Goal: Task Accomplishment & Management: Manage account settings

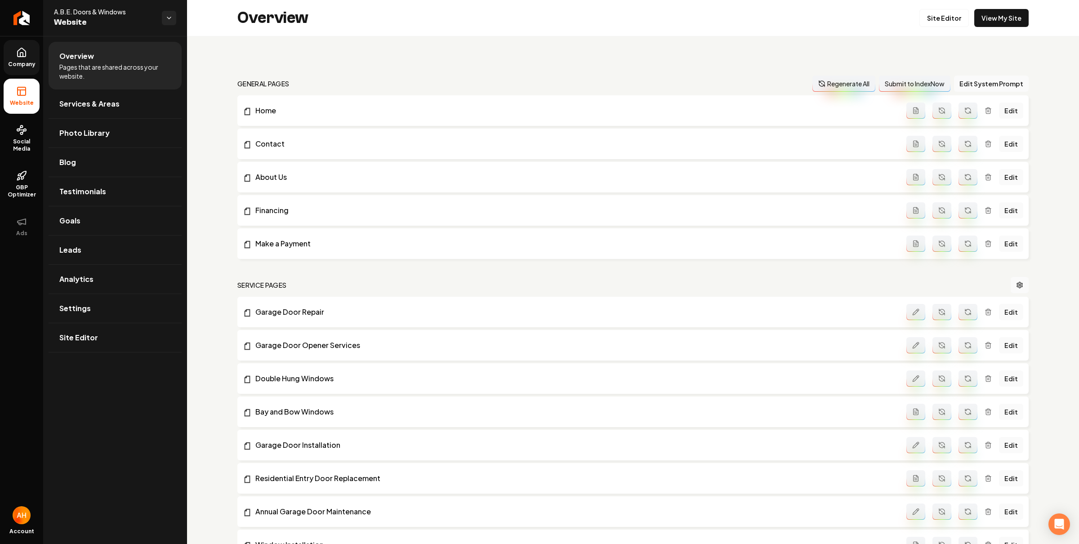
click at [21, 63] on span "Company" at bounding box center [21, 64] width 35 height 7
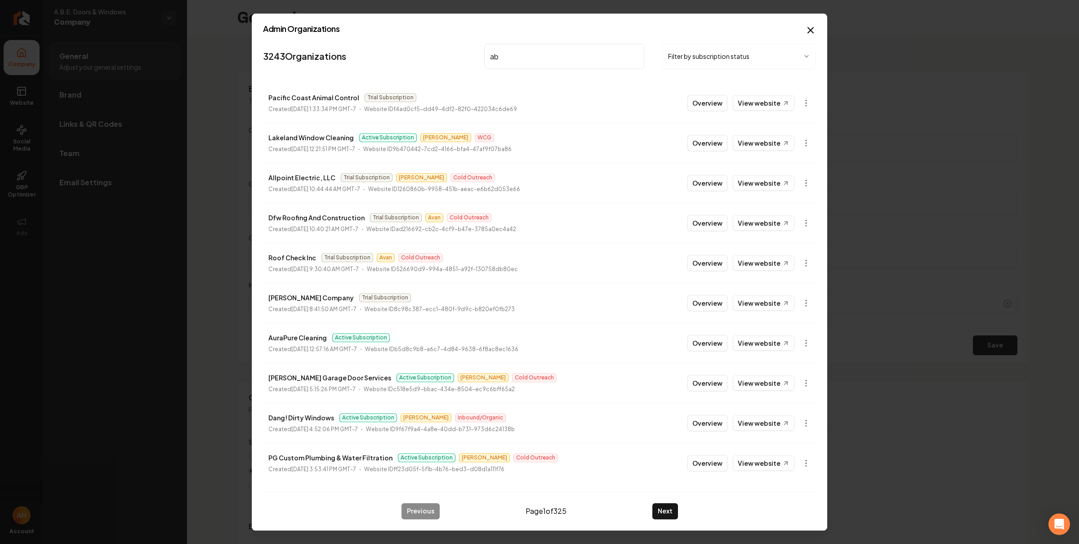
type input "a"
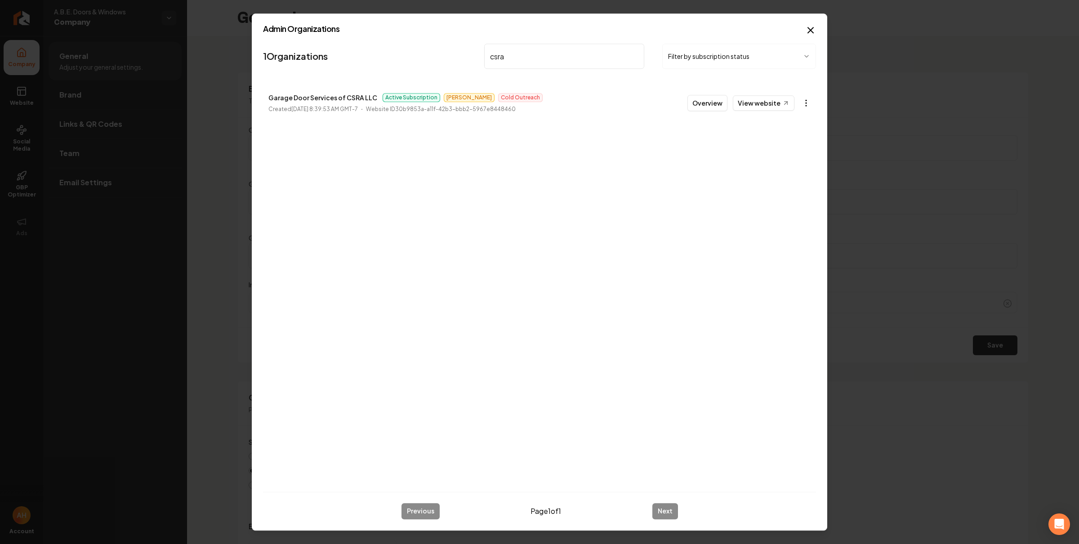
type input "csra"
click at [808, 103] on body "Company Website Social Media GBP Optimizer Ads Account A.B.E. Doors & Windows C…" at bounding box center [539, 272] width 1079 height 544
click at [796, 184] on link "View in Stripe" at bounding box center [784, 181] width 57 height 14
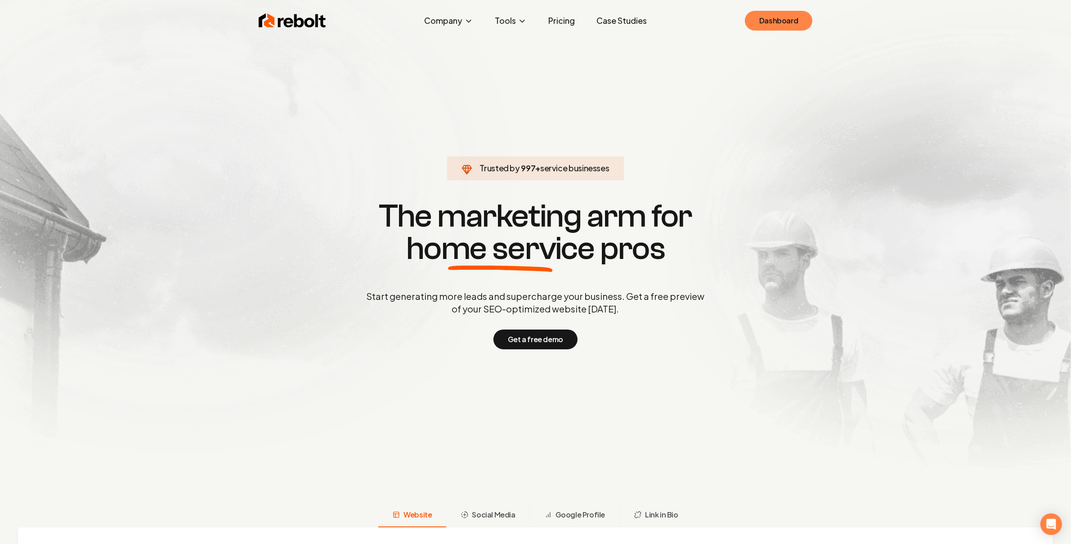
click at [798, 17] on link "Dashboard" at bounding box center [778, 21] width 67 height 20
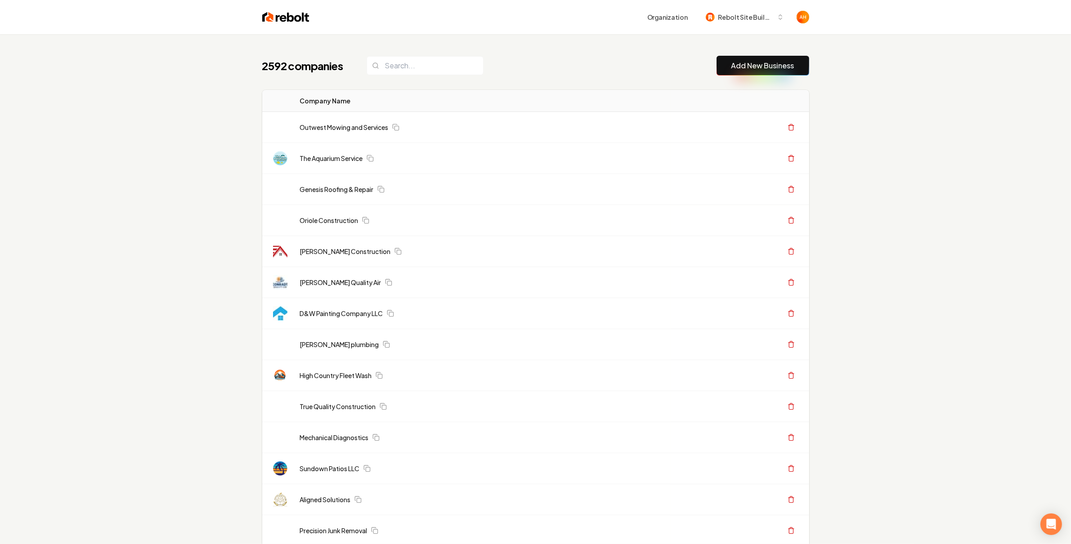
click at [503, 22] on div "Organization Rebolt Site Builder" at bounding box center [559, 17] width 500 height 16
drag, startPoint x: 631, startPoint y: 63, endPoint x: 636, endPoint y: 112, distance: 48.3
click at [631, 63] on div "2592 companies Add New Business" at bounding box center [535, 66] width 547 height 20
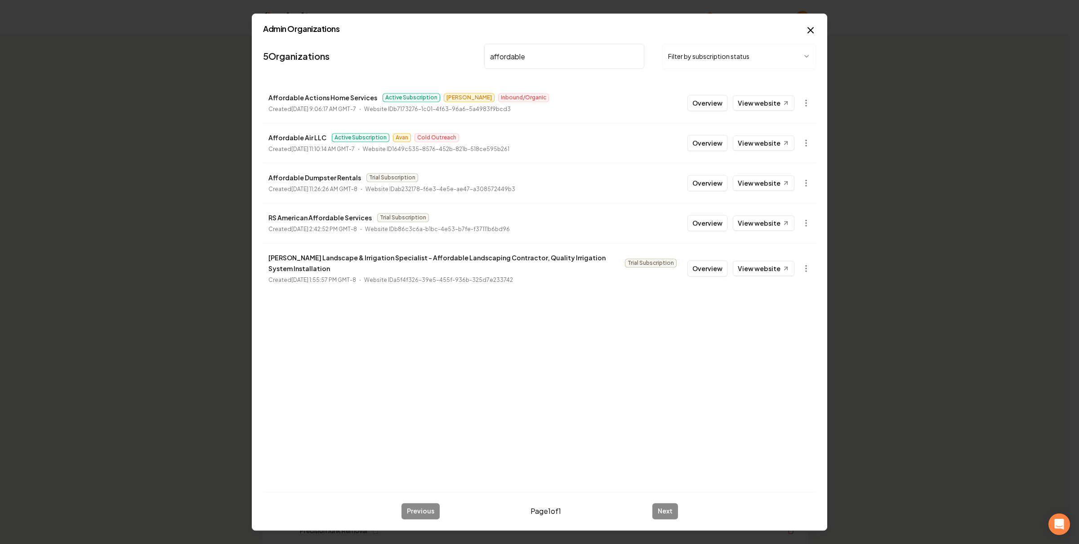
type input "affordable"
click at [766, 139] on link "View website" at bounding box center [764, 142] width 62 height 15
click at [781, 142] on link "View website" at bounding box center [764, 142] width 62 height 15
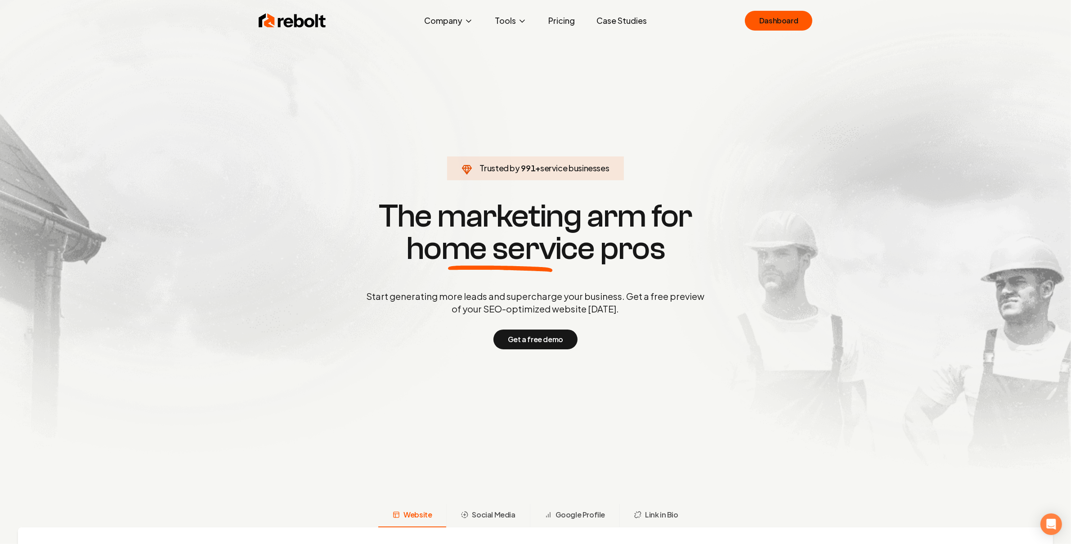
drag, startPoint x: 656, startPoint y: 73, endPoint x: 744, endPoint y: 32, distance: 97.4
click at [656, 72] on section "Trusted by 991 + service businesses The marketing arm for home service pros Sta…" at bounding box center [536, 274] width 446 height 490
click at [779, 19] on link "Dashboard" at bounding box center [778, 21] width 67 height 20
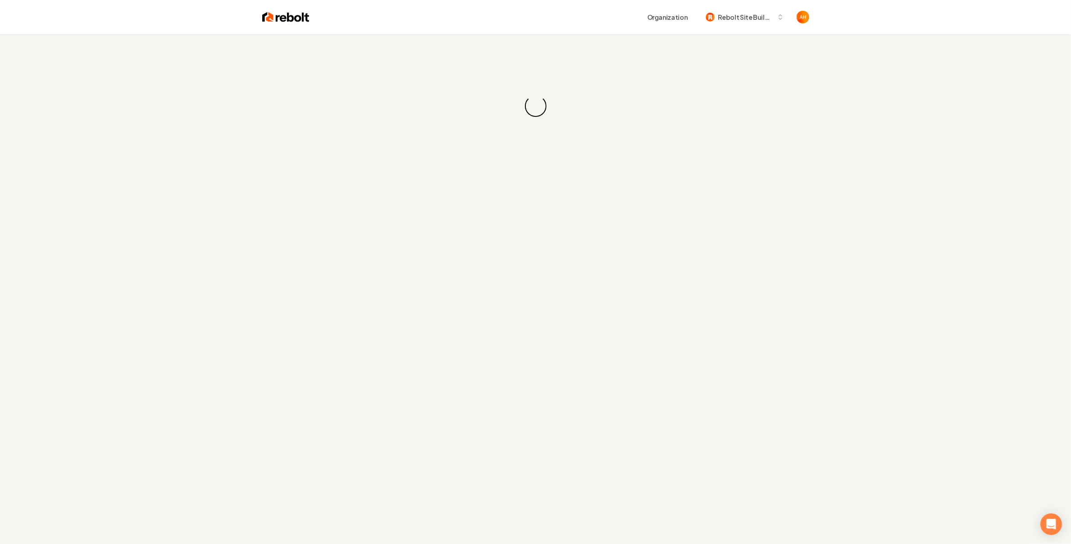
click at [518, 24] on div "Organization Rebolt Site Builder" at bounding box center [559, 17] width 500 height 16
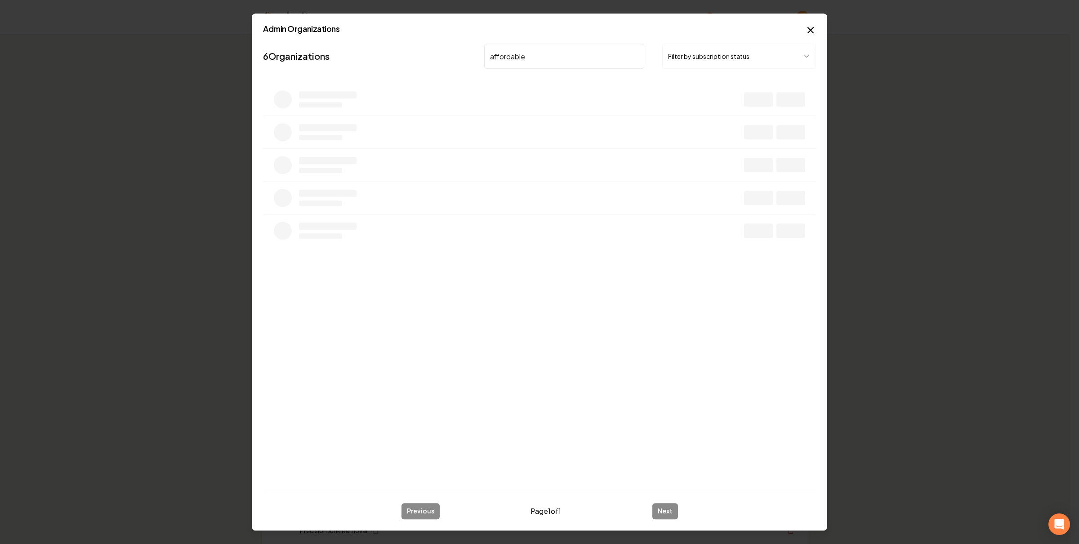
type input "affordable"
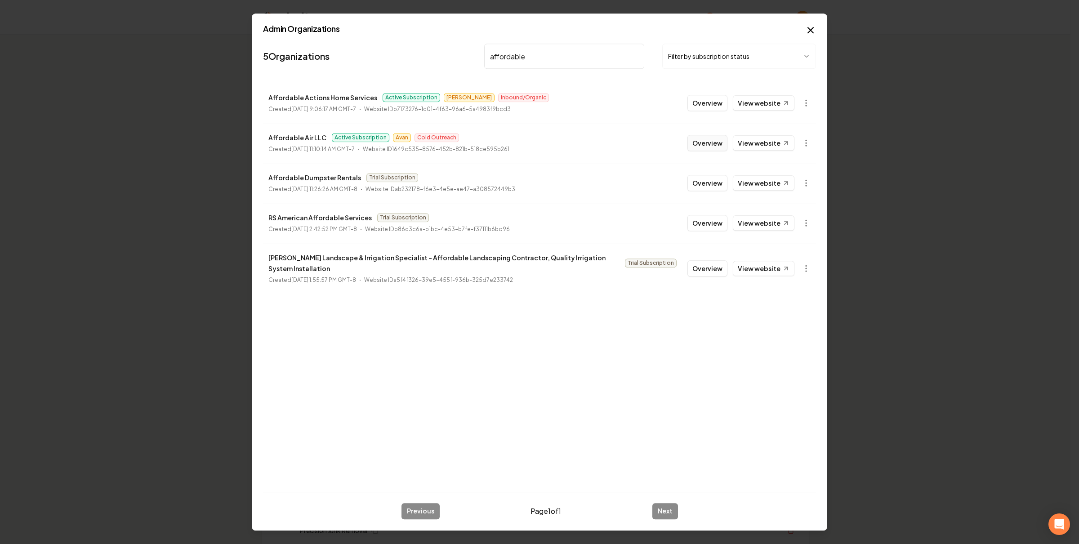
click at [712, 147] on button "Overview" at bounding box center [708, 143] width 40 height 16
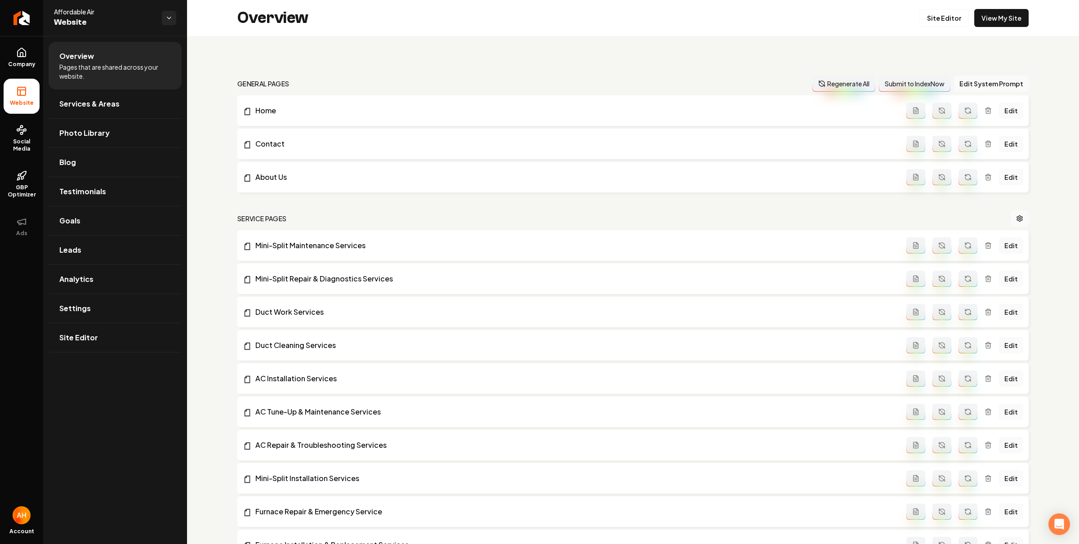
scroll to position [1101, 0]
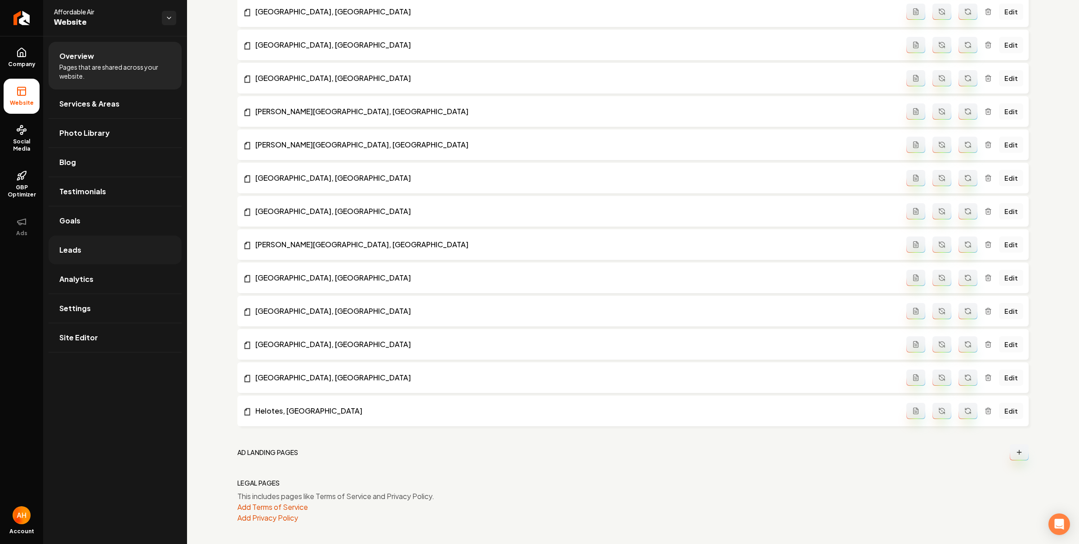
click at [137, 243] on link "Leads" at bounding box center [115, 250] width 133 height 29
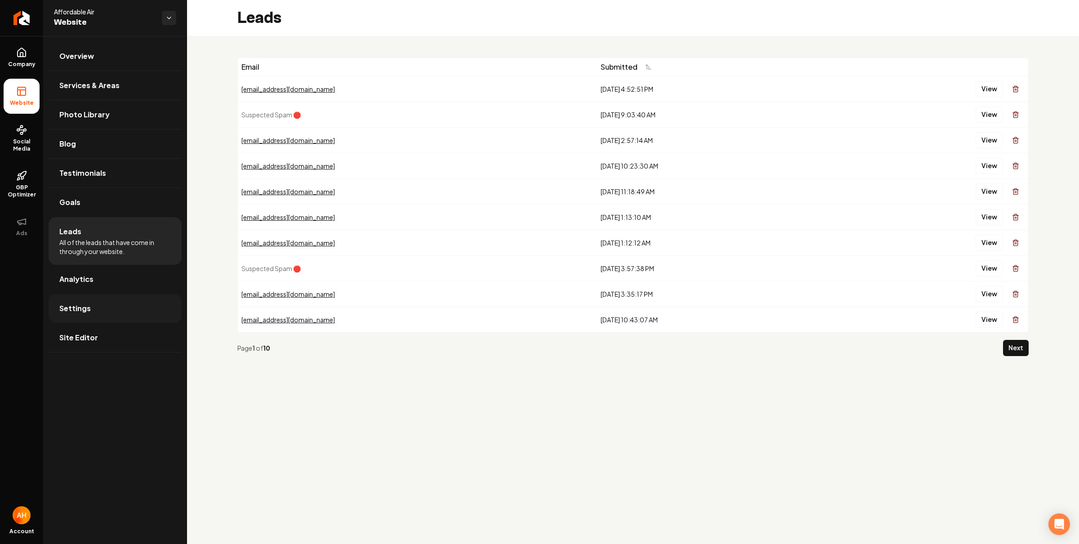
click at [107, 317] on link "Settings" at bounding box center [115, 308] width 133 height 29
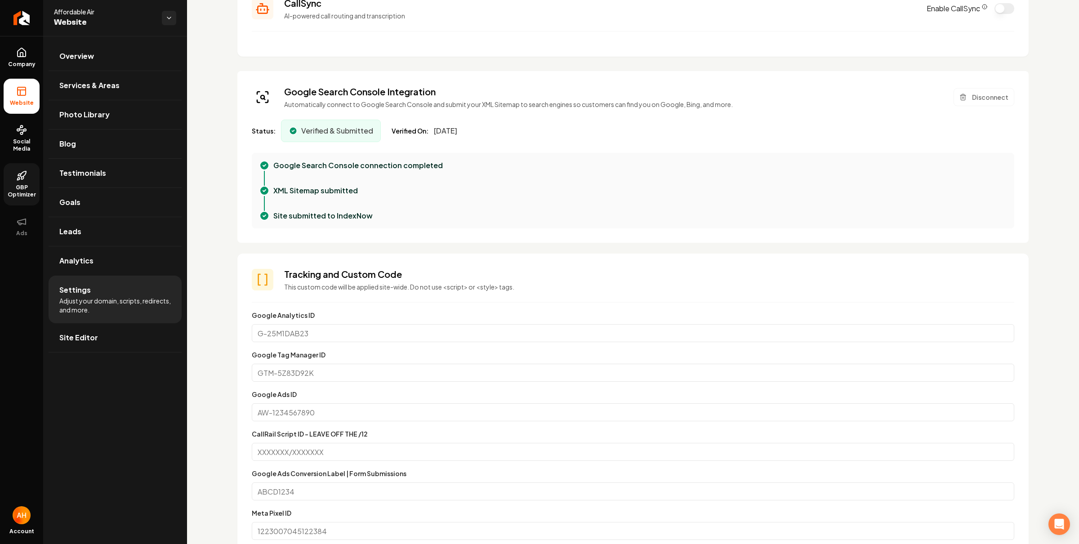
scroll to position [265, 0]
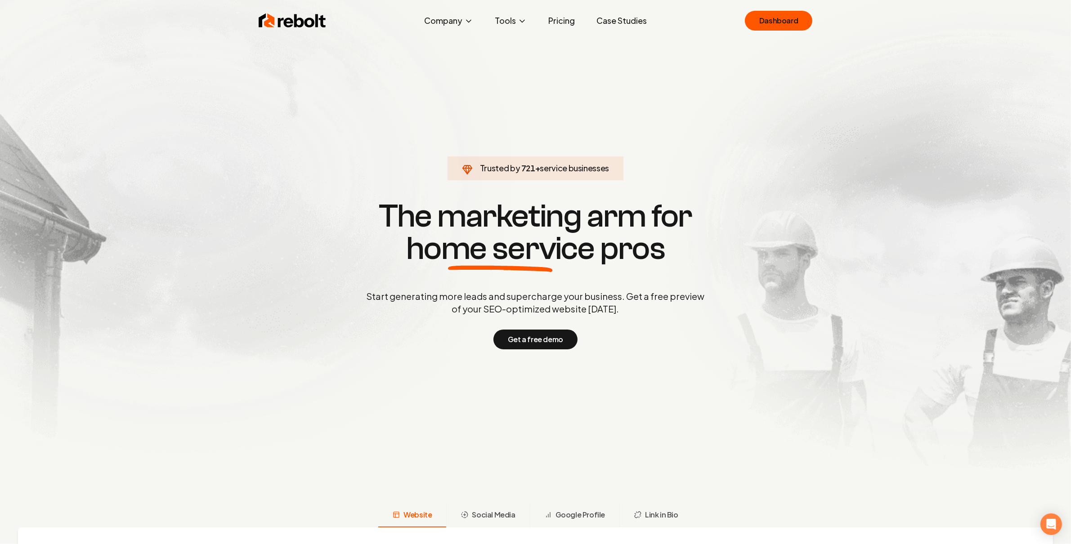
click at [770, 31] on div "Rebolt Company About Blog Jobs Help Center Tools Google Review QR Code Generato…" at bounding box center [536, 20] width 576 height 27
click at [772, 28] on link "Dashboard" at bounding box center [778, 21] width 67 height 20
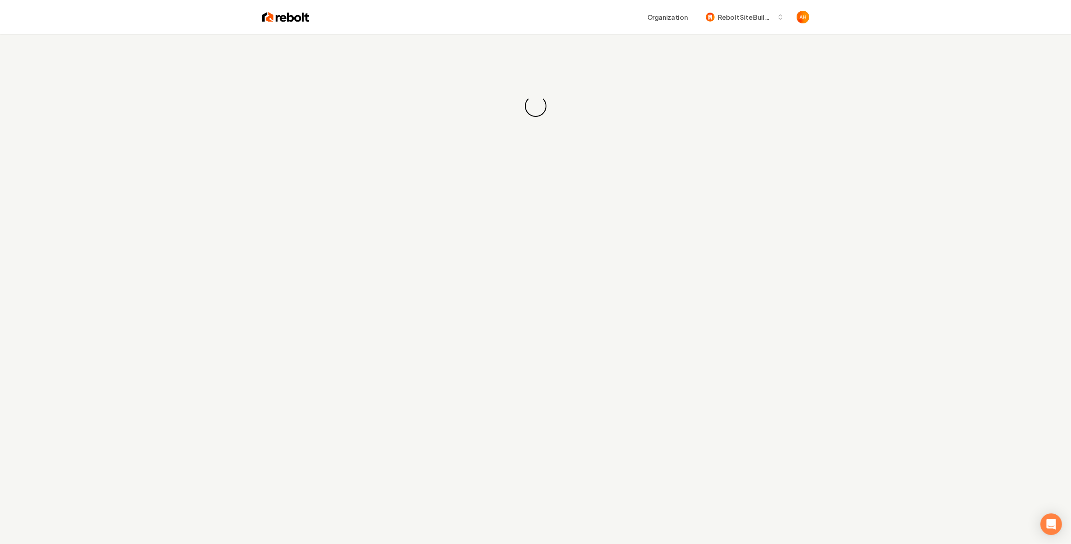
click at [528, 40] on div "Loading... Loading..." at bounding box center [535, 106] width 1071 height 144
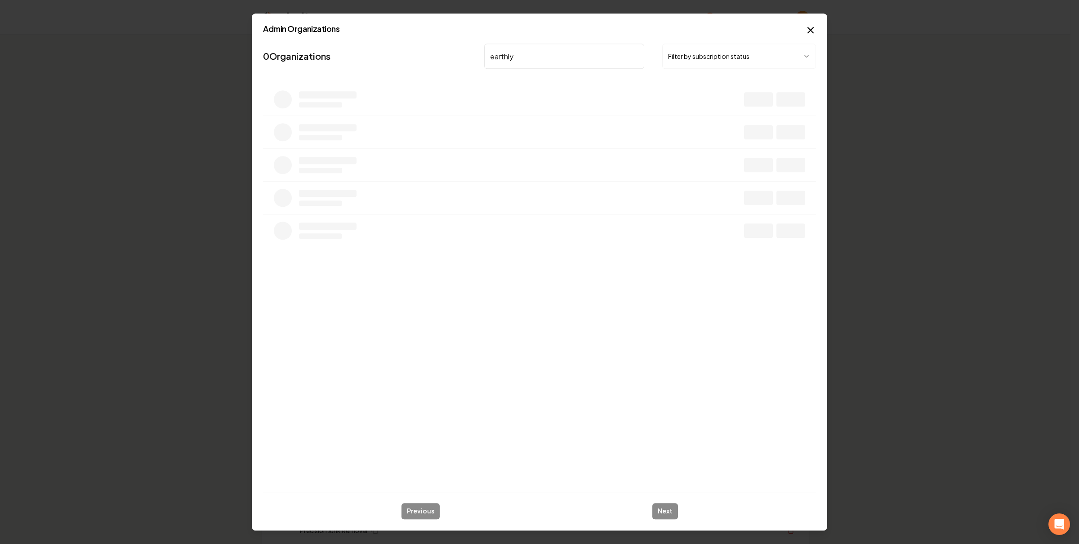
type input "earthly"
click at [707, 99] on button "Overview" at bounding box center [708, 103] width 40 height 16
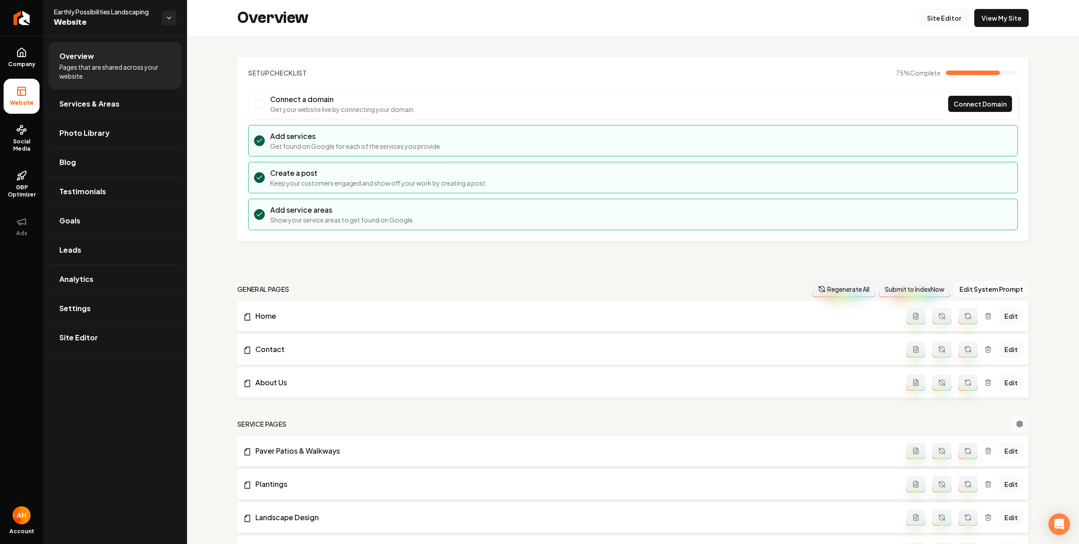
click at [932, 18] on link "Site Editor" at bounding box center [944, 18] width 49 height 18
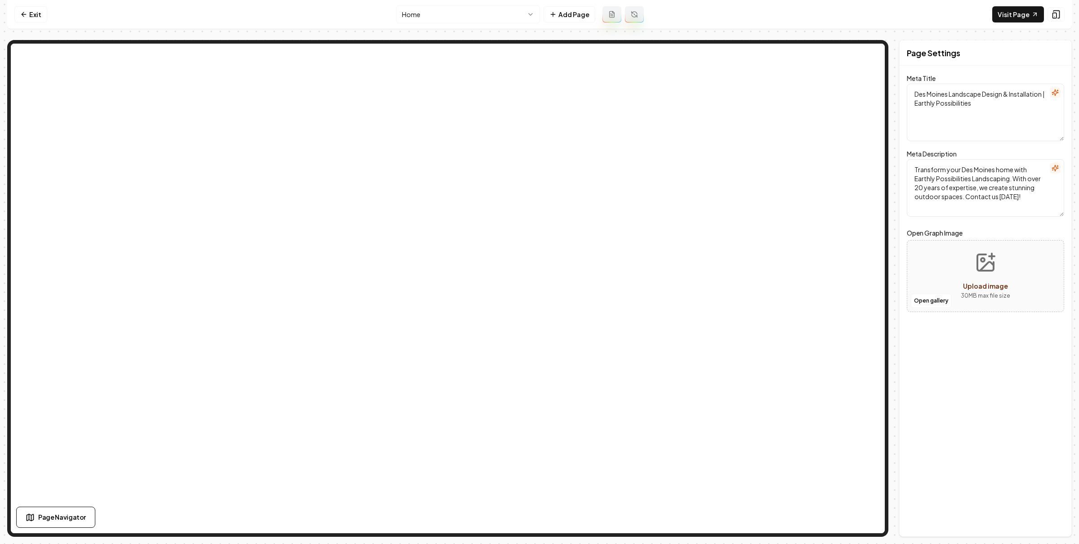
click at [485, 14] on html "Computer Required This feature is only available on a computer. Please switch t…" at bounding box center [539, 272] width 1079 height 544
click at [570, 9] on button "Add Page" at bounding box center [570, 14] width 52 height 16
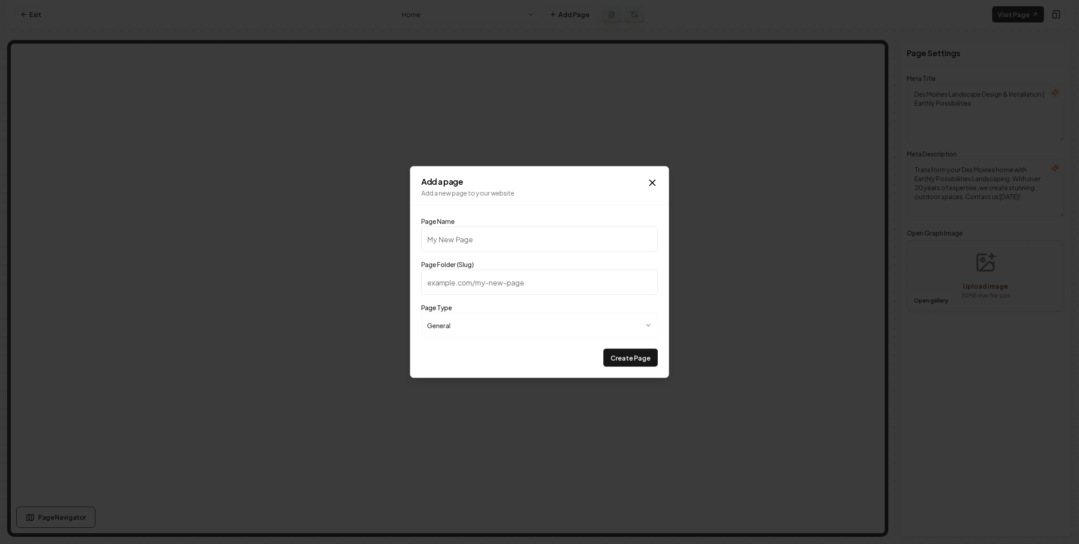
type input "G"
type input "g"
type input "Ga"
type input "ga"
type input "Gal"
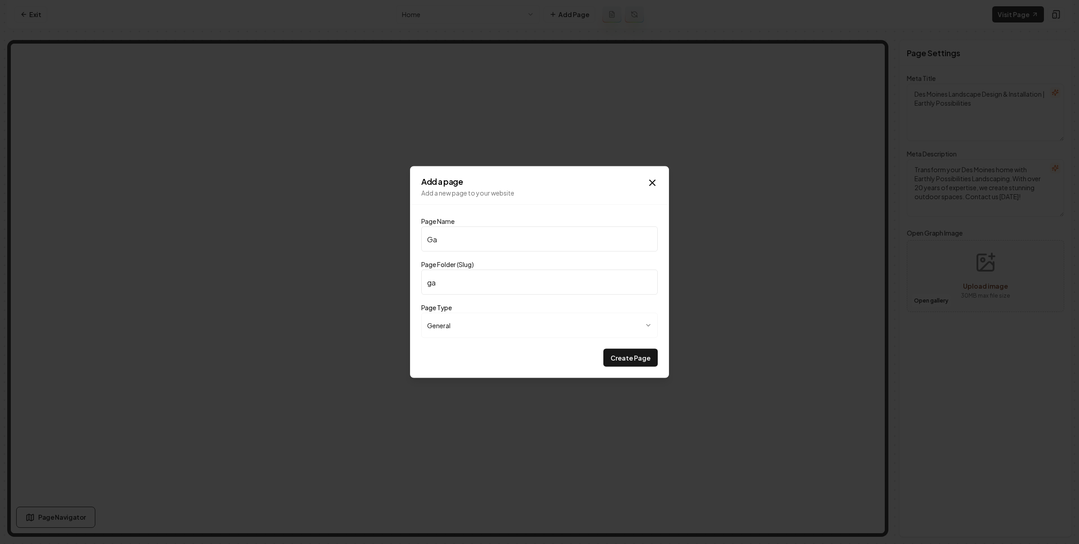
type input "gal"
type input "Gall"
type input "gall"
type input "Galle"
type input "galle"
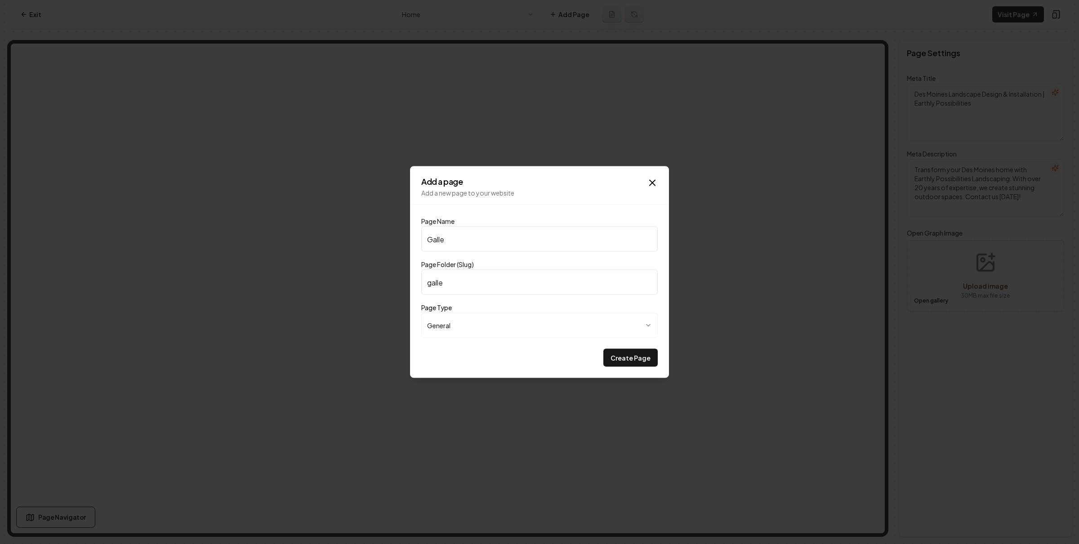
type input "Galler"
type input "galler"
type input "Gallery"
type input "gallery"
type input "Gallery"
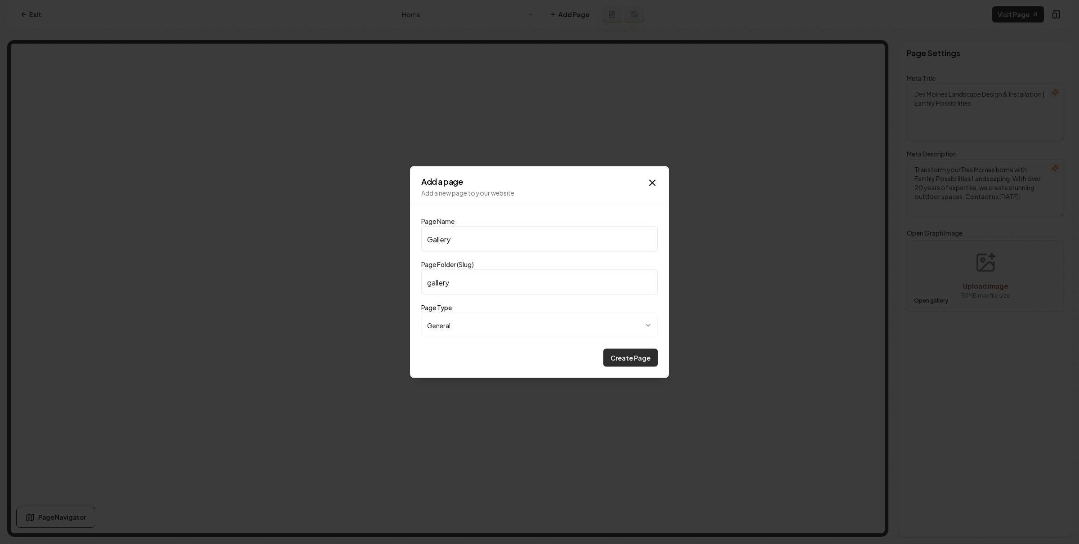
click at [621, 361] on button "Create Page" at bounding box center [631, 358] width 54 height 18
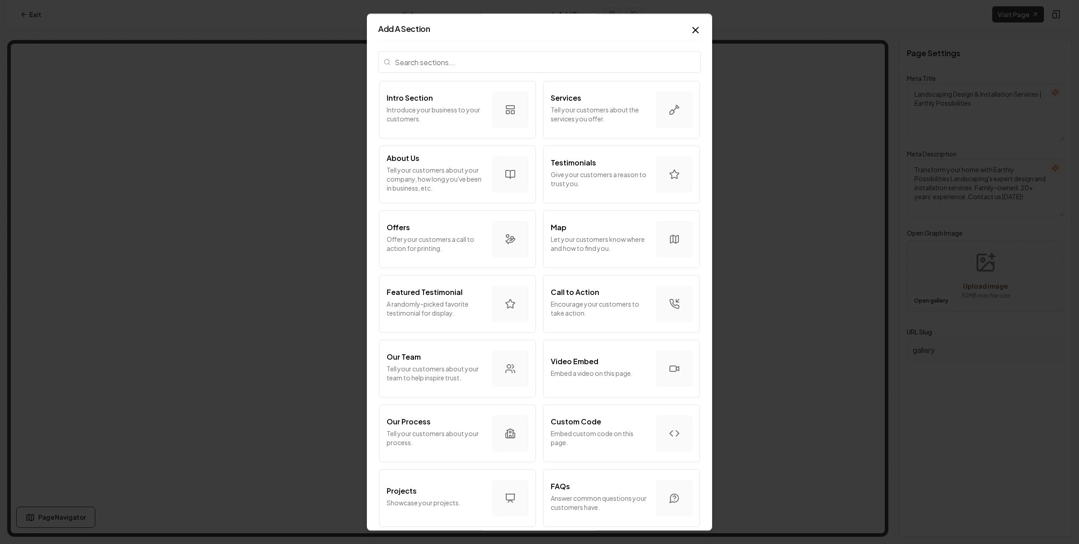
scroll to position [318, 0]
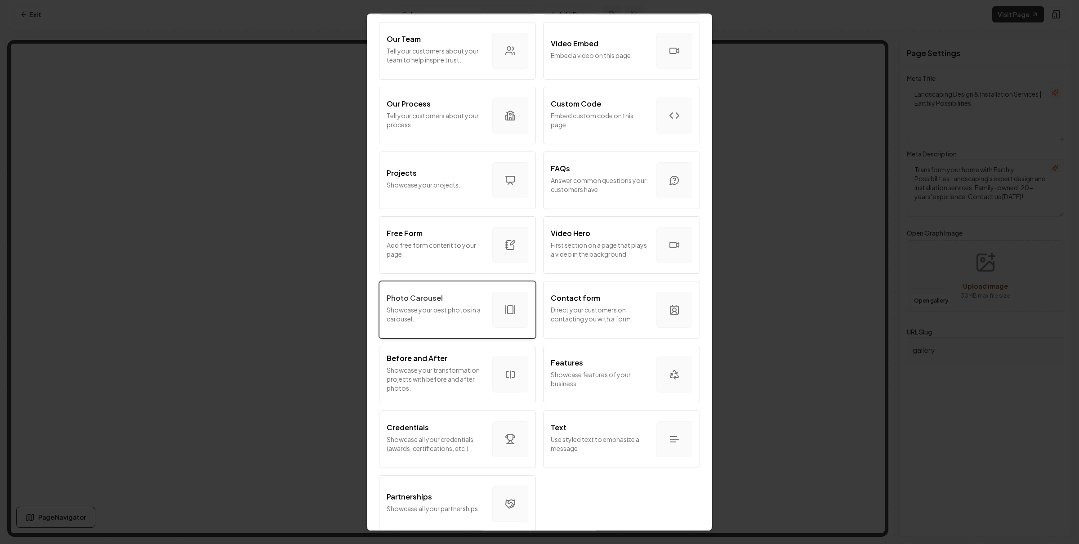
click at [474, 314] on p "Showcase your best photos in a carousel." at bounding box center [436, 314] width 99 height 18
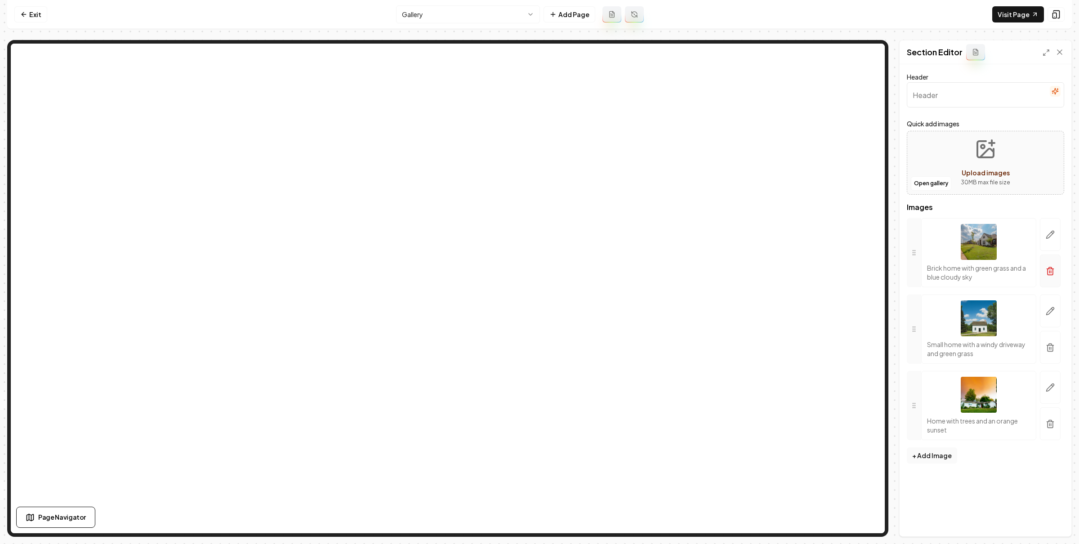
click at [1052, 270] on icon "button" at bounding box center [1050, 271] width 9 height 9
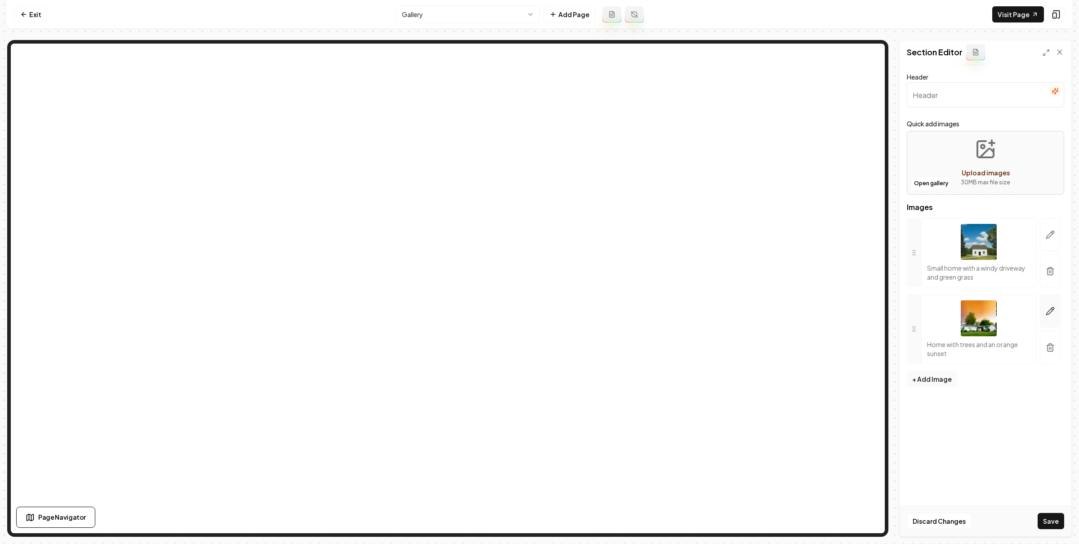
click at [1058, 269] on button "button" at bounding box center [1050, 271] width 21 height 33
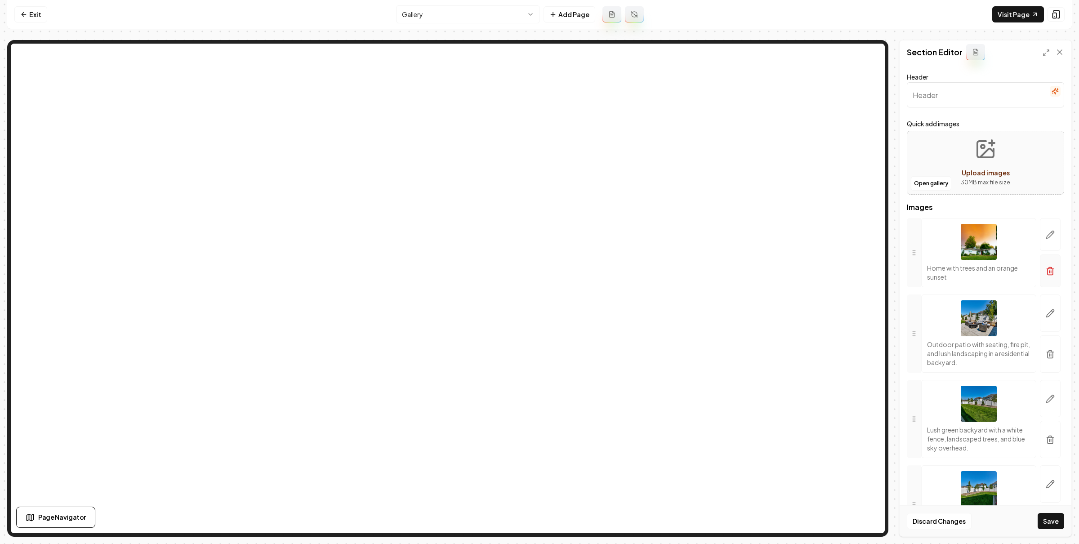
click at [1049, 269] on icon "button" at bounding box center [1050, 267] width 3 height 1
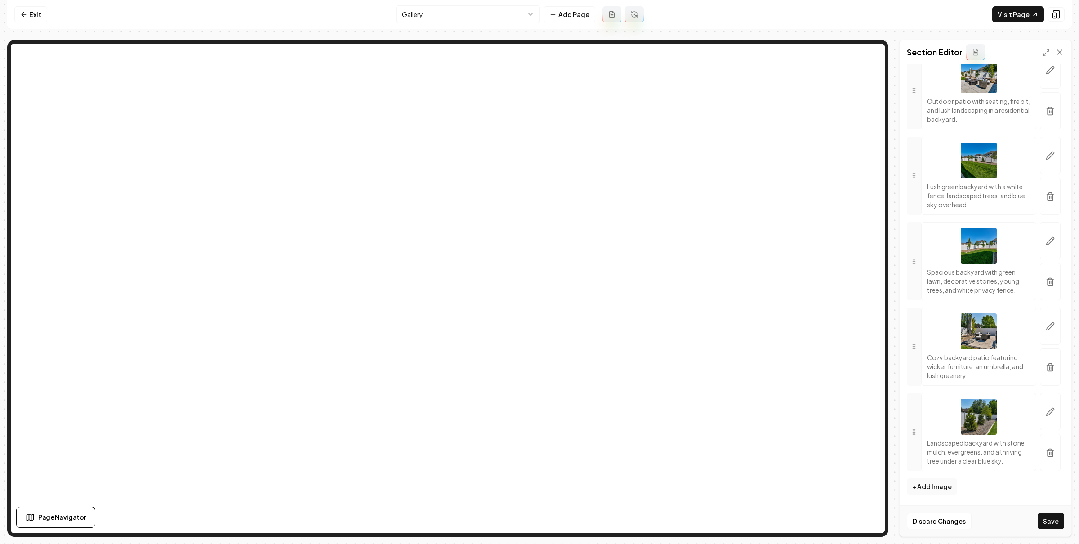
scroll to position [0, 0]
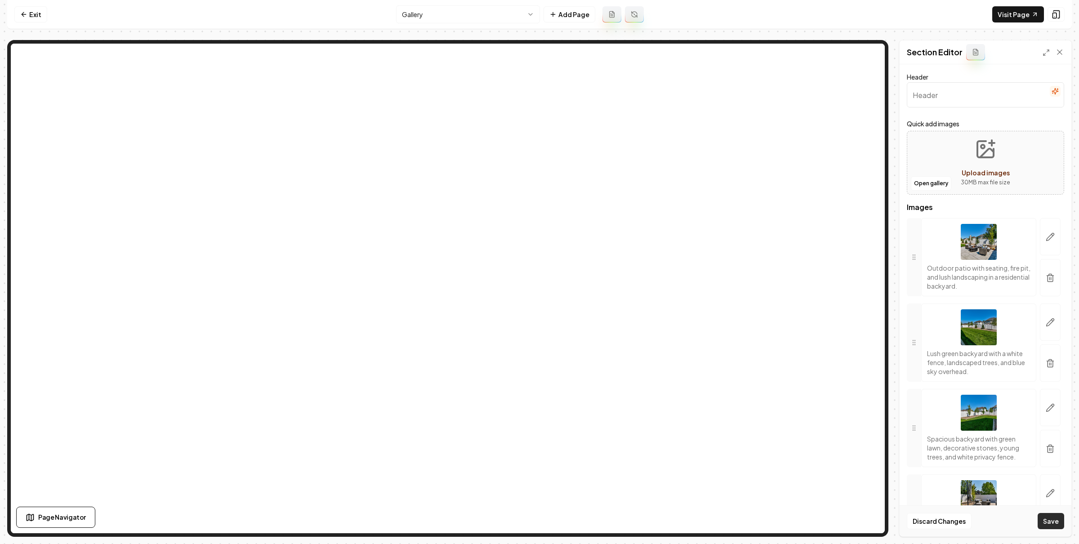
click at [1048, 521] on button "Save" at bounding box center [1051, 521] width 27 height 16
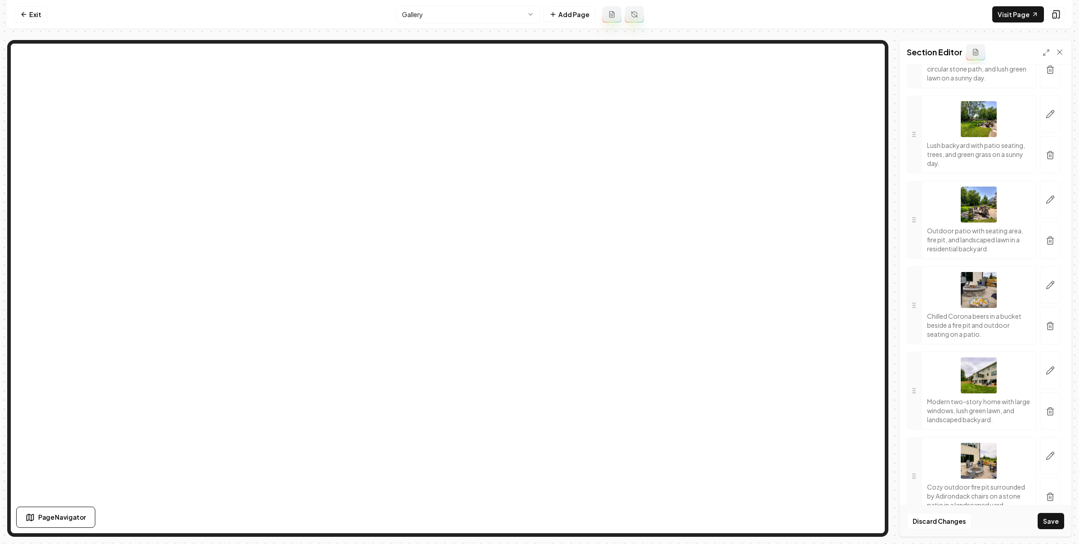
scroll to position [1782, 0]
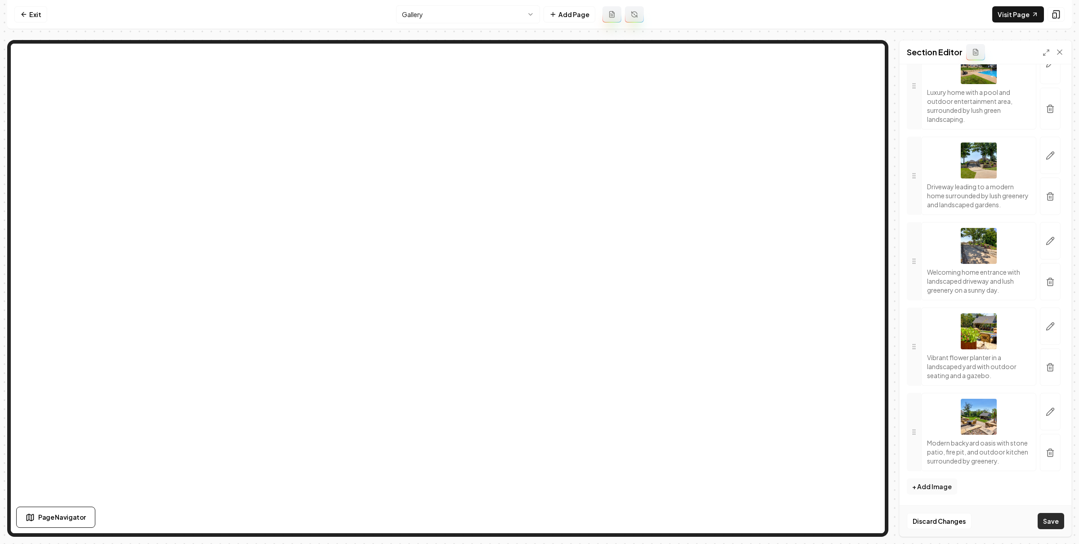
click at [1045, 520] on button "Save" at bounding box center [1051, 521] width 27 height 16
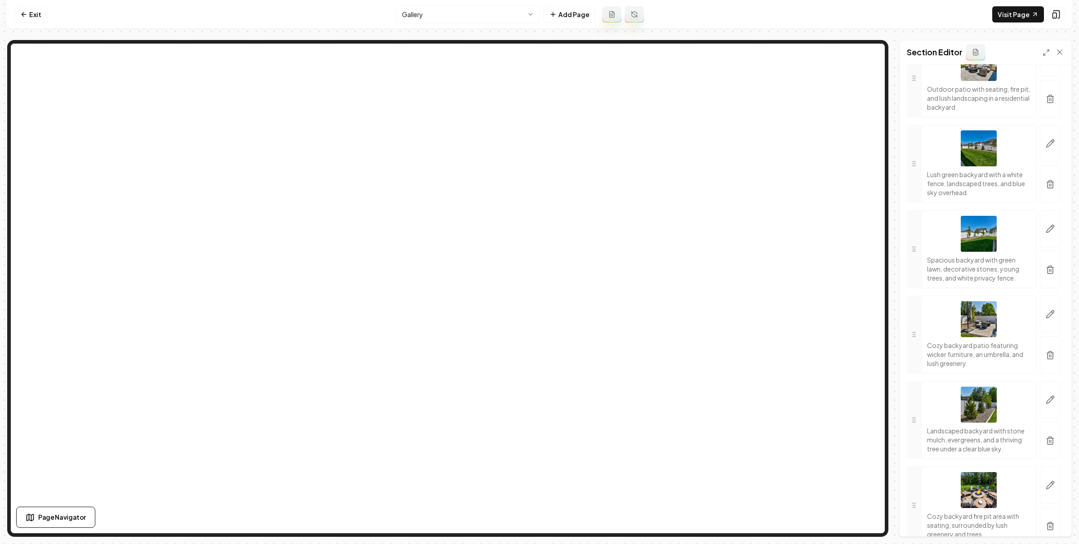
scroll to position [0, 0]
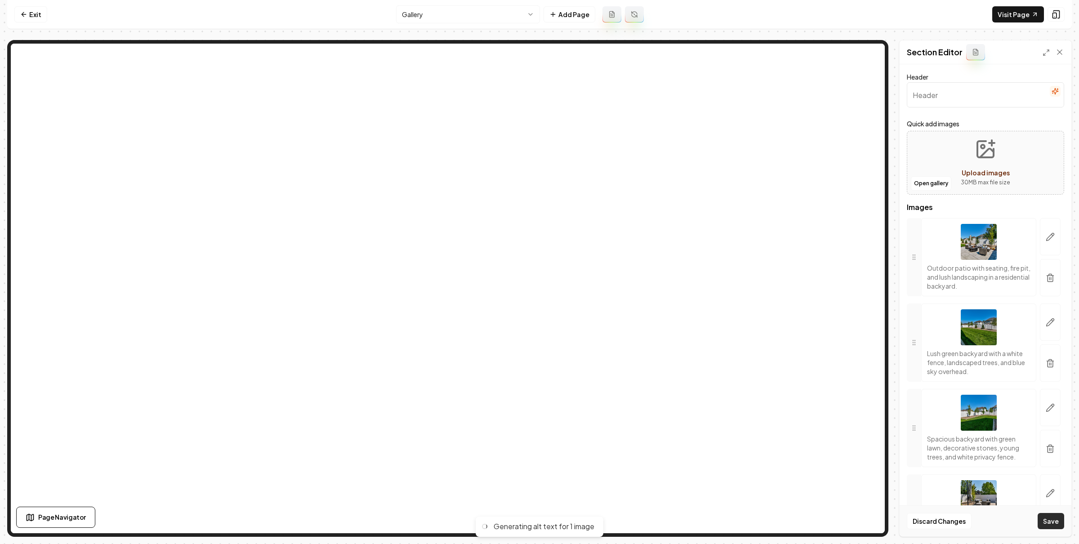
click at [1059, 519] on button "Save" at bounding box center [1051, 521] width 27 height 16
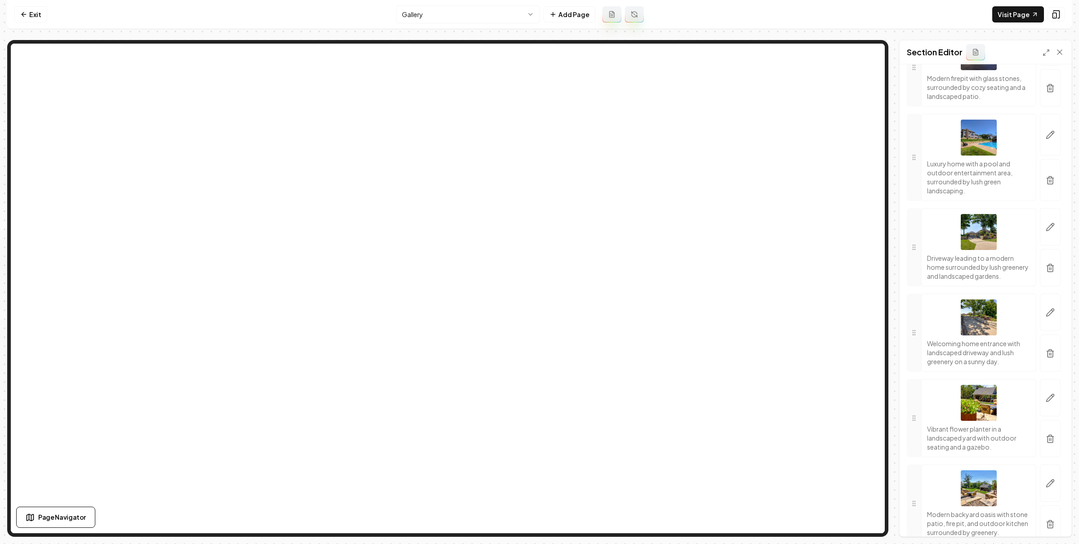
scroll to position [1752, 0]
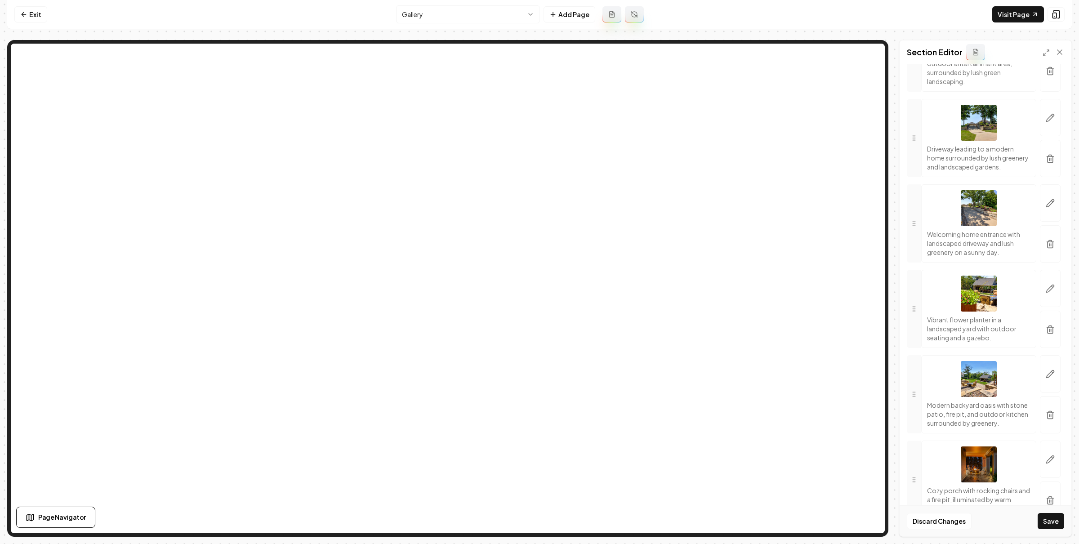
click at [1042, 516] on button "Save" at bounding box center [1051, 521] width 27 height 16
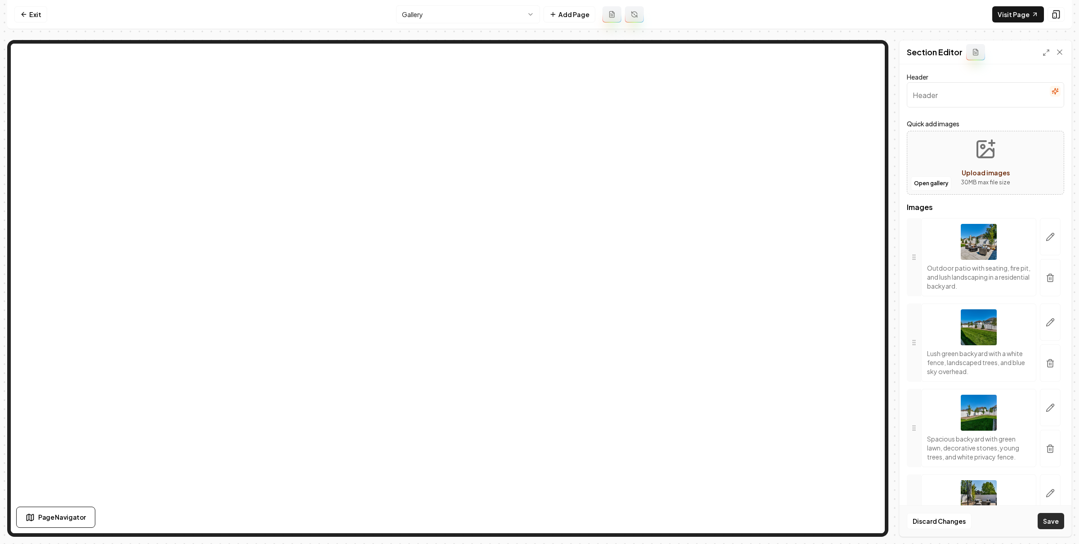
scroll to position [3414, 0]
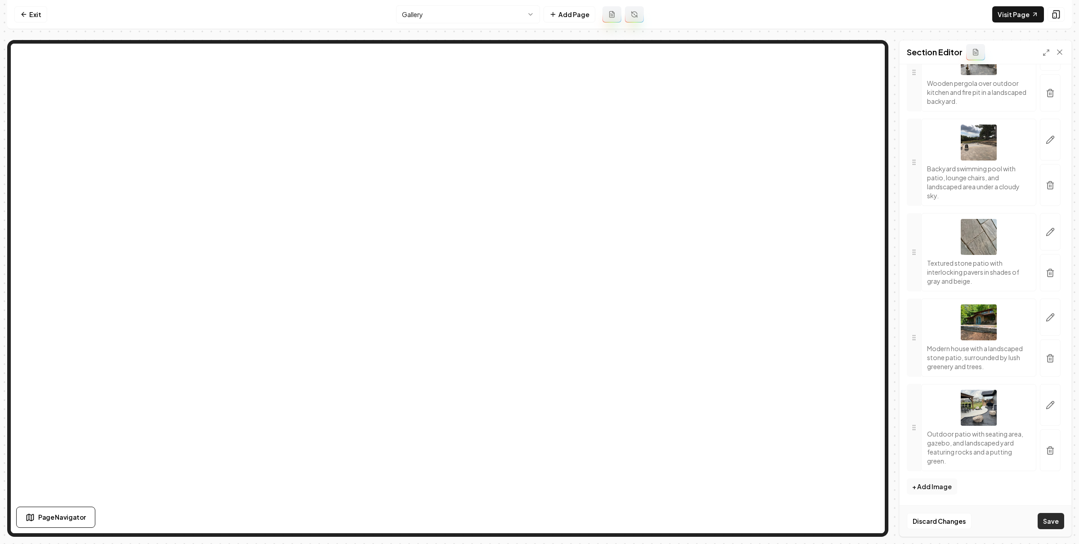
click at [1053, 522] on button "Save" at bounding box center [1051, 521] width 27 height 16
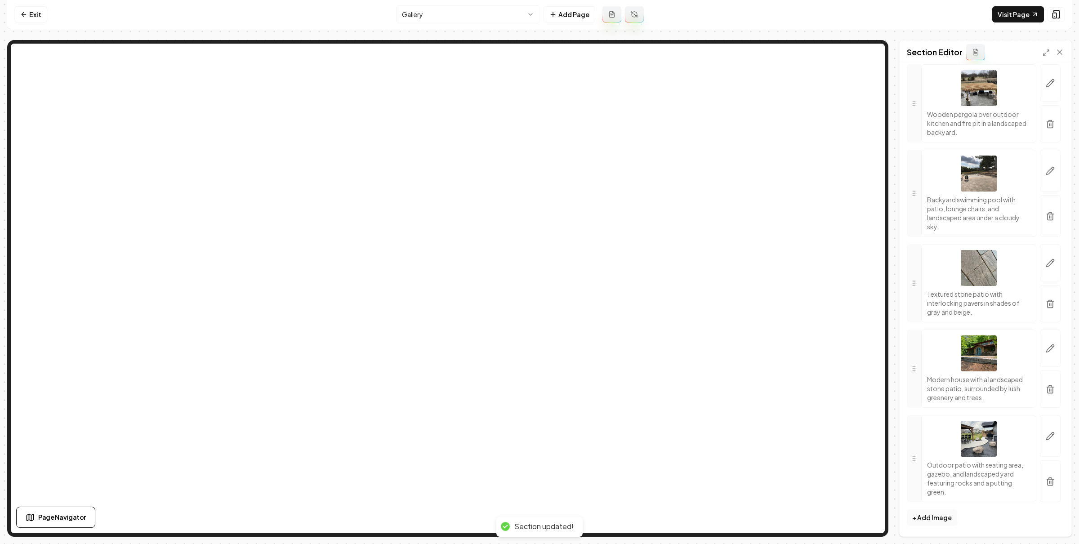
scroll to position [3383, 0]
click at [1046, 300] on icon "button" at bounding box center [1050, 304] width 9 height 9
click at [1042, 330] on button "button" at bounding box center [1050, 348] width 21 height 37
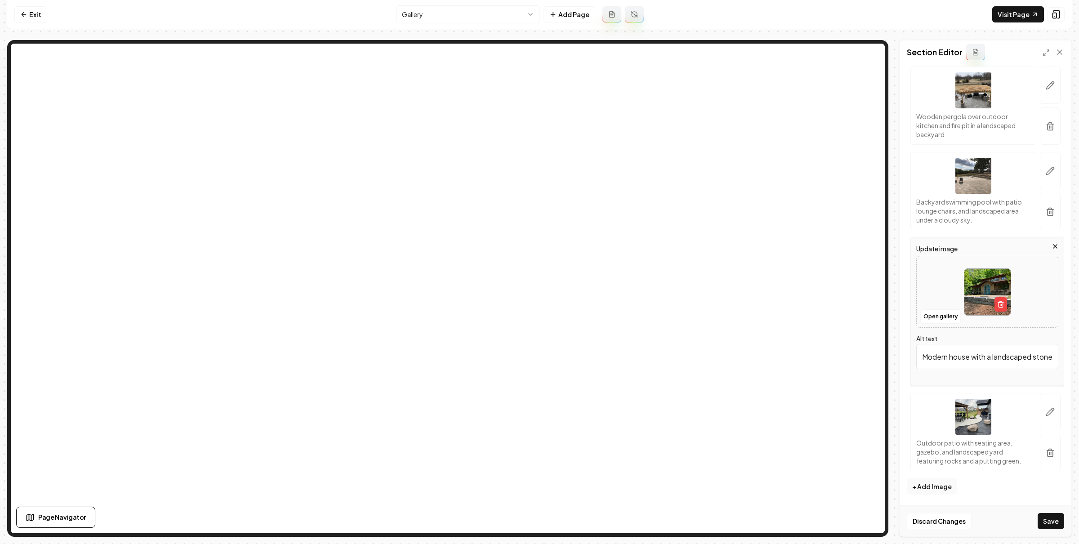
scroll to position [3162, 0]
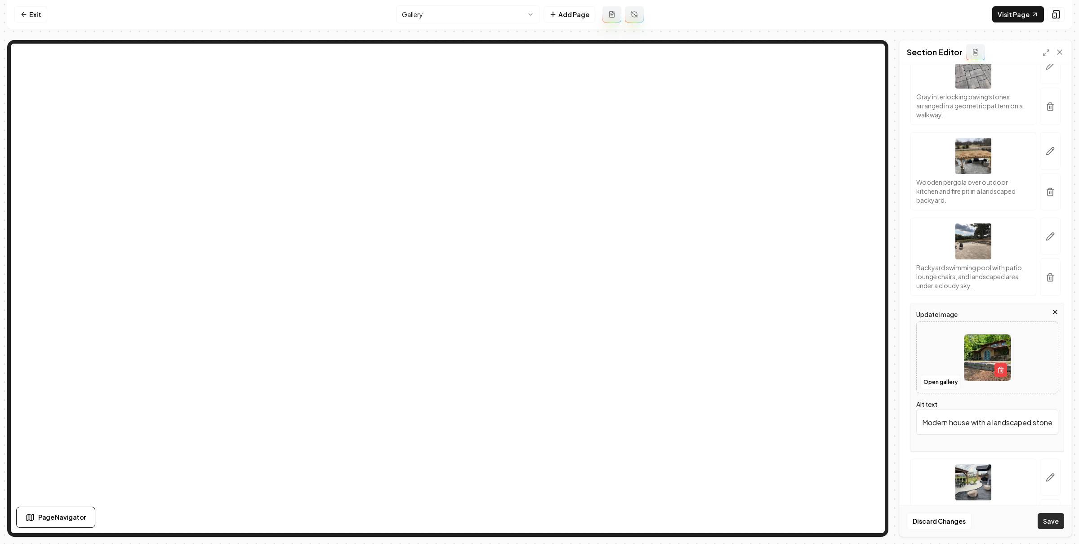
click at [1057, 521] on button "Save" at bounding box center [1051, 521] width 27 height 16
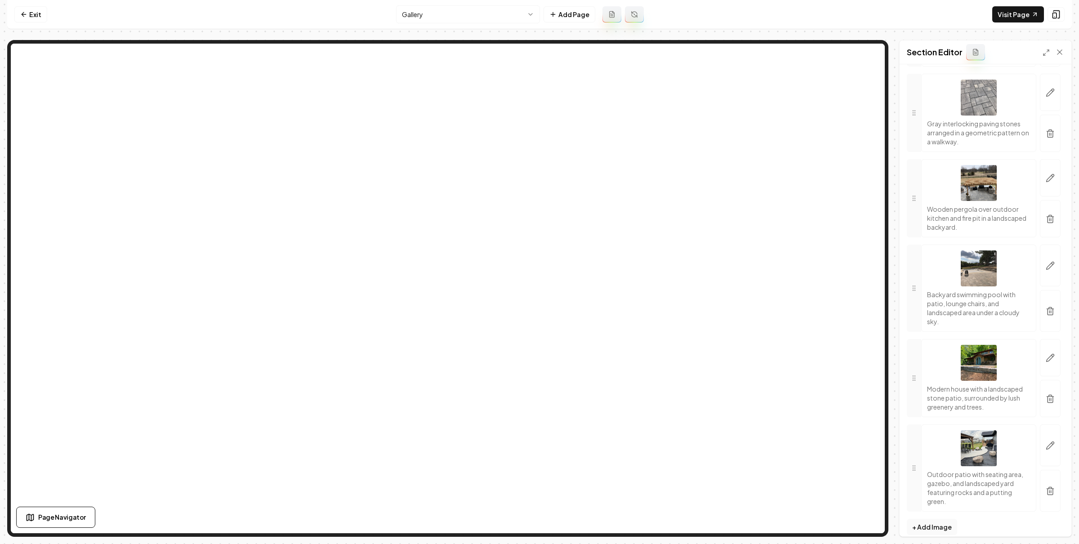
click at [466, 10] on html "Computer Required This feature is only available on a computer. Please switch t…" at bounding box center [539, 272] width 1079 height 544
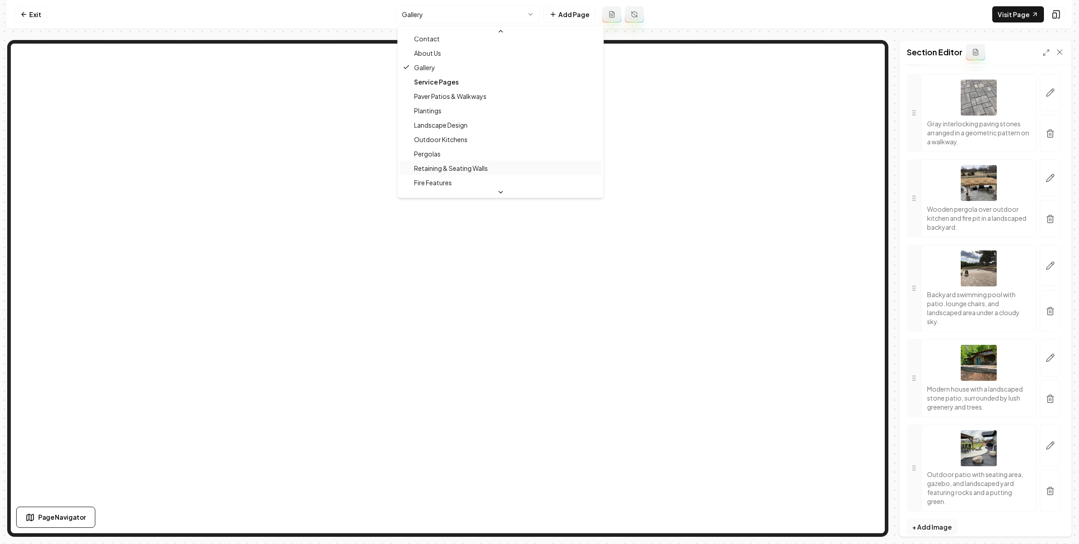
scroll to position [43, 0]
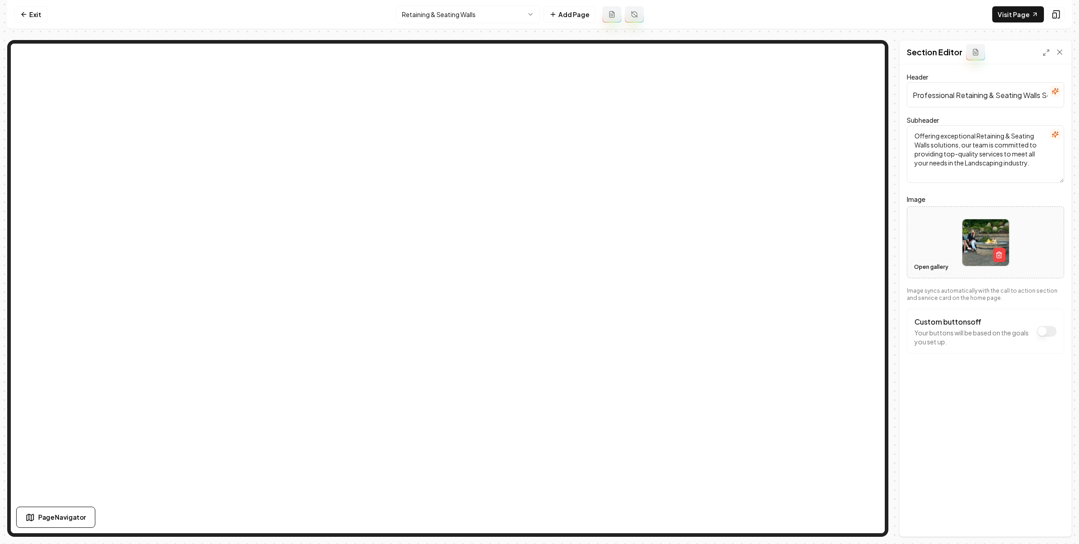
click at [938, 266] on button "Open gallery" at bounding box center [931, 267] width 40 height 14
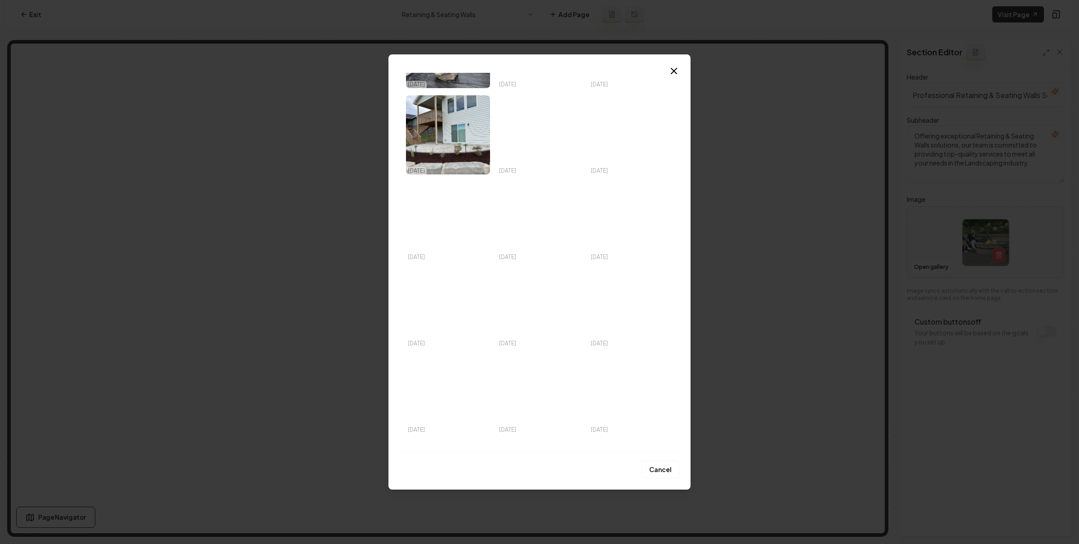
scroll to position [406, 0]
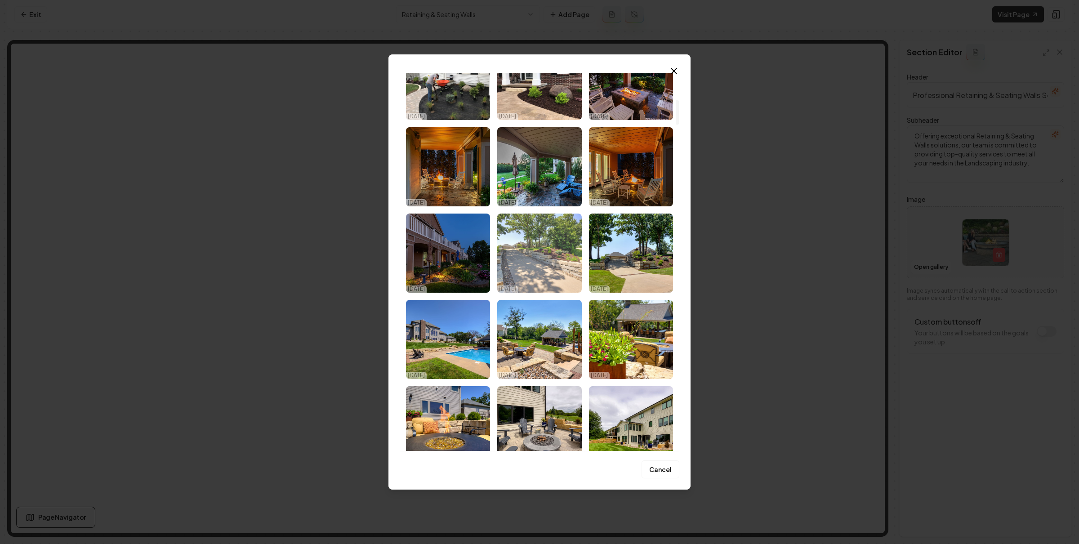
click at [545, 254] on img "Select image image_68e456135c7cd75eb846553e.jpg" at bounding box center [539, 253] width 84 height 79
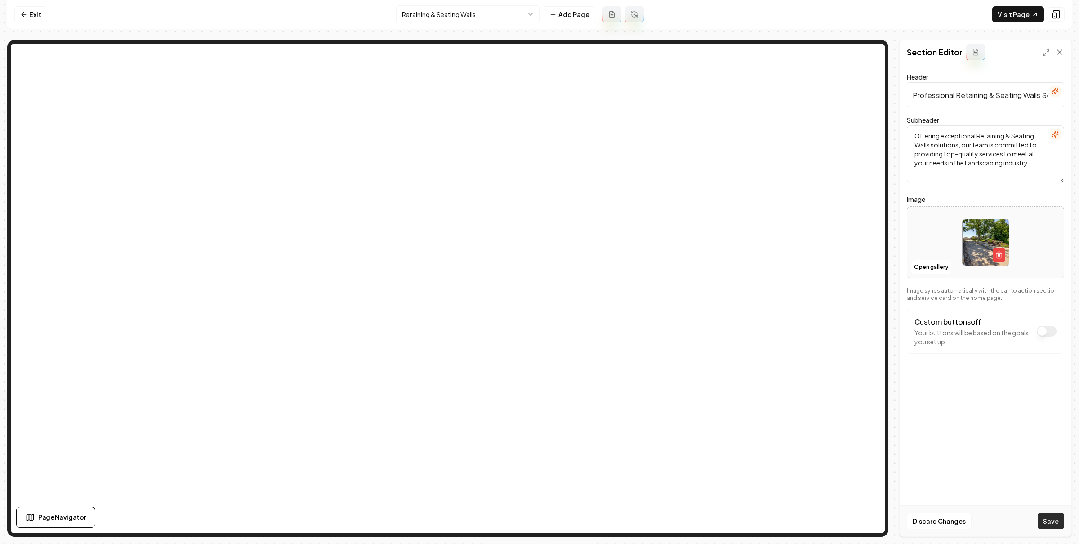
click at [1056, 518] on button "Save" at bounding box center [1051, 521] width 27 height 16
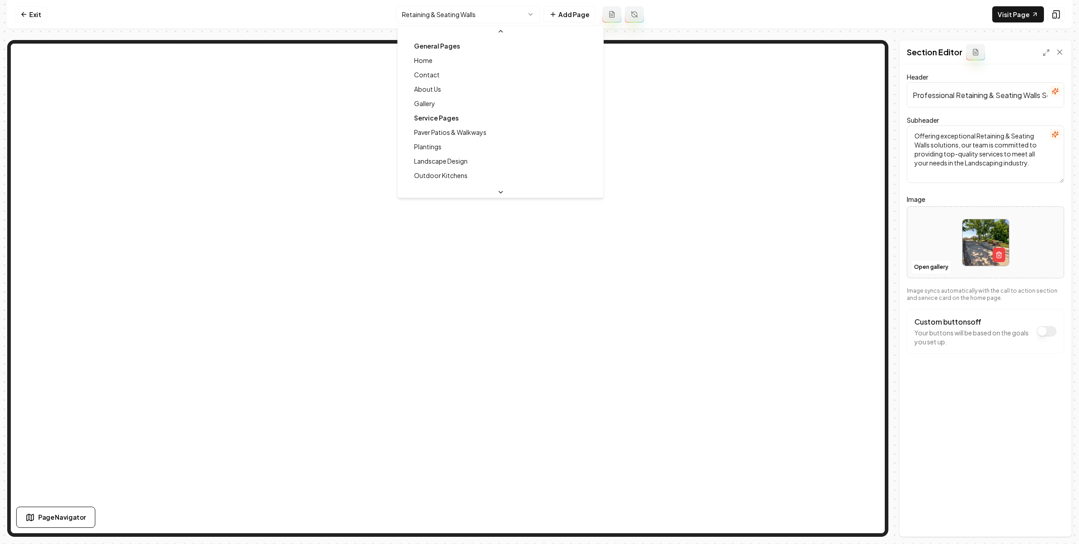
click at [494, 22] on html "Computer Required This feature is only available on a computer. Please switch t…" at bounding box center [539, 272] width 1079 height 544
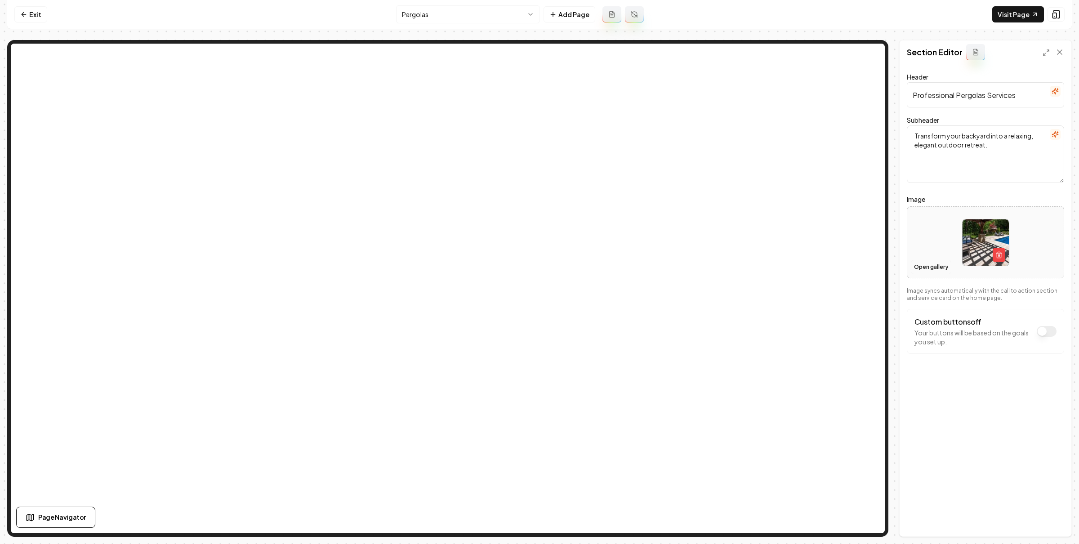
click at [936, 269] on button "Open gallery" at bounding box center [931, 267] width 40 height 14
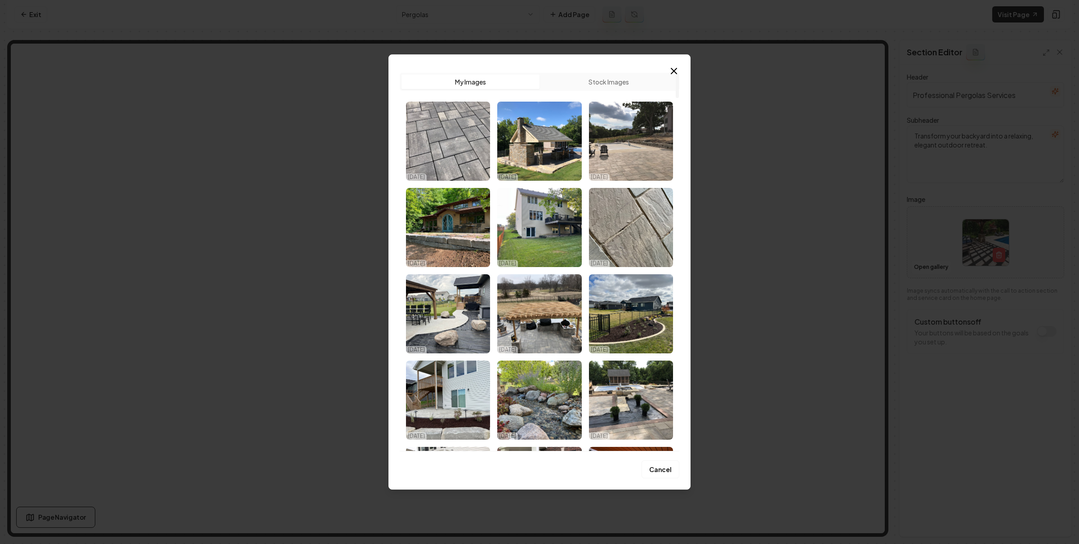
drag, startPoint x: 559, startPoint y: 318, endPoint x: 570, endPoint y: 319, distance: 10.9
click at [559, 318] on img "Select image image_68e4573e5c7cd75eb84bb5f1.HEIC" at bounding box center [539, 313] width 84 height 79
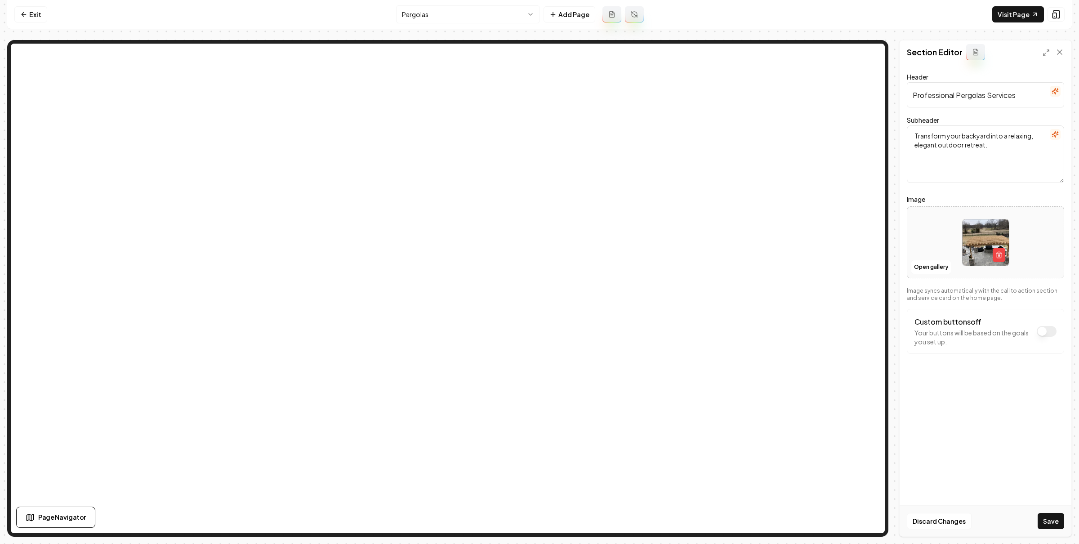
click at [1058, 518] on button "Save" at bounding box center [1051, 521] width 27 height 16
click at [432, 19] on html "Computer Required This feature is only available on a computer. Please switch t…" at bounding box center [539, 272] width 1079 height 544
click at [931, 273] on button "Open gallery" at bounding box center [931, 267] width 40 height 14
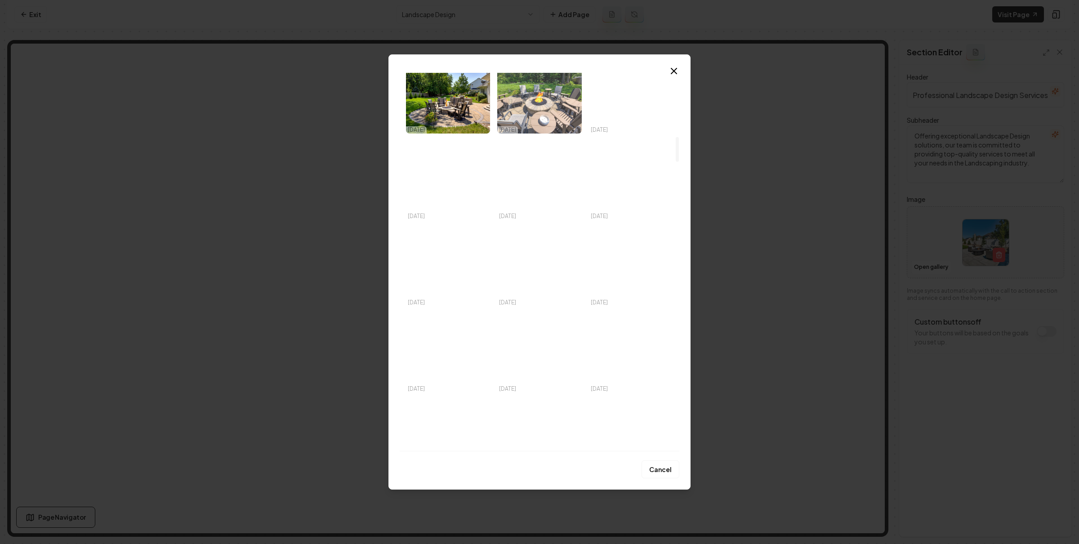
scroll to position [968, 0]
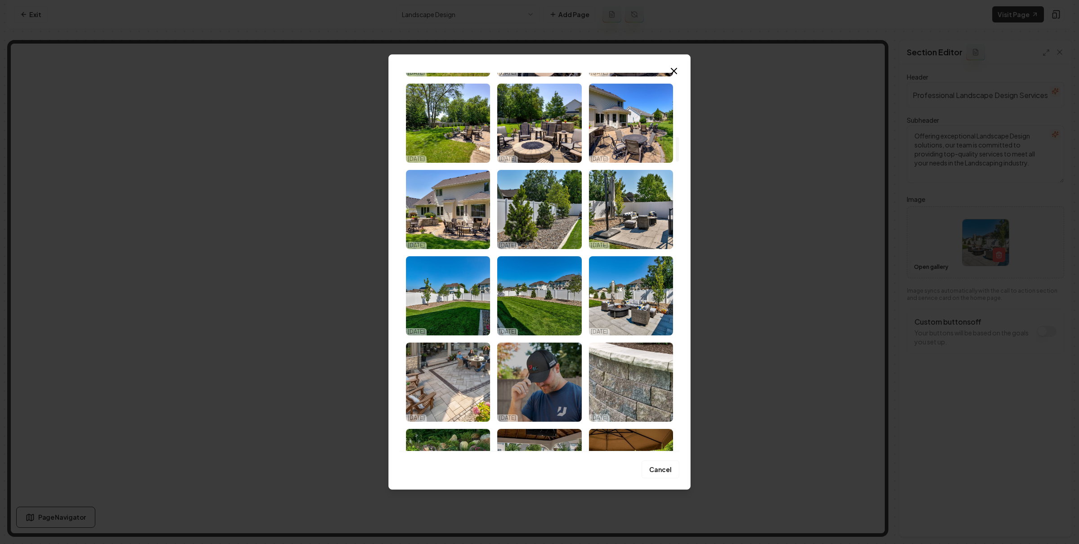
click at [636, 306] on img "Select image image_68e454f75c7cd75eb841634d.jpg" at bounding box center [631, 295] width 84 height 79
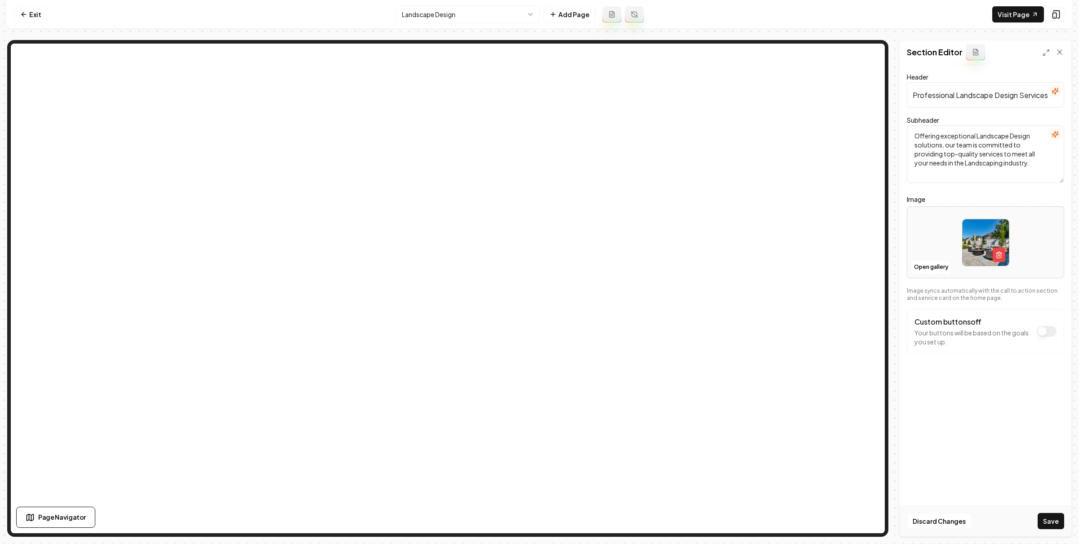
drag, startPoint x: 1059, startPoint y: 525, endPoint x: 884, endPoint y: 414, distance: 207.3
click at [1059, 525] on button "Save" at bounding box center [1051, 521] width 27 height 16
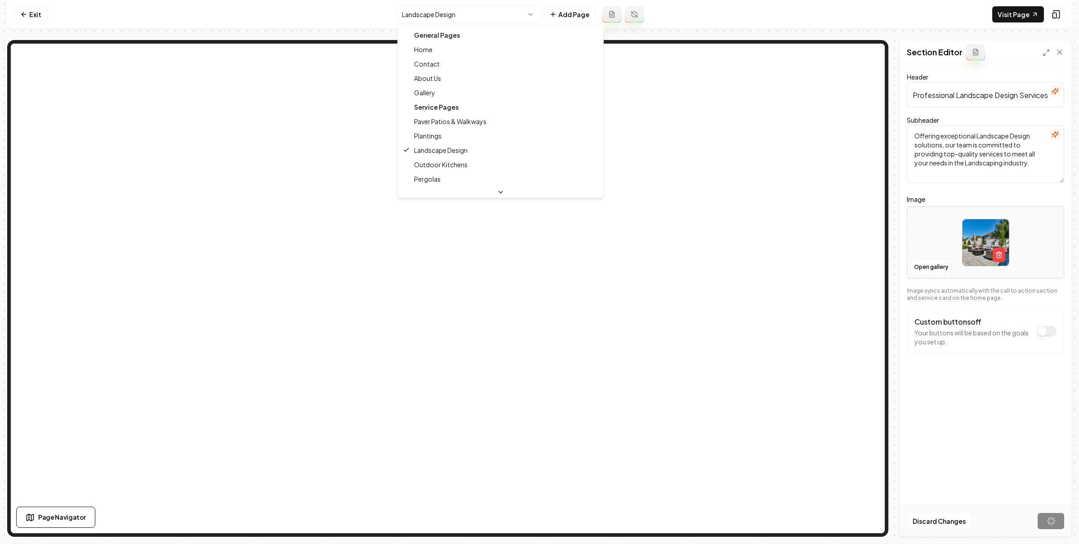
click at [485, 10] on html "Computer Required This feature is only available on a computer. Please switch t…" at bounding box center [539, 272] width 1079 height 544
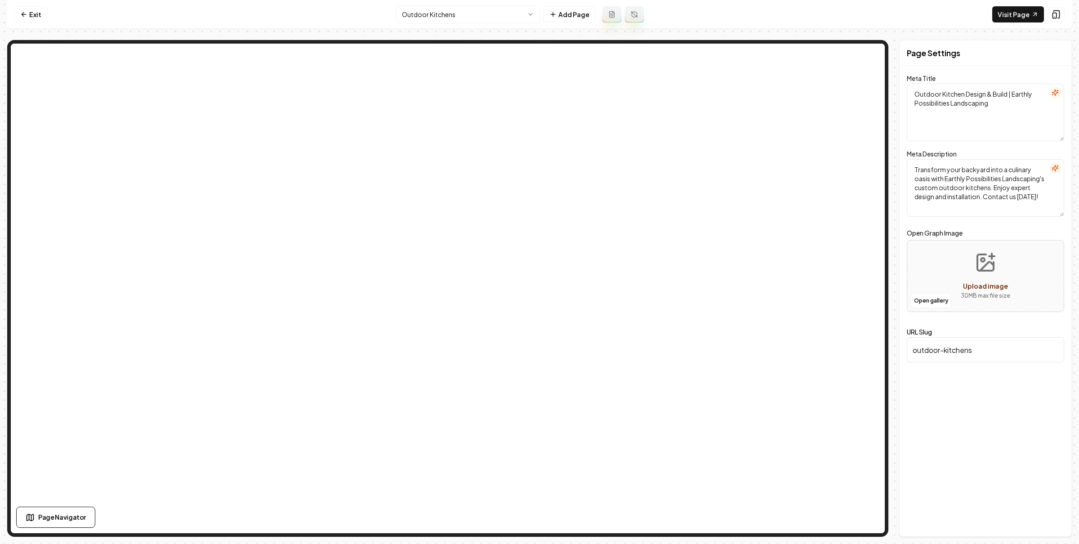
click at [468, 15] on html "Computer Required This feature is only available on a computer. Please switch t…" at bounding box center [539, 272] width 1079 height 544
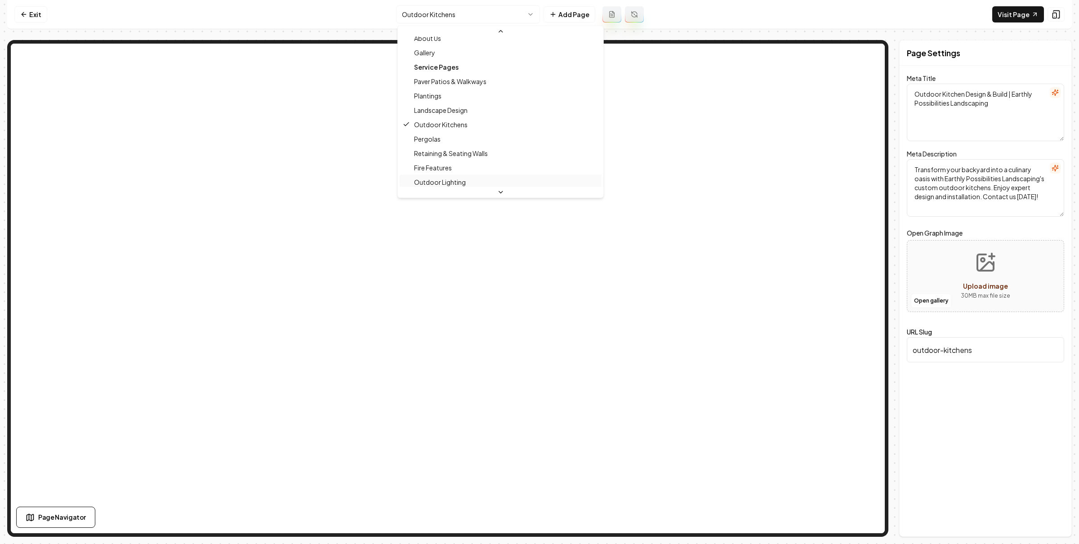
scroll to position [58, 0]
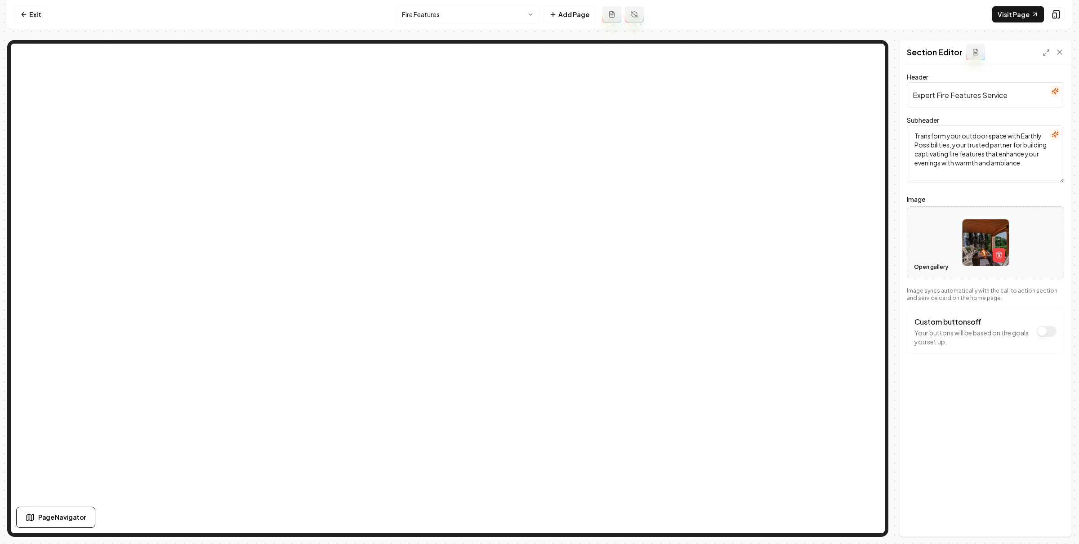
click at [931, 269] on button "Open gallery" at bounding box center [931, 267] width 40 height 14
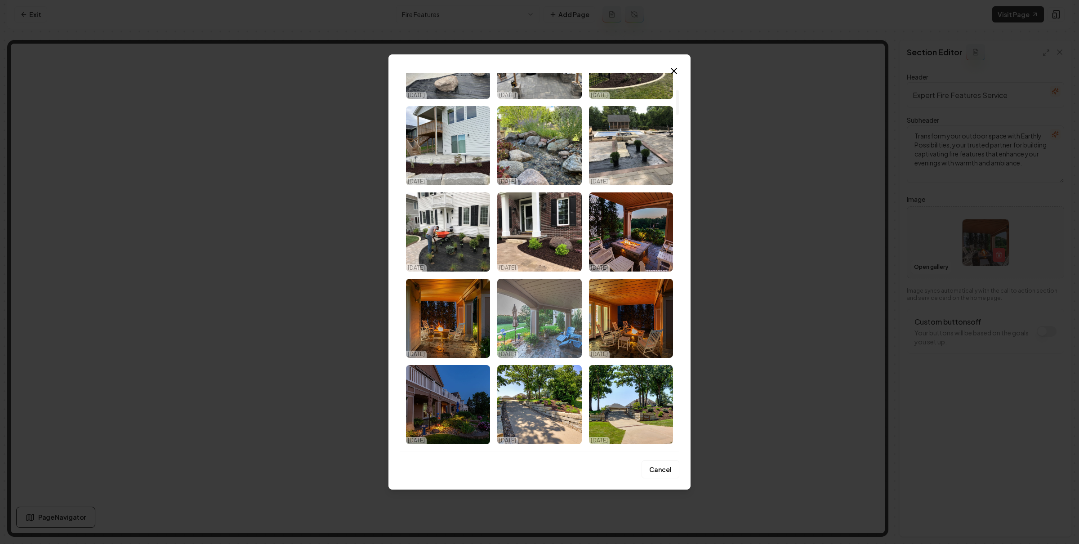
scroll to position [327, 0]
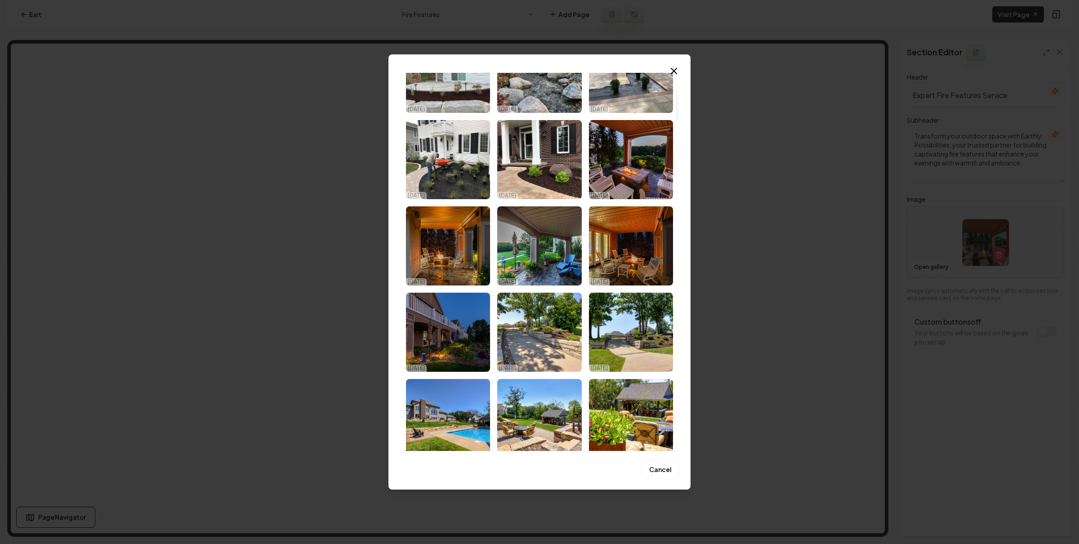
click at [618, 252] on img "Select image image_68e456585c7cd75eb8477158.jpg" at bounding box center [631, 245] width 84 height 79
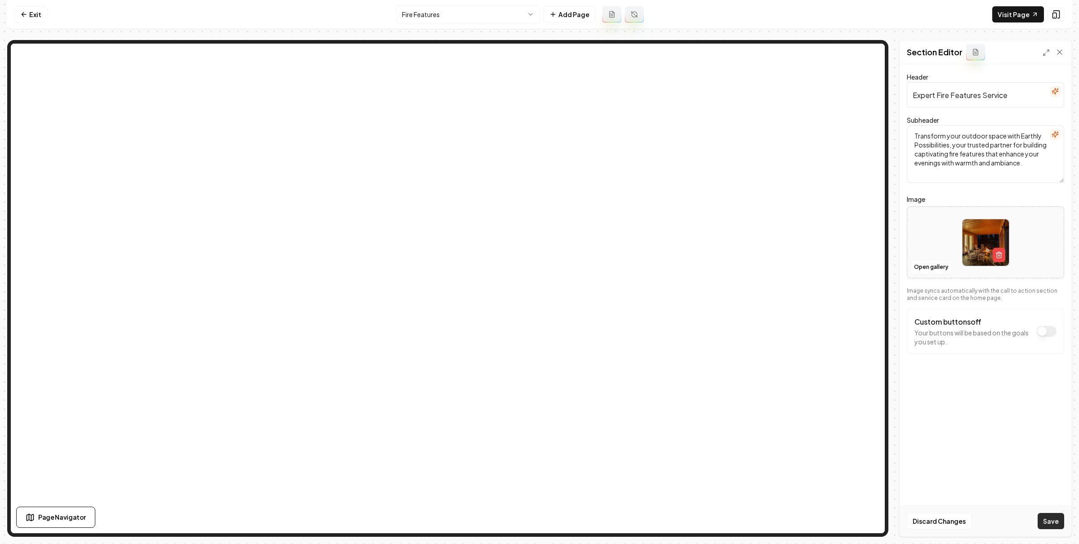
click at [1052, 527] on button "Save" at bounding box center [1051, 521] width 27 height 16
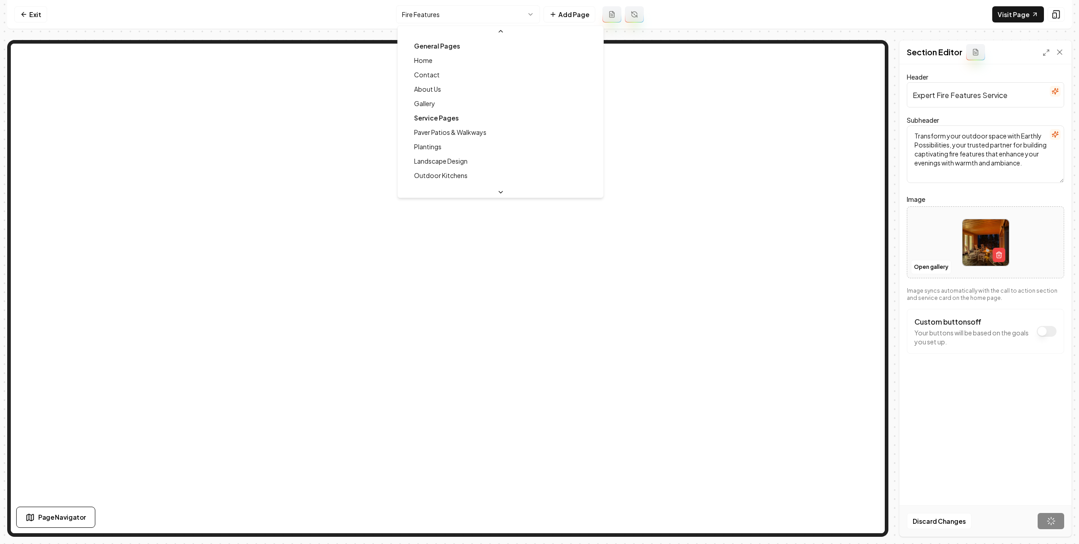
click at [492, 14] on html "Computer Required This feature is only available on a computer. Please switch t…" at bounding box center [539, 272] width 1079 height 544
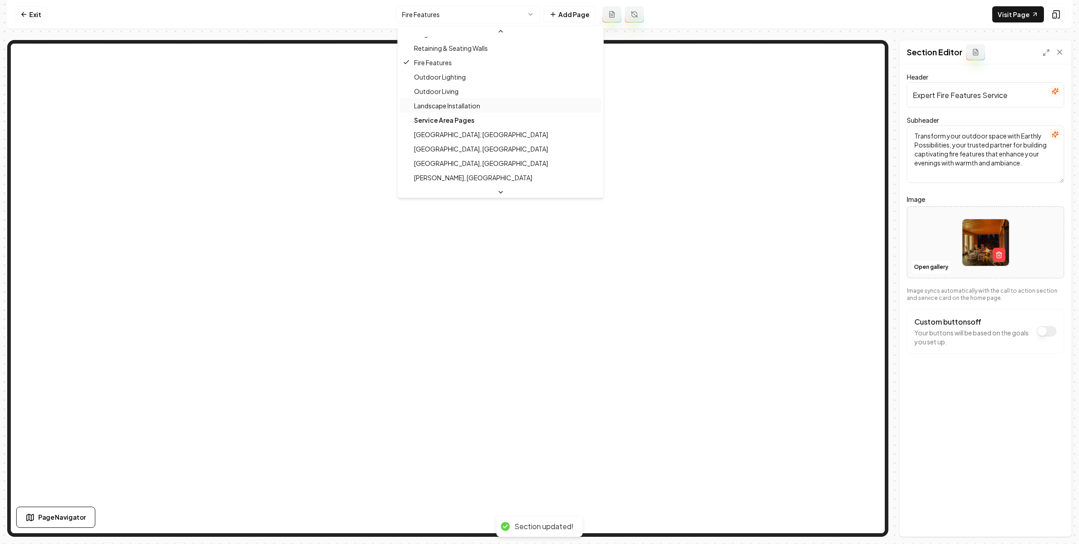
scroll to position [149, 0]
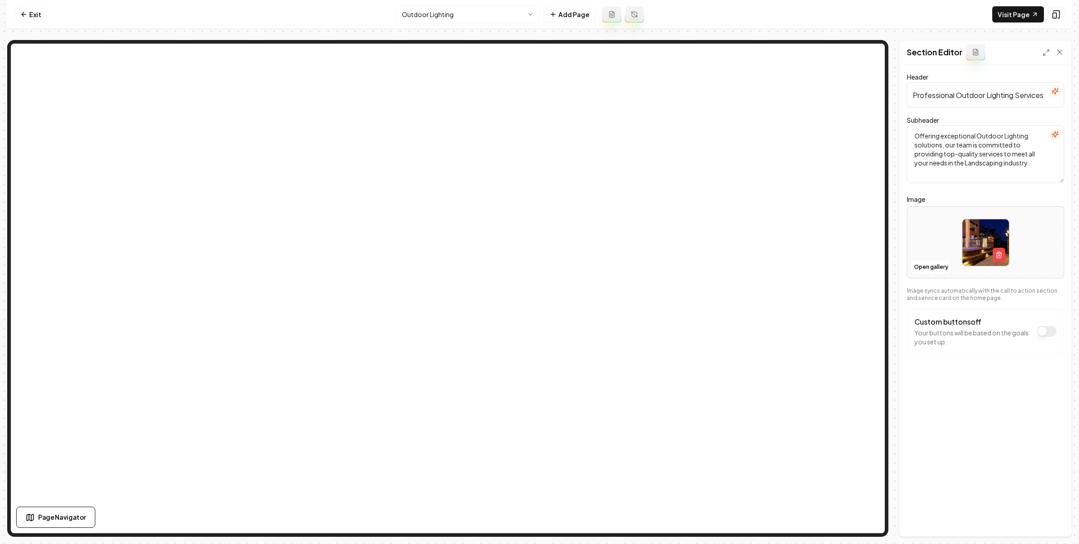
click at [479, 20] on html "Computer Required This feature is only available on a computer. Please switch t…" at bounding box center [539, 272] width 1079 height 544
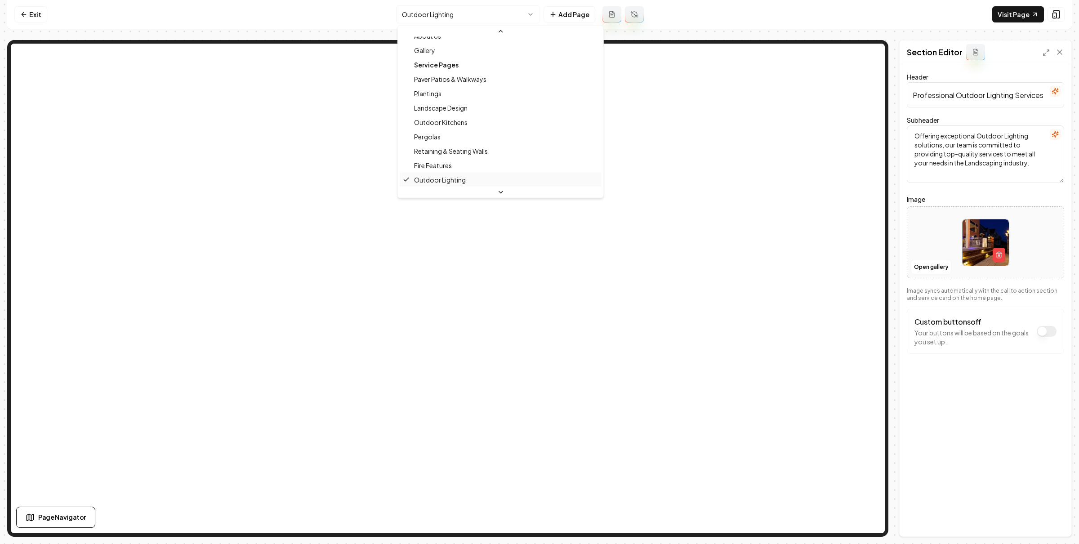
scroll to position [67, 0]
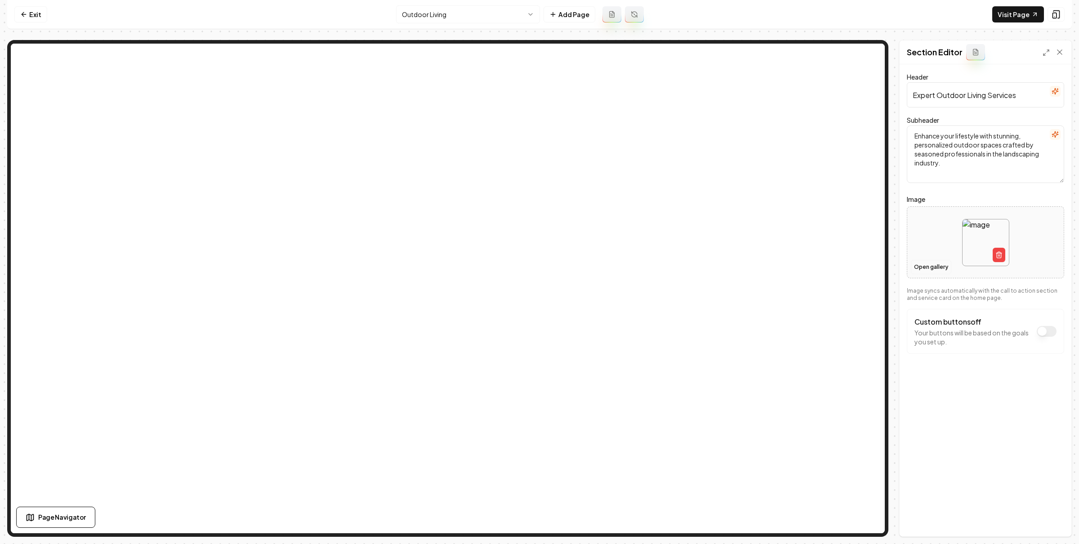
click at [933, 268] on button "Open gallery" at bounding box center [931, 267] width 40 height 14
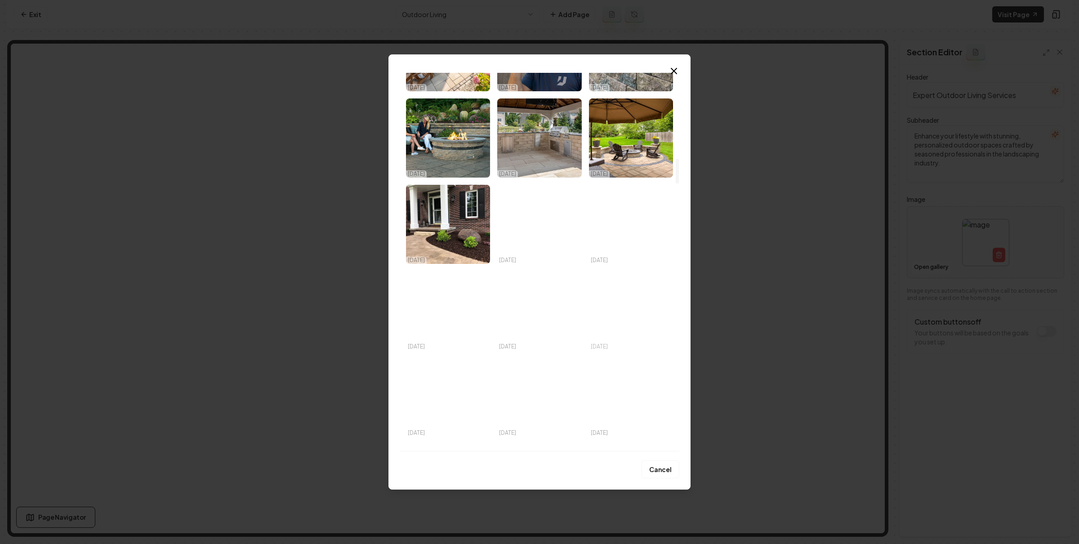
scroll to position [1306, 0]
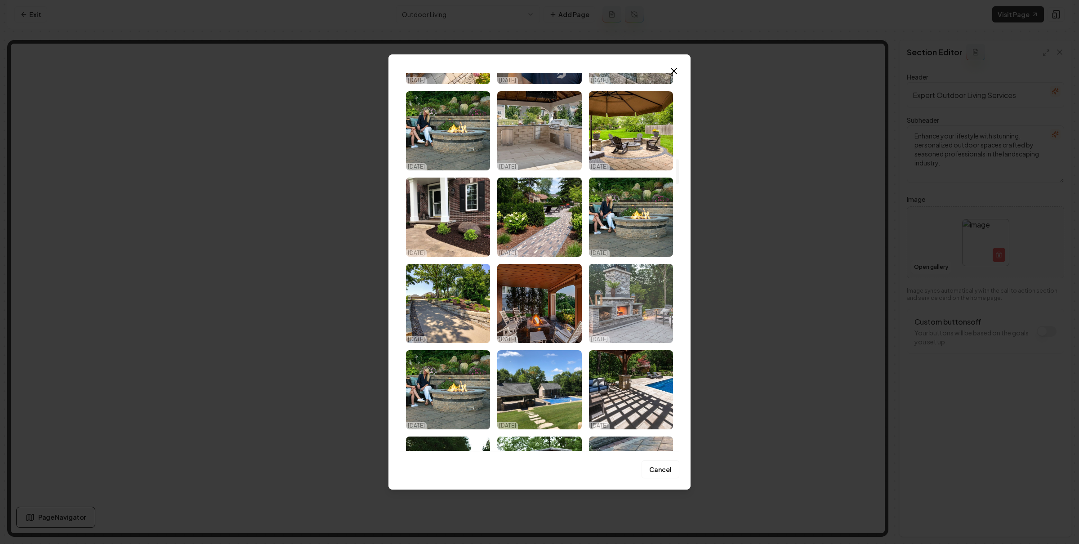
click at [622, 313] on img "Select image image_68dbd72f5c7cd75eb8eccd4b.jpg" at bounding box center [631, 303] width 84 height 79
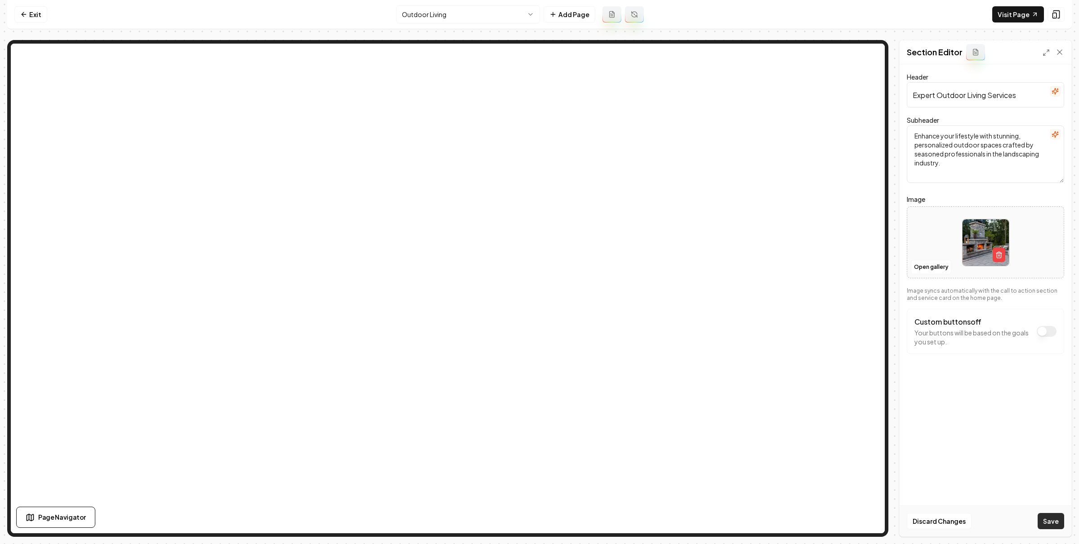
click at [1049, 522] on button "Save" at bounding box center [1051, 521] width 27 height 16
click at [469, 18] on html "Computer Required This feature is only available on a computer. Please switch t…" at bounding box center [539, 272] width 1079 height 544
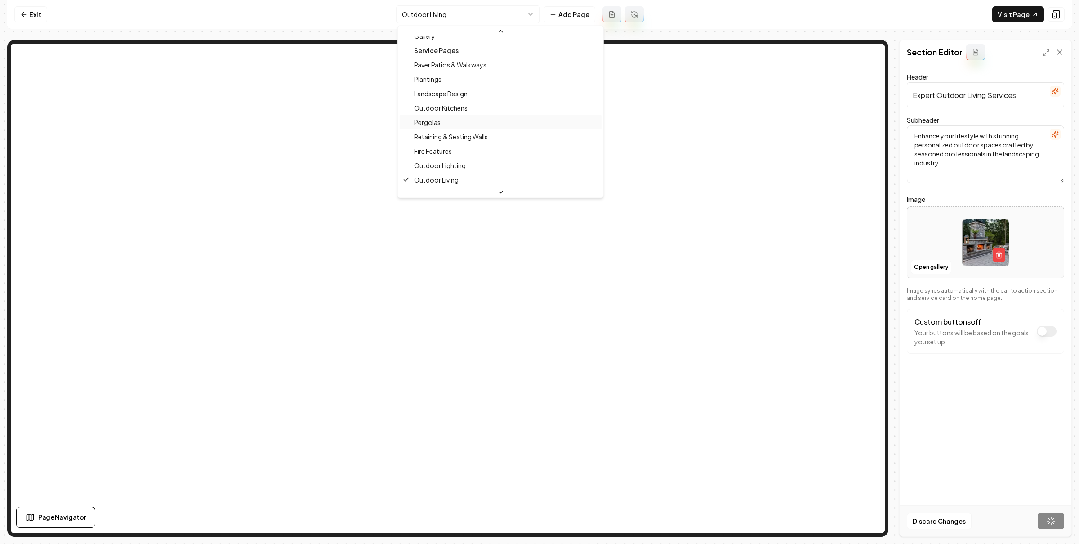
scroll to position [61, 0]
click at [789, 27] on html "Computer Required This feature is only available on a computer. Please switch t…" at bounding box center [539, 272] width 1079 height 544
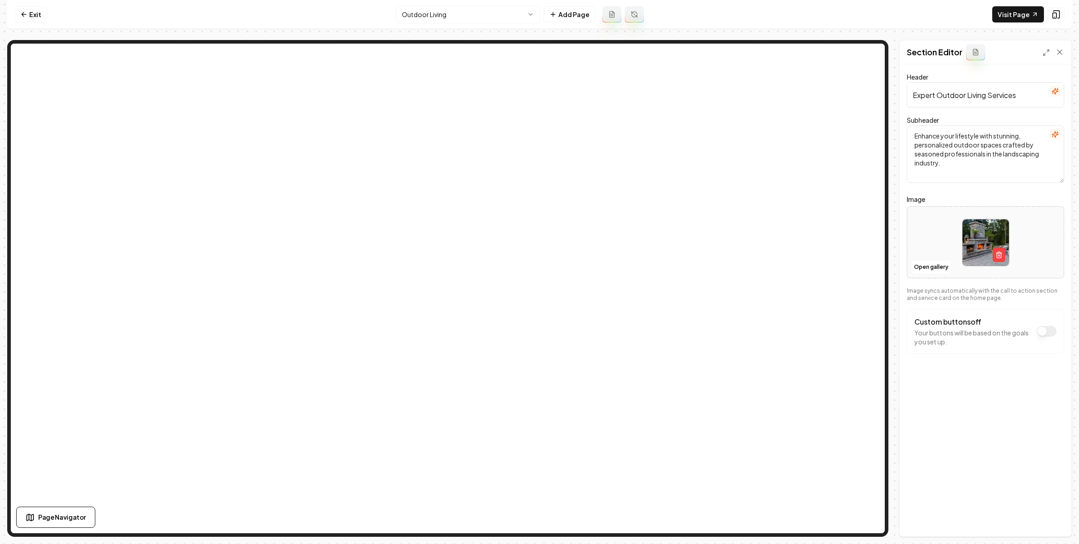
click at [479, 11] on html "Computer Required This feature is only available on a computer. Please switch t…" at bounding box center [539, 272] width 1079 height 544
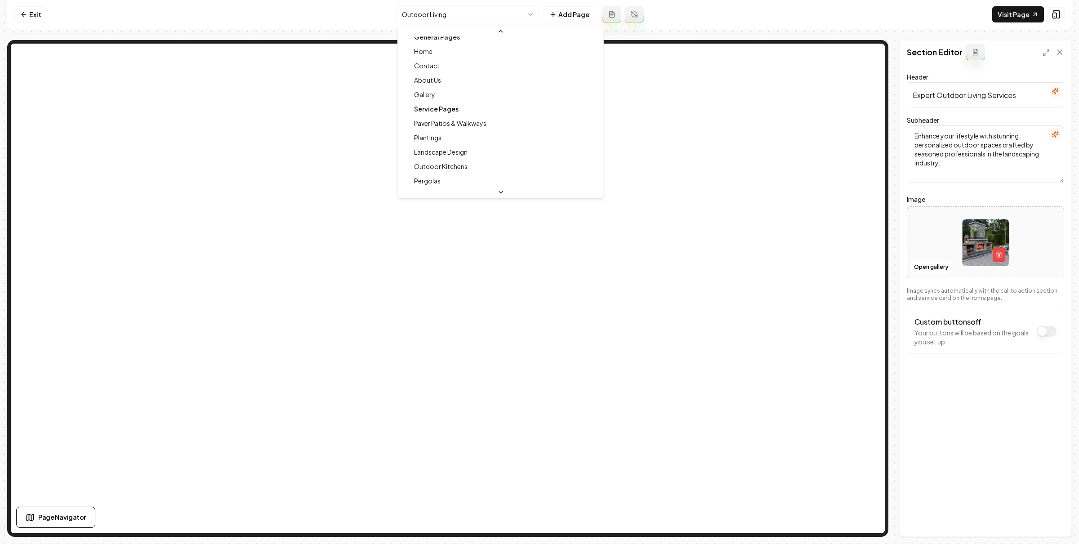
scroll to position [0, 0]
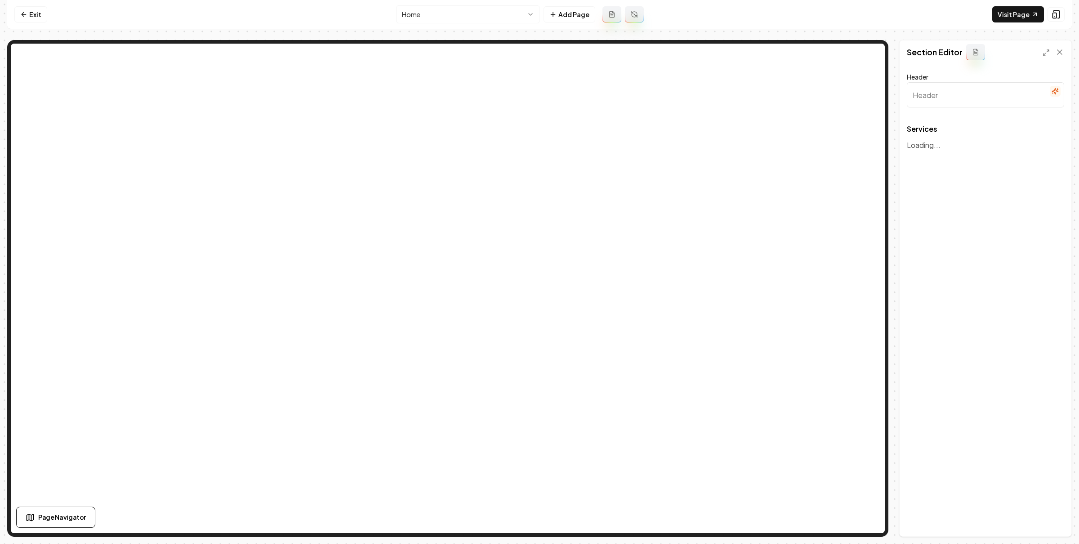
type input "Our Expert Landscaping Services"
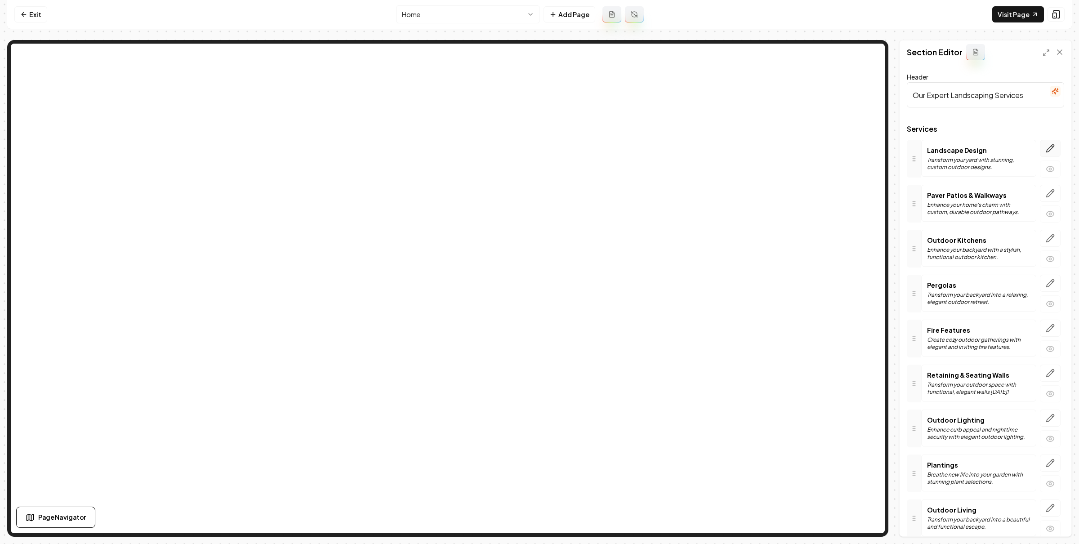
click at [1046, 144] on icon "button" at bounding box center [1050, 148] width 9 height 9
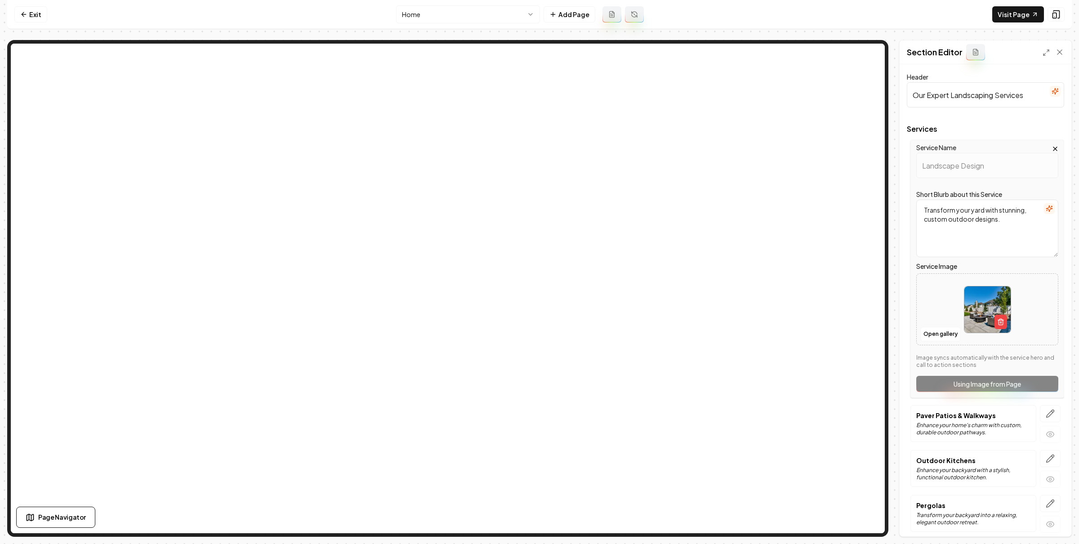
scroll to position [220, 0]
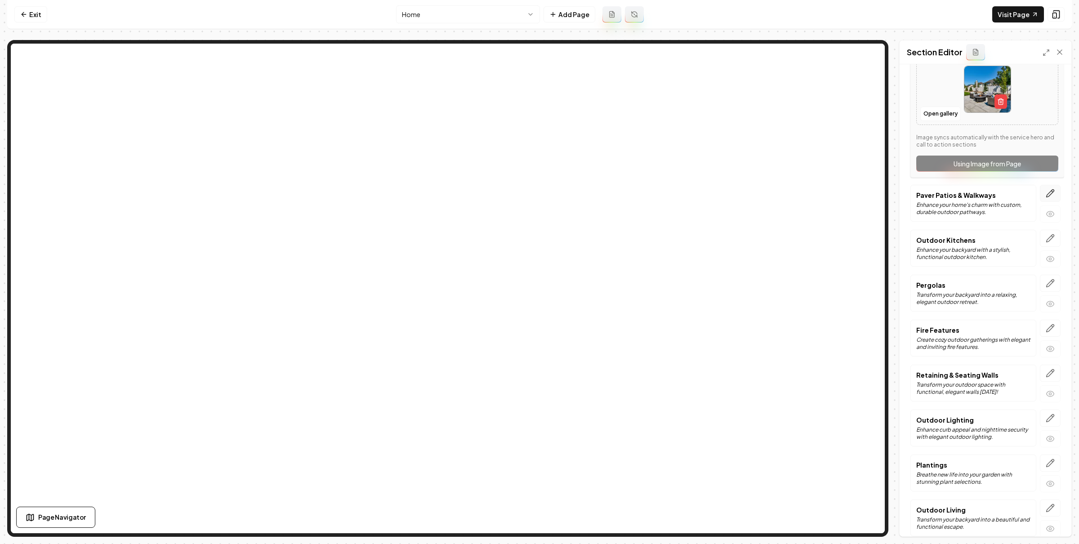
click at [1047, 193] on button "button" at bounding box center [1050, 193] width 21 height 17
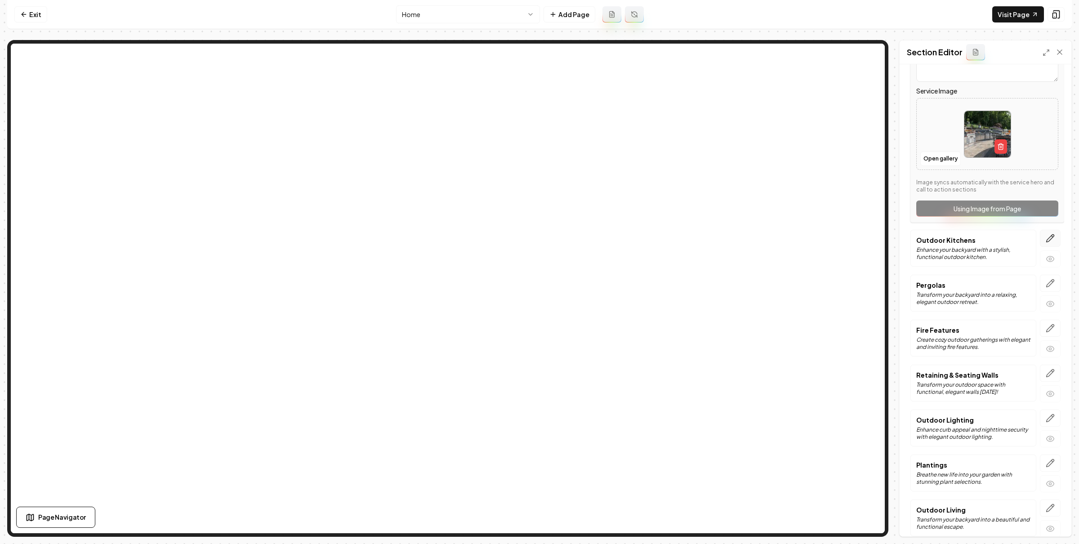
click at [1047, 239] on icon "button" at bounding box center [1051, 239] width 8 height 8
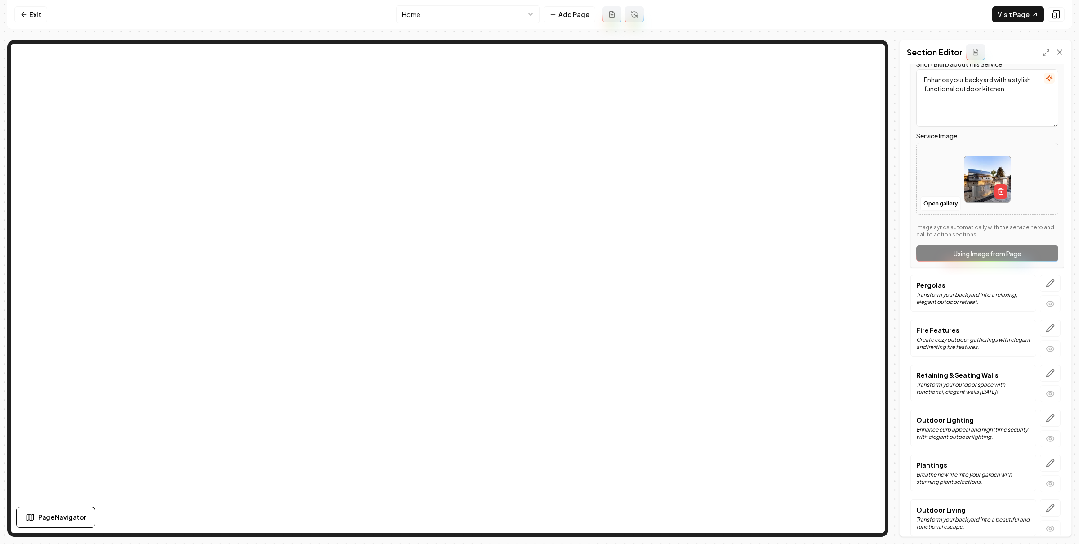
click at [449, 15] on html "Computer Required This feature is only available on a computer. Please switch t…" at bounding box center [539, 272] width 1079 height 544
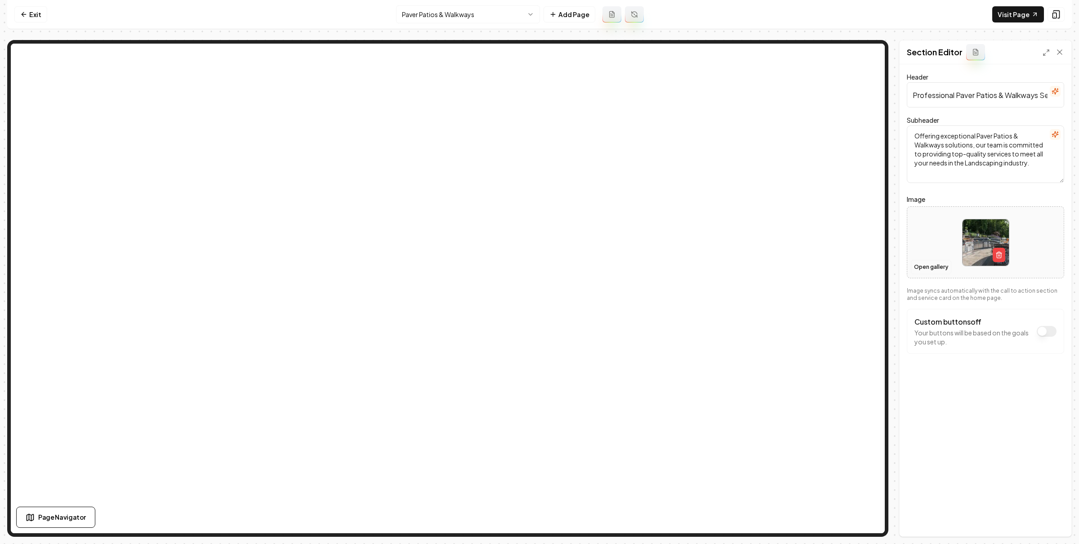
click at [940, 268] on button "Open gallery" at bounding box center [931, 267] width 40 height 14
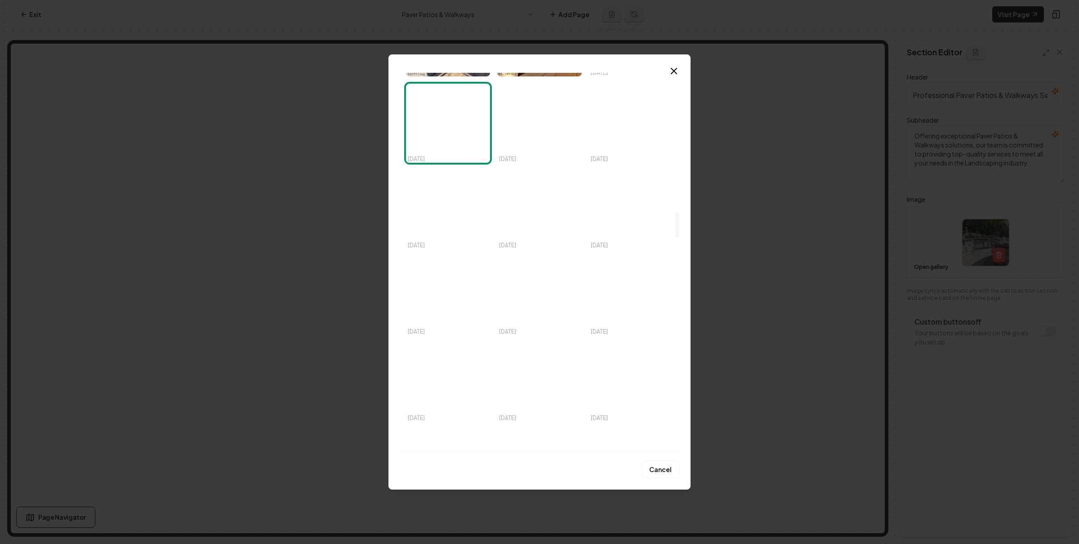
scroll to position [2113, 0]
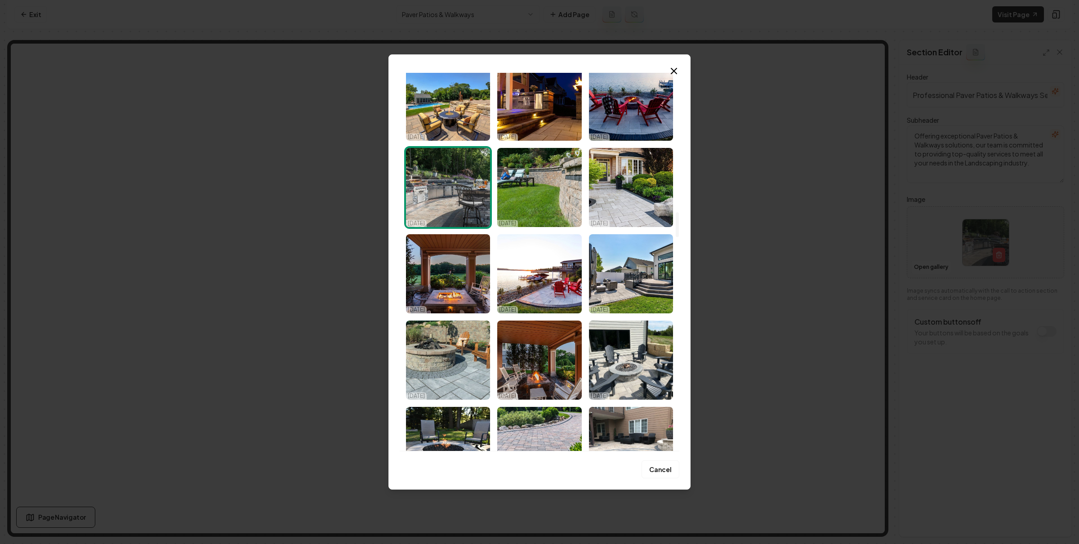
drag, startPoint x: 637, startPoint y: 171, endPoint x: 646, endPoint y: 173, distance: 9.6
click at [636, 171] on img "Select image image_68dbd72f5c7cd75eb8eccf36.jpg" at bounding box center [631, 187] width 84 height 79
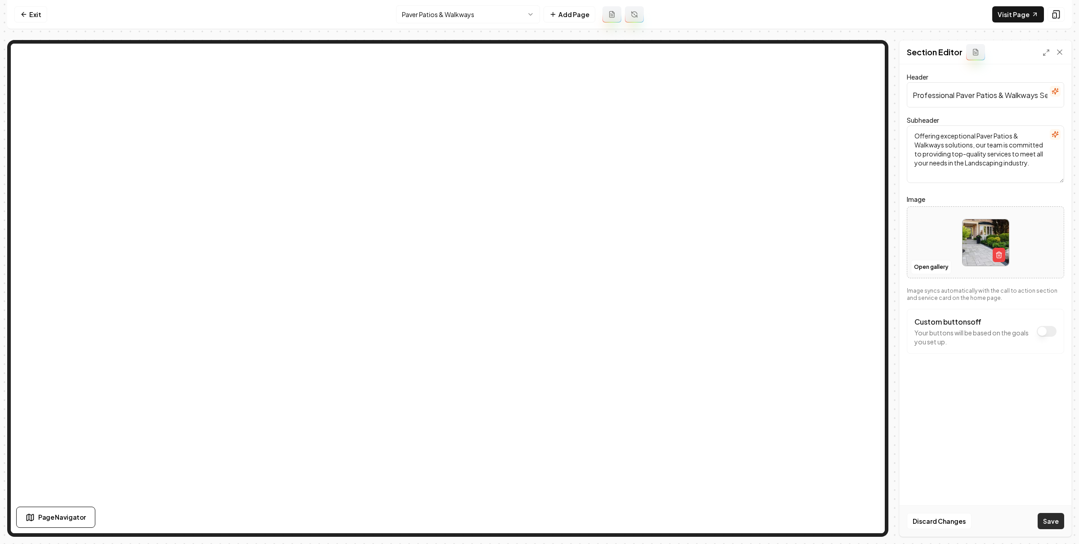
click at [1057, 521] on button "Save" at bounding box center [1051, 521] width 27 height 16
click at [497, 19] on html "Computer Required This feature is only available on a computer. Please switch t…" at bounding box center [539, 272] width 1079 height 544
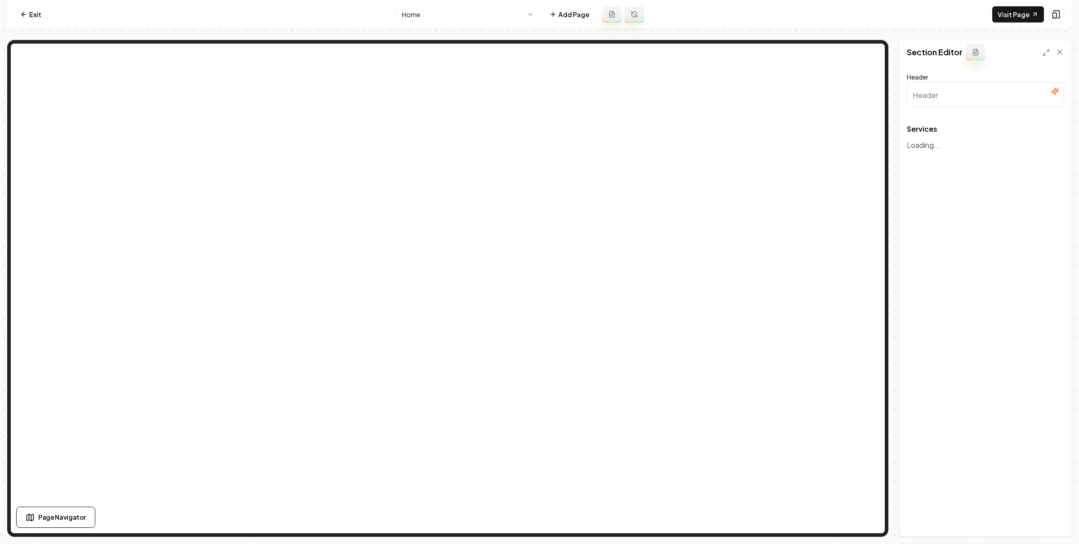
type input "Our Expert Landscaping Services"
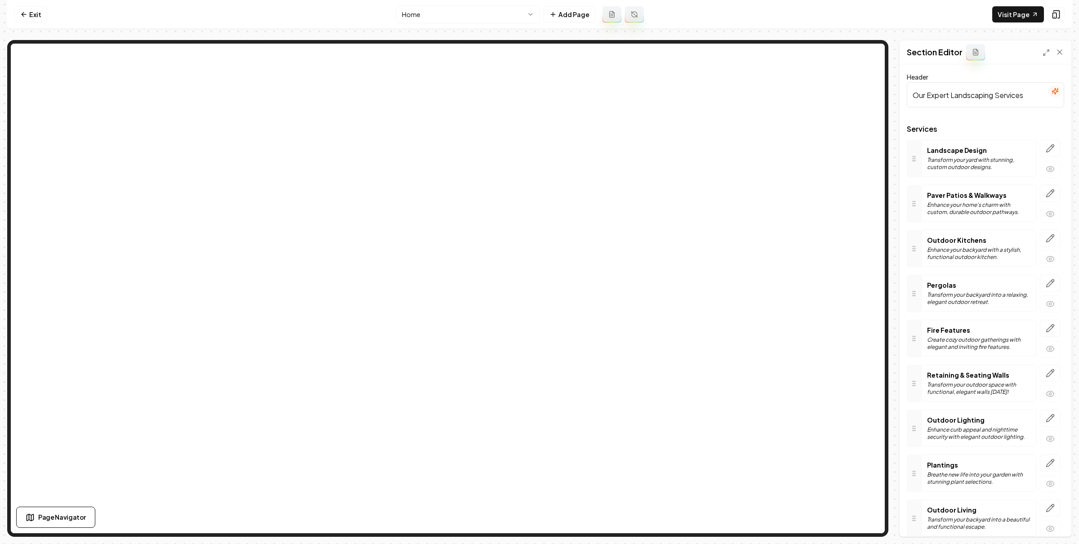
scroll to position [92, 0]
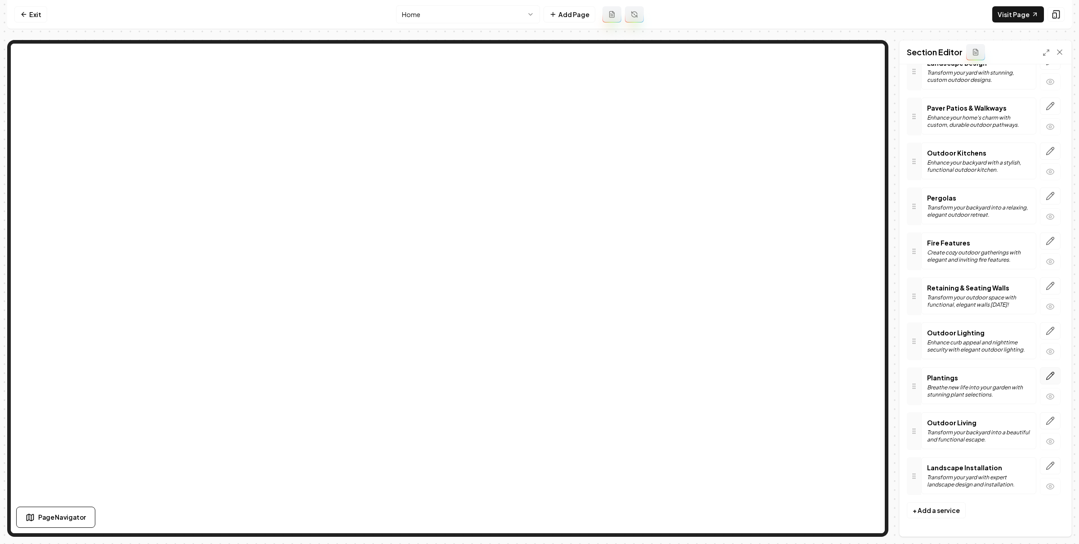
click at [1052, 373] on icon "button" at bounding box center [1052, 373] width 1 height 1
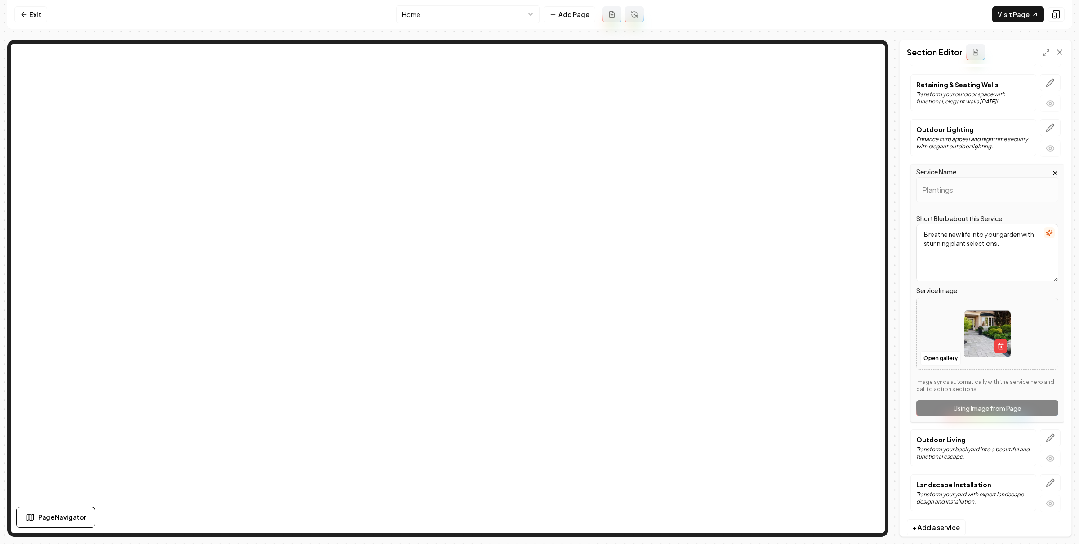
scroll to position [312, 0]
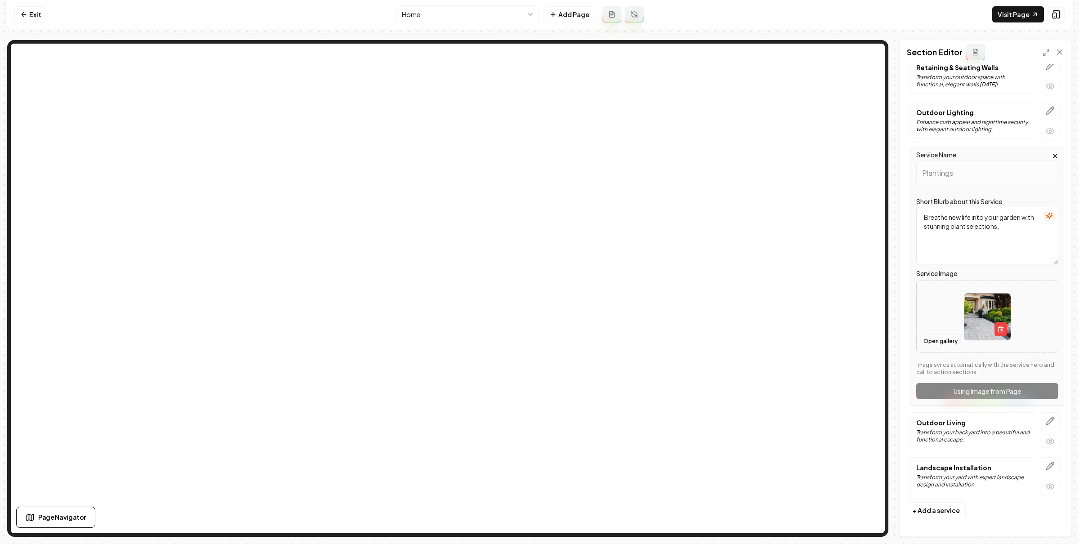
click at [936, 343] on button "Open gallery" at bounding box center [941, 341] width 40 height 14
click at [935, 338] on button "Open gallery" at bounding box center [941, 341] width 40 height 14
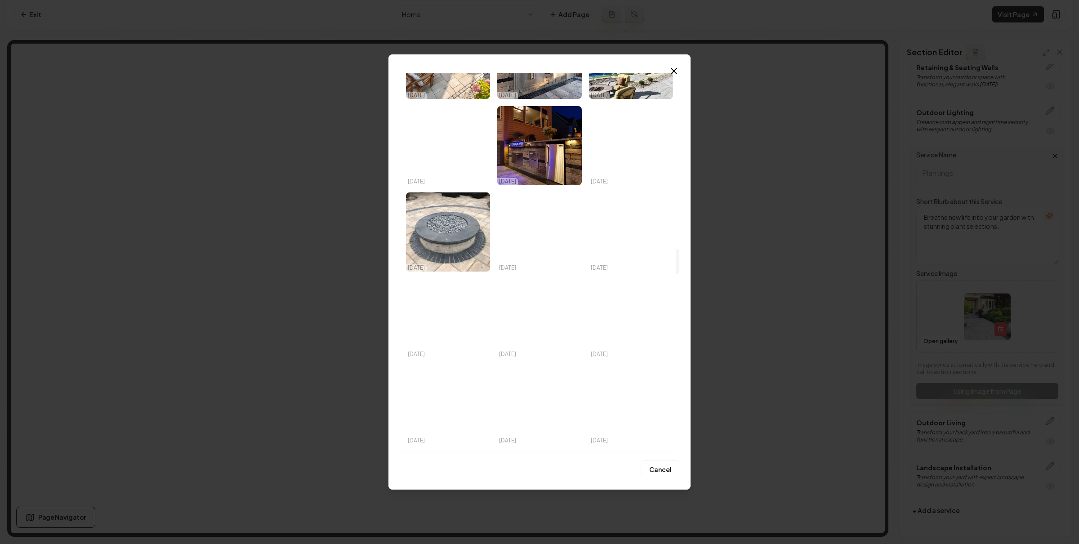
scroll to position [2911, 0]
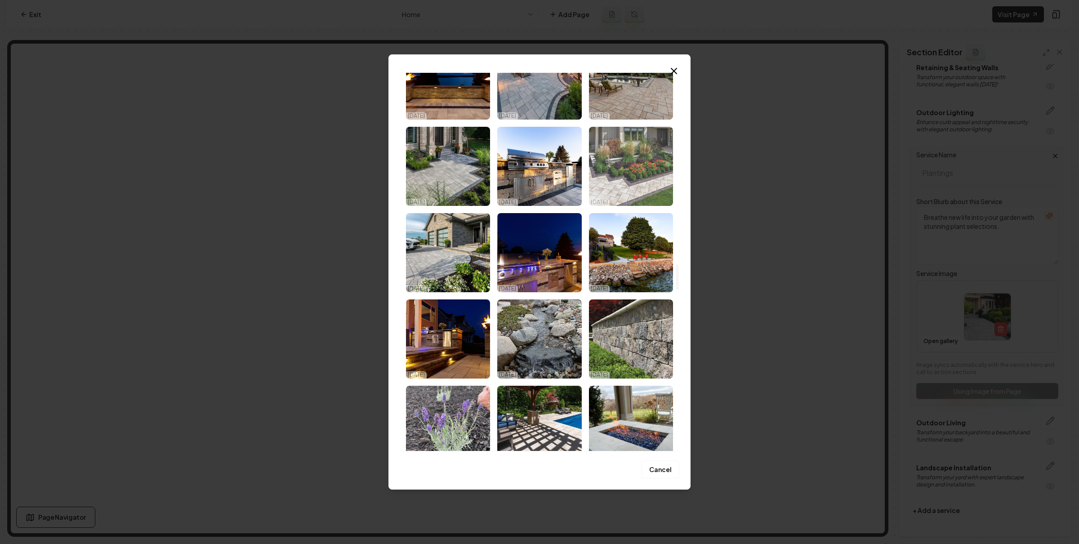
click at [663, 178] on img "Select image image_68dbd72e5c7cd75eb8eccb3e.jpeg" at bounding box center [631, 166] width 84 height 79
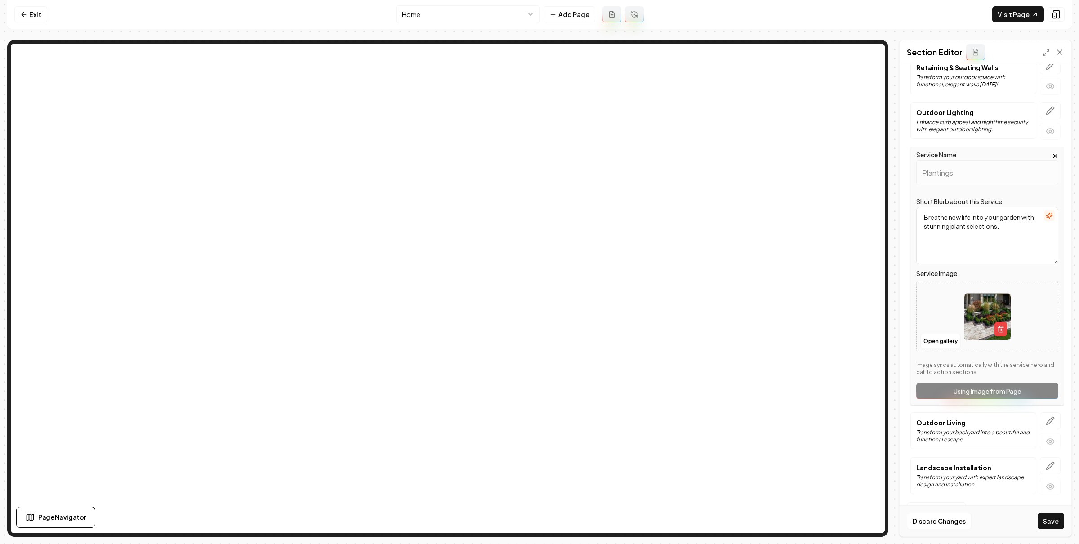
drag, startPoint x: 1052, startPoint y: 517, endPoint x: 1022, endPoint y: 485, distance: 43.6
click at [1052, 517] on button "Save" at bounding box center [1051, 521] width 27 height 16
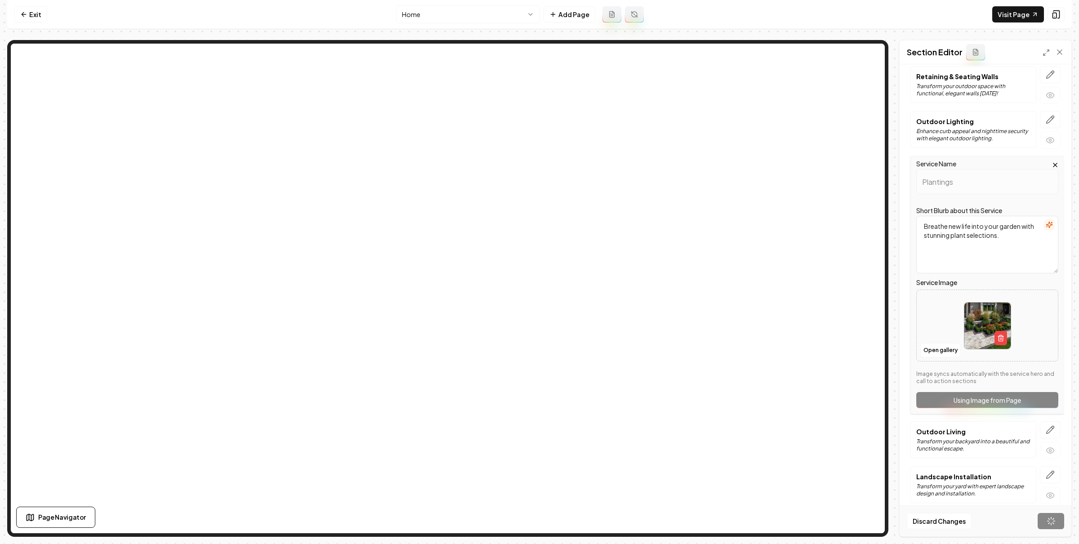
scroll to position [289, 0]
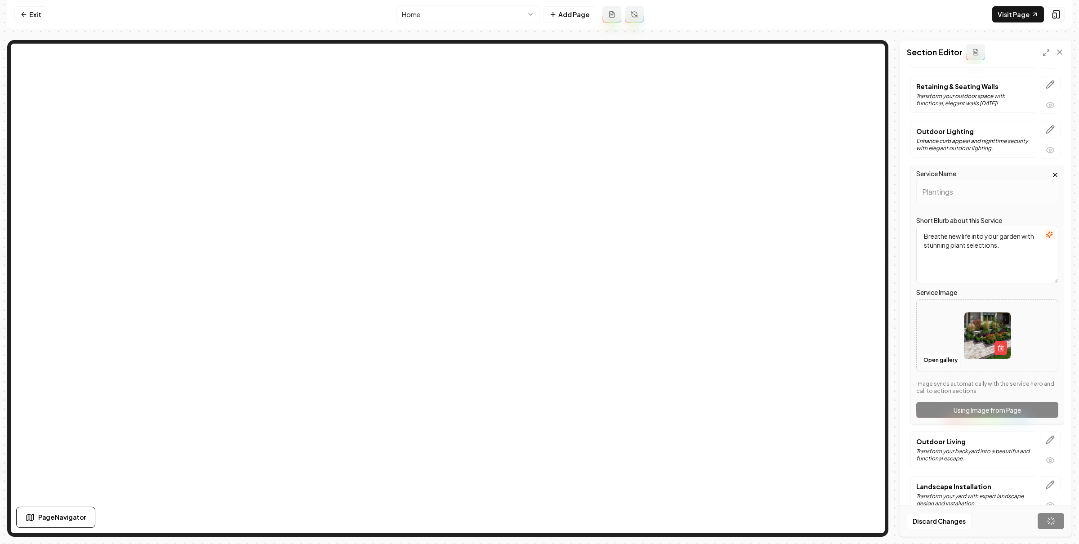
click at [431, 17] on html "Computer Required This feature is only available on a computer. Please switch t…" at bounding box center [539, 272] width 1079 height 544
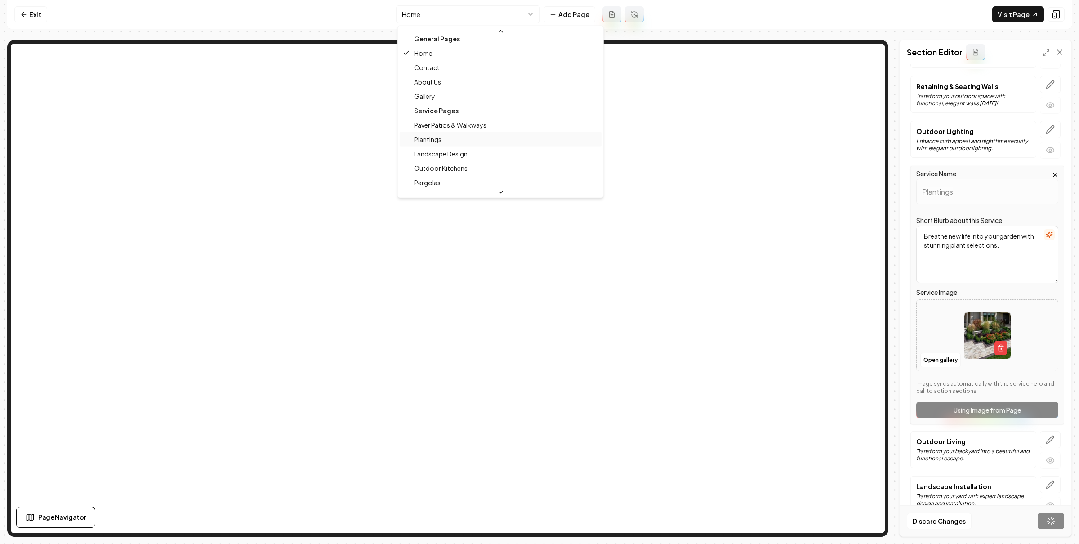
scroll to position [0, 0]
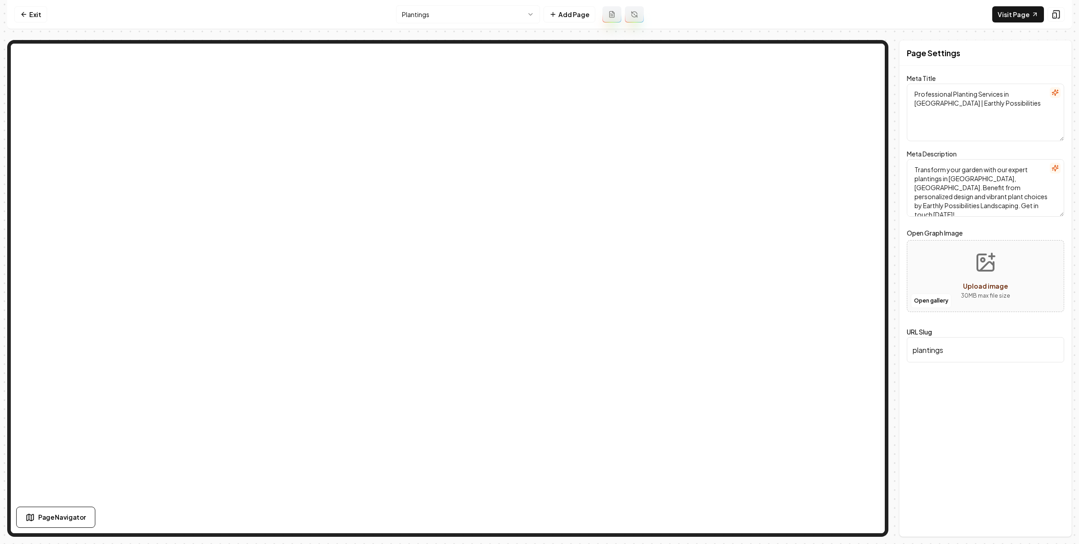
click at [456, 21] on html "Computer Required This feature is only available on a computer. Please switch t…" at bounding box center [539, 272] width 1079 height 544
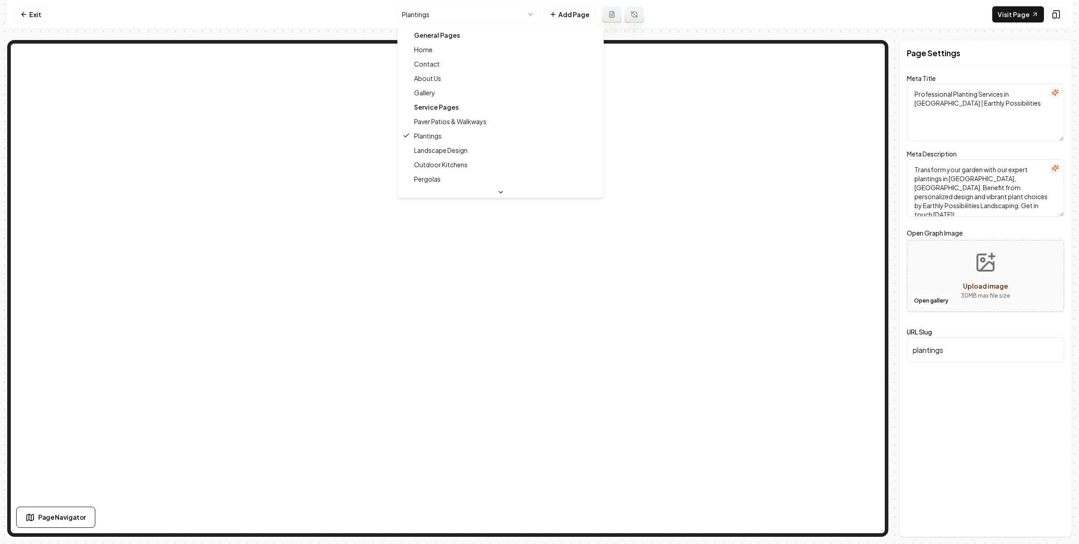
scroll to position [187, 0]
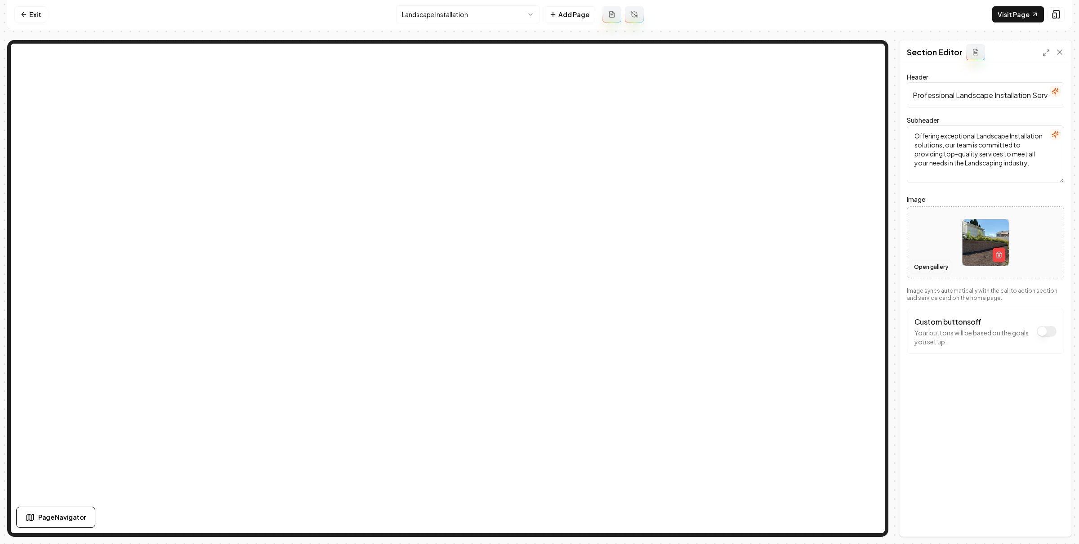
click at [921, 272] on button "Open gallery" at bounding box center [931, 267] width 40 height 14
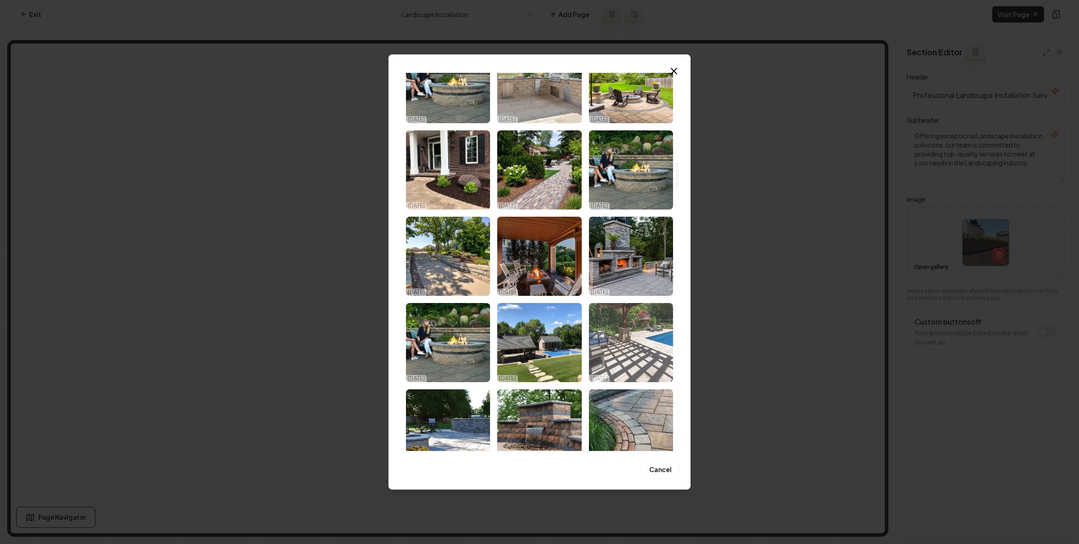
scroll to position [1368, 0]
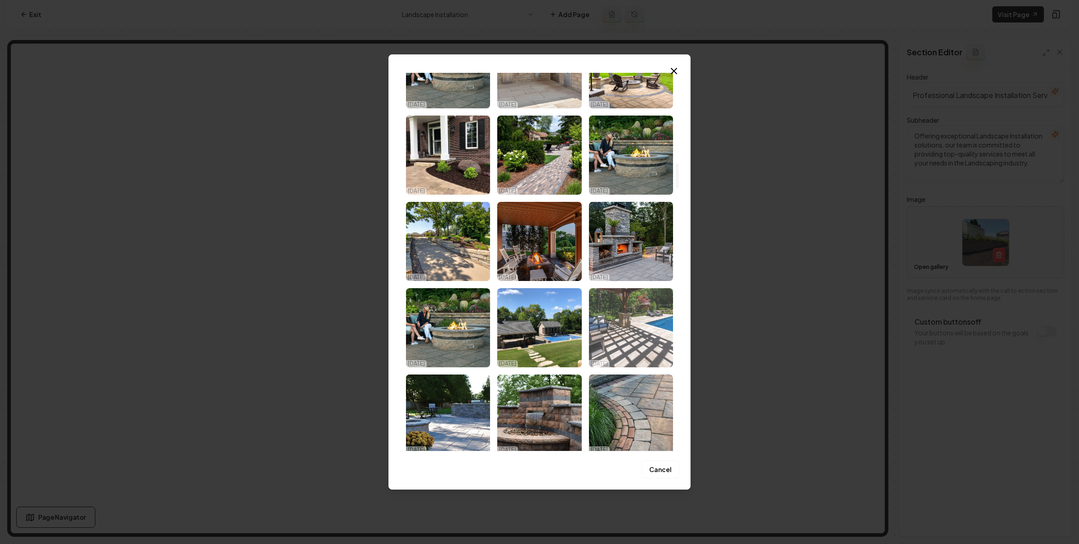
click at [625, 331] on img "Select image image_68dbd72f5c7cd75eb8eccd10.jpeg" at bounding box center [631, 327] width 84 height 79
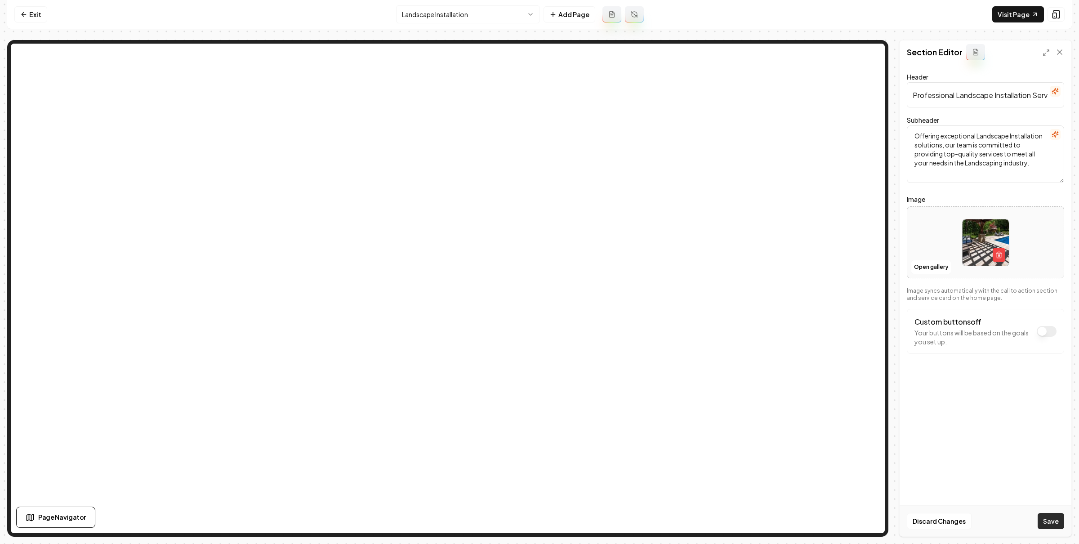
click at [1044, 517] on button "Save" at bounding box center [1051, 521] width 27 height 16
click at [484, 21] on html "Computer Required This feature is only available on a computer. Please switch t…" at bounding box center [539, 272] width 1079 height 544
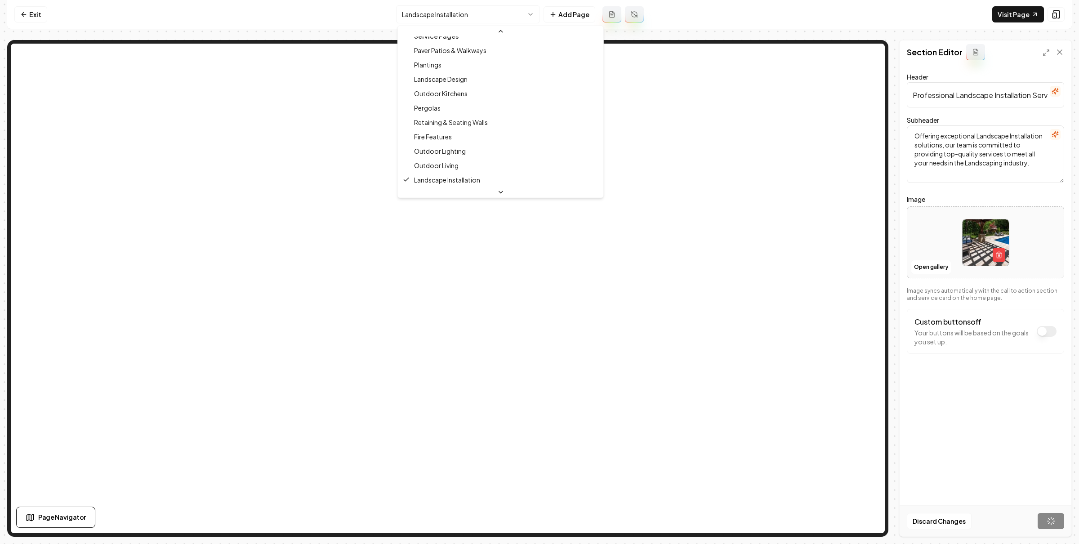
scroll to position [0, 0]
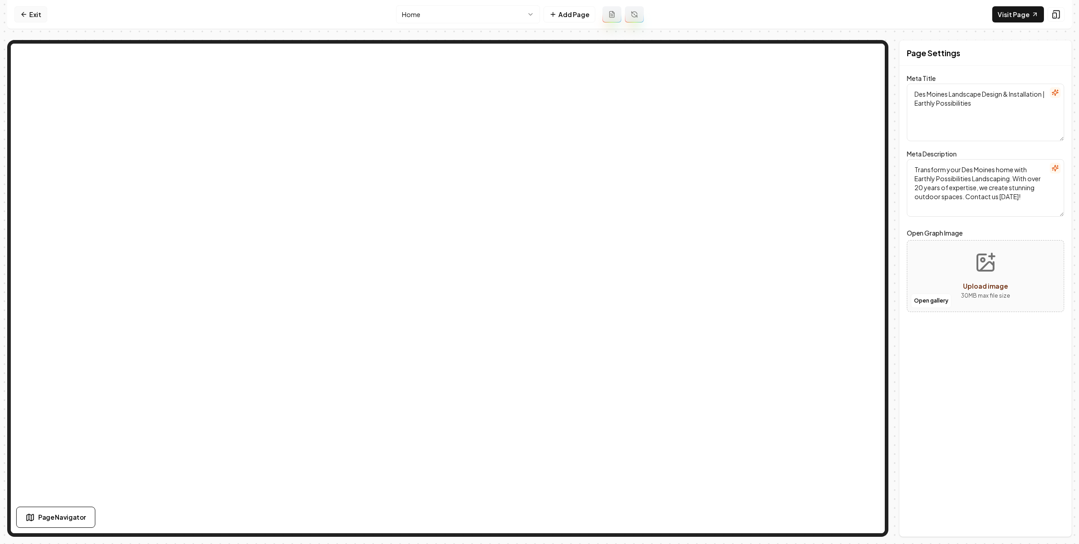
click at [34, 13] on link "Exit" at bounding box center [30, 14] width 33 height 16
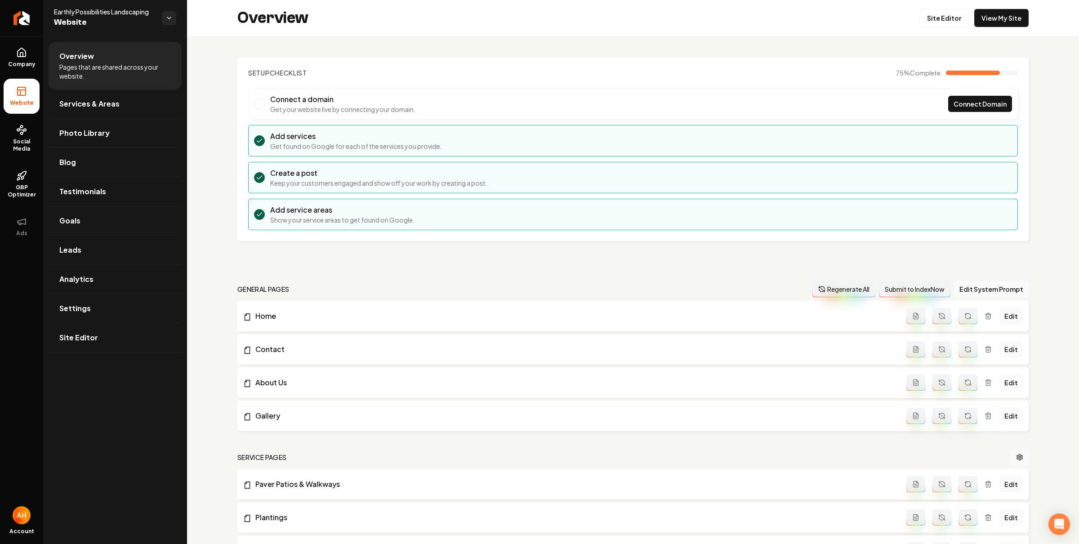
scroll to position [486, 0]
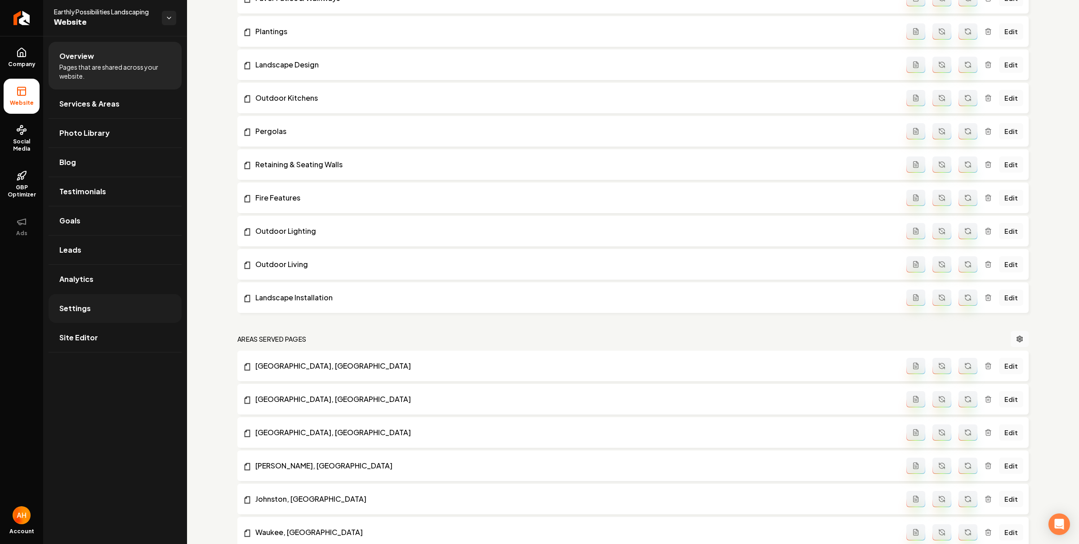
click at [107, 314] on link "Settings" at bounding box center [115, 308] width 133 height 29
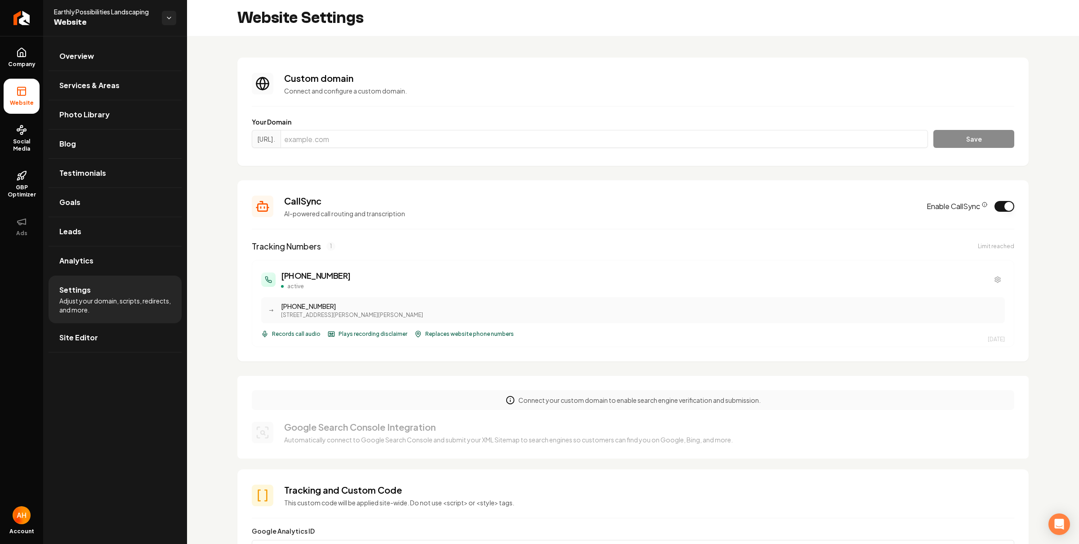
click at [450, 149] on div "https://www. Save" at bounding box center [633, 141] width 763 height 22
drag, startPoint x: 458, startPoint y: 140, endPoint x: 470, endPoint y: 142, distance: 11.9
click at [465, 142] on input "Main content area" at bounding box center [605, 139] width 648 height 18
paste input "earthlypossibilities.com"
type input "earthlypossibilities.com"
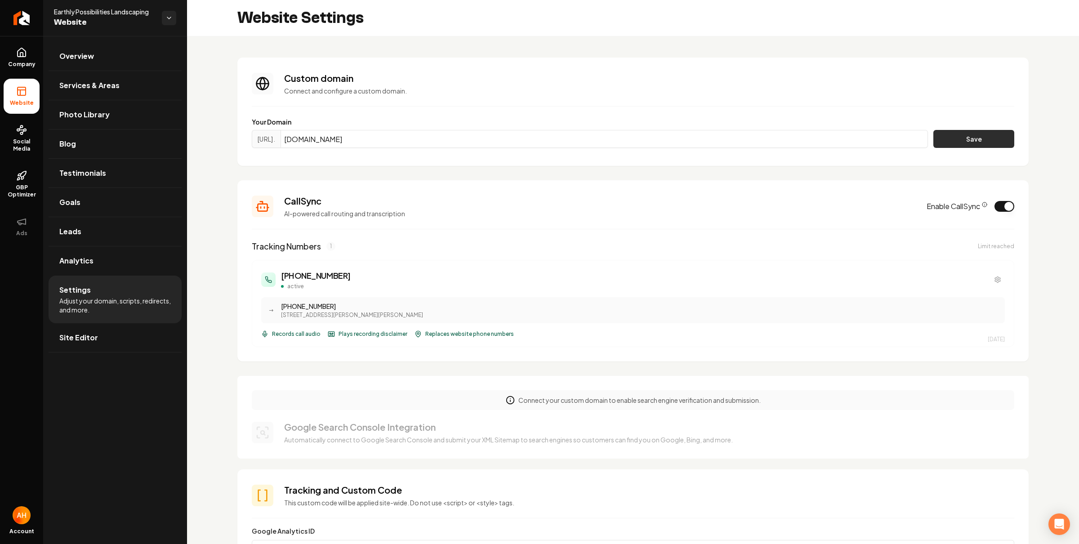
click at [940, 137] on button "Save" at bounding box center [974, 139] width 81 height 18
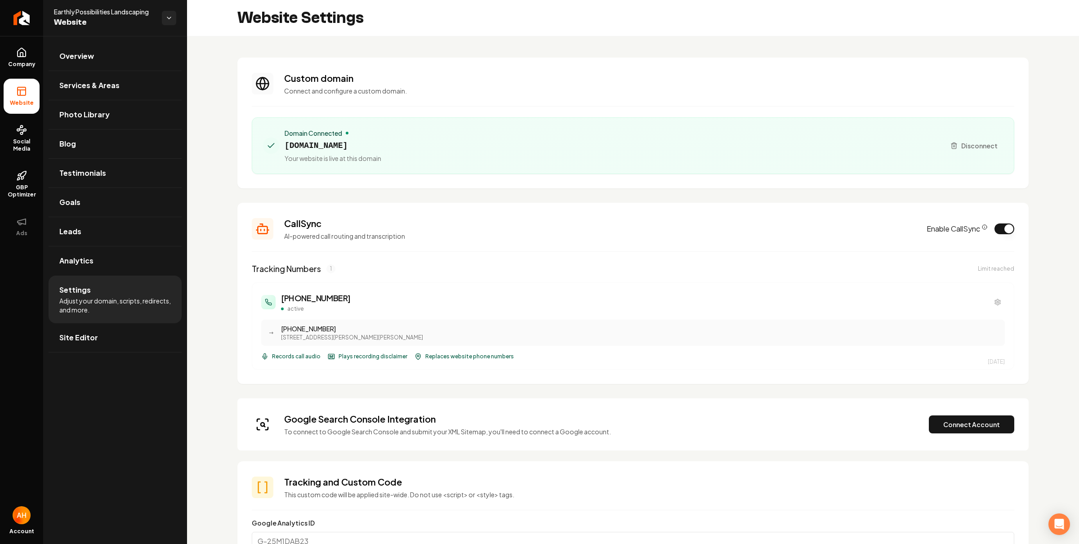
click at [359, 147] on span "earthlypossibilities.com" at bounding box center [333, 145] width 97 height 13
click at [360, 147] on span "earthlypossibilities.com" at bounding box center [333, 145] width 97 height 13
copy span "earthlypossibilities.com"
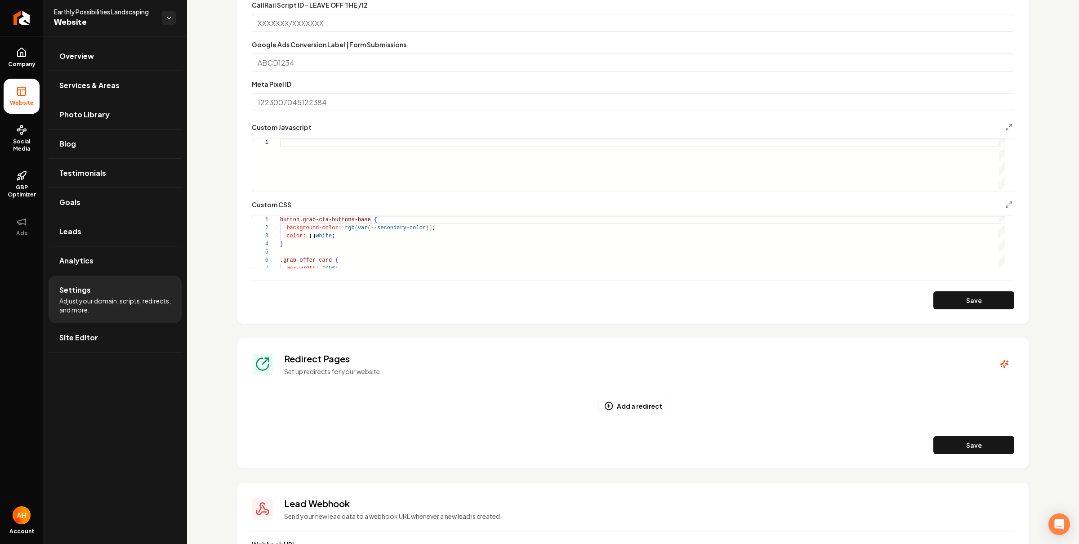
scroll to position [755, 0]
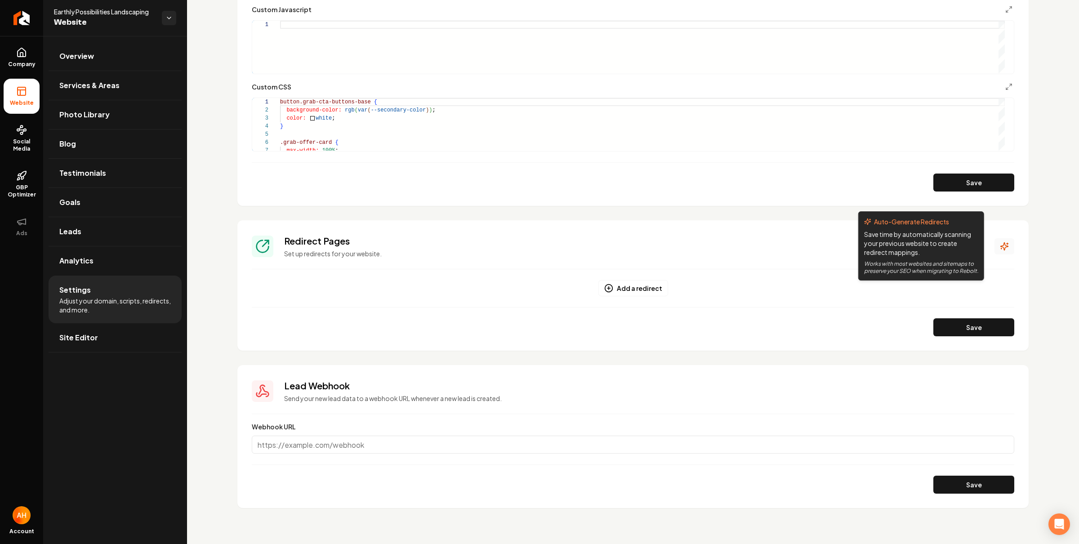
click at [995, 246] on button "Main content area" at bounding box center [1005, 246] width 20 height 16
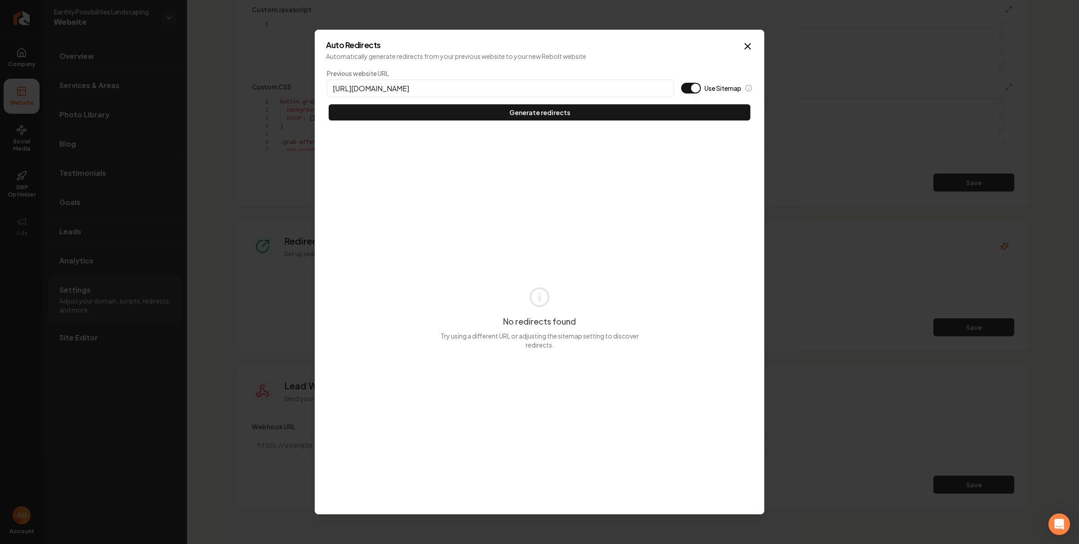
type input "https://earthlypossibilities.com"
type button "on"
click at [681, 83] on button "Use Sitemap" at bounding box center [691, 88] width 20 height 11
click at [329, 104] on button "Generate redirects" at bounding box center [540, 112] width 422 height 16
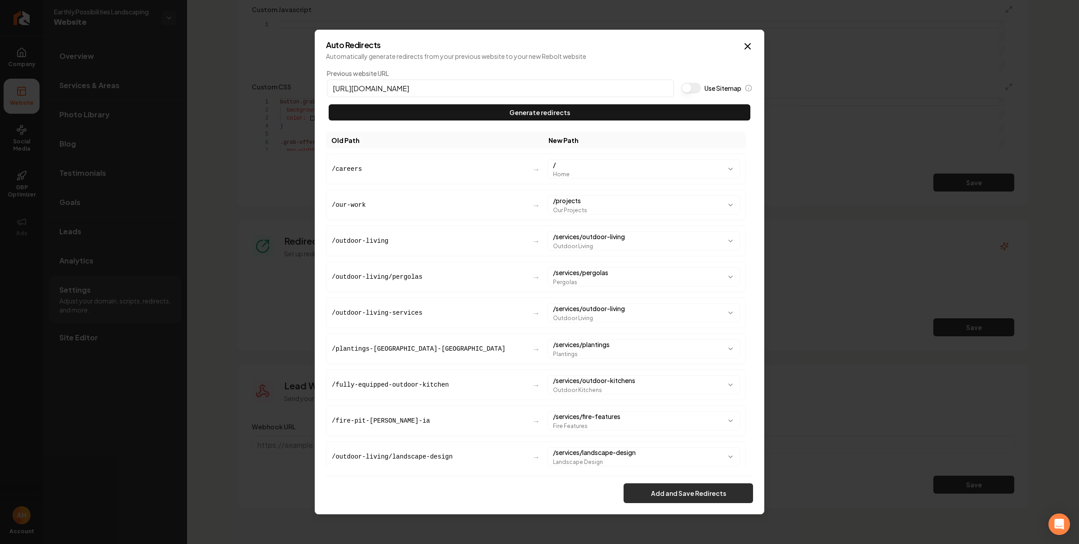
click at [701, 488] on button "Add and Save Redirects" at bounding box center [689, 494] width 130 height 20
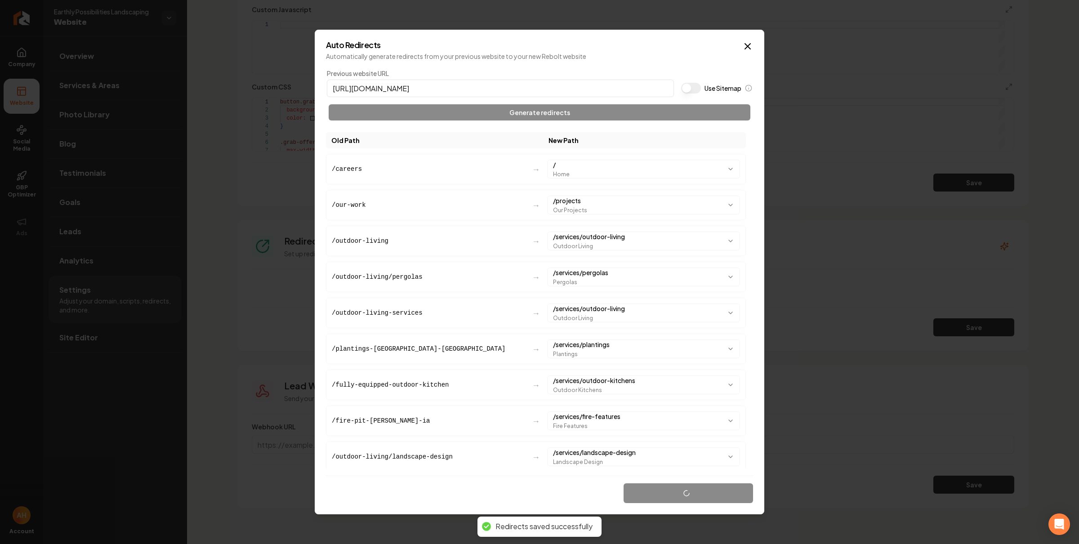
type textarea "*"
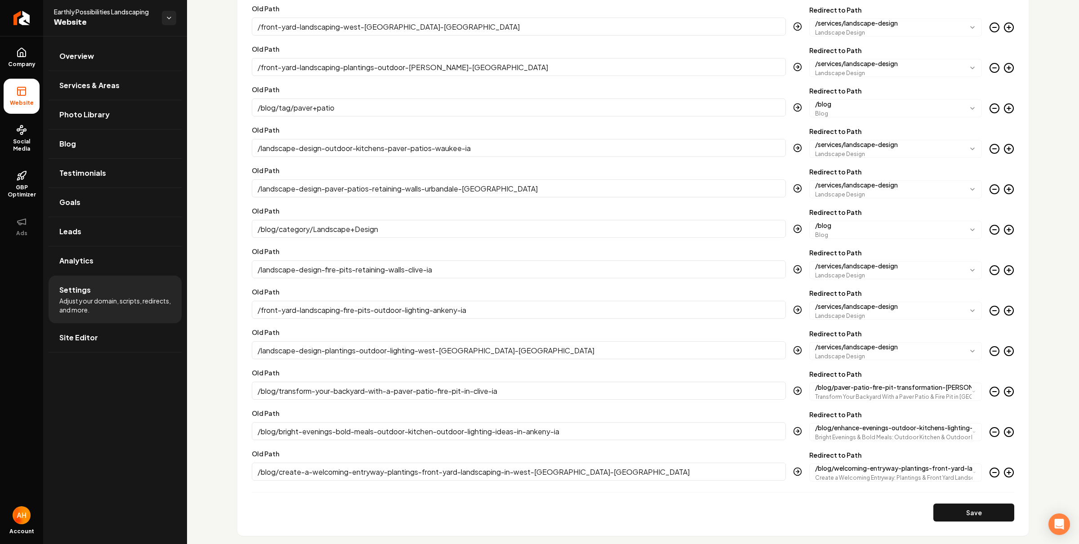
scroll to position [1861, 0]
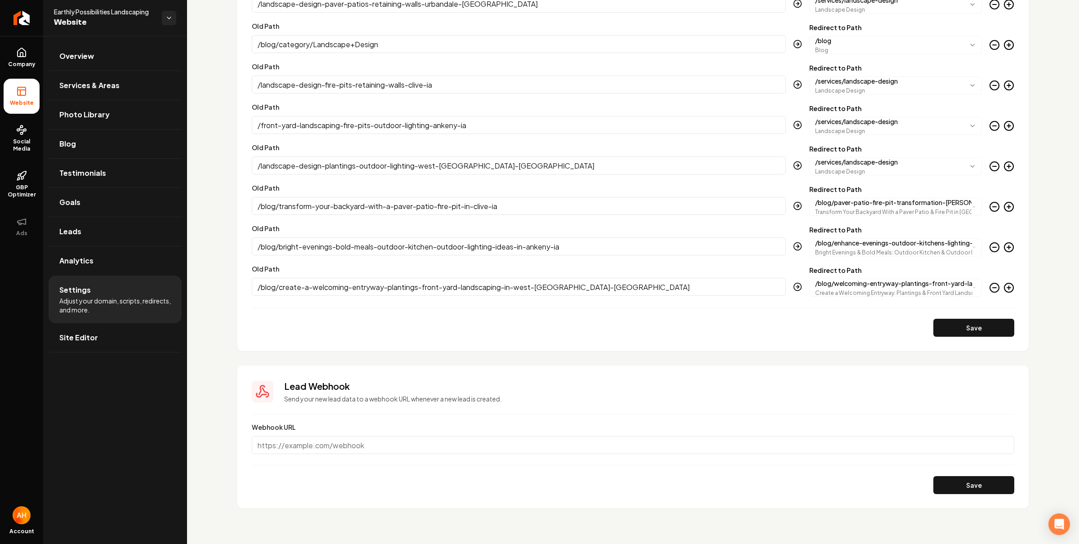
drag, startPoint x: 965, startPoint y: 321, endPoint x: 967, endPoint y: 326, distance: 5.8
click at [966, 323] on button "Save" at bounding box center [974, 328] width 81 height 18
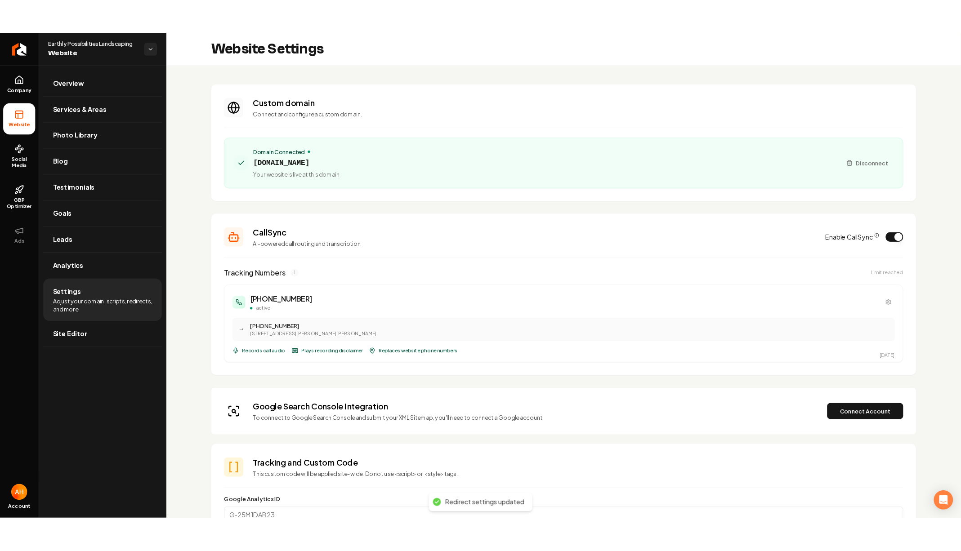
scroll to position [36, 0]
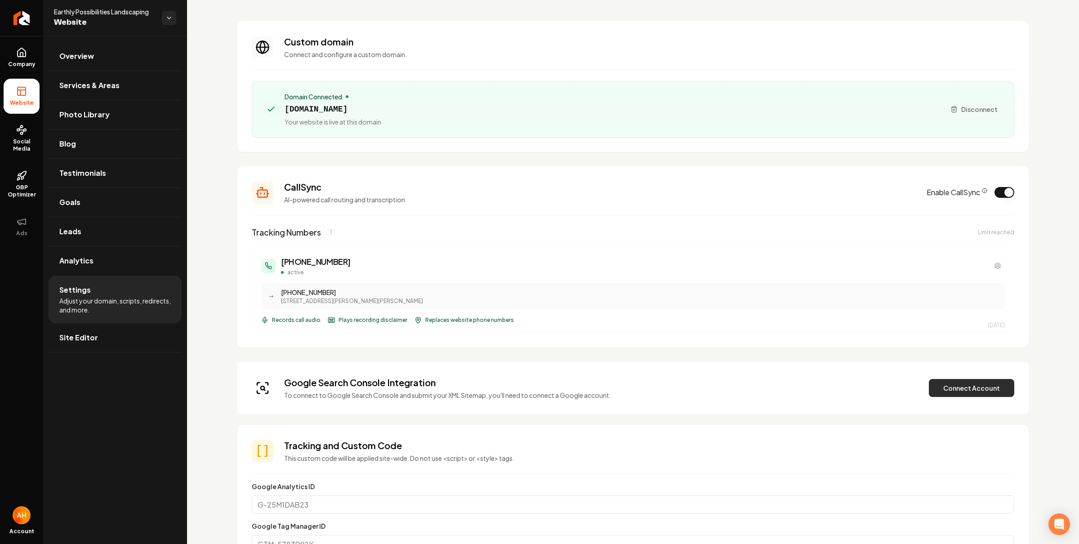
drag, startPoint x: 956, startPoint y: 393, endPoint x: 951, endPoint y: 390, distance: 5.9
click at [956, 392] on button "Connect Account" at bounding box center [971, 388] width 85 height 18
click at [904, 397] on div "Google Search Console Integration Automatically connect to Google Search Consol…" at bounding box center [633, 387] width 763 height 23
click at [906, 391] on button "Verify & Submit" at bounding box center [909, 388] width 78 height 18
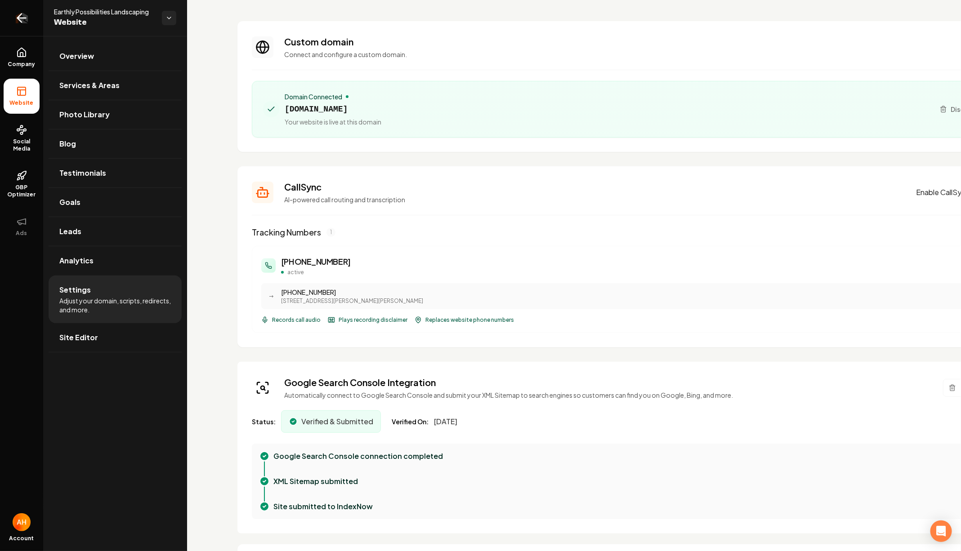
click at [10, 21] on link "Return to dashboard" at bounding box center [21, 18] width 43 height 36
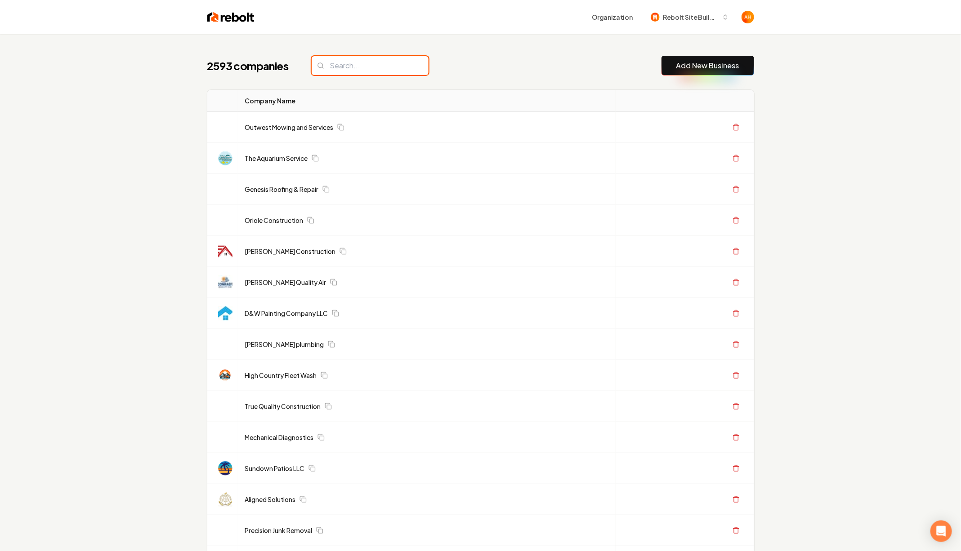
click at [335, 71] on input "search" at bounding box center [370, 65] width 117 height 19
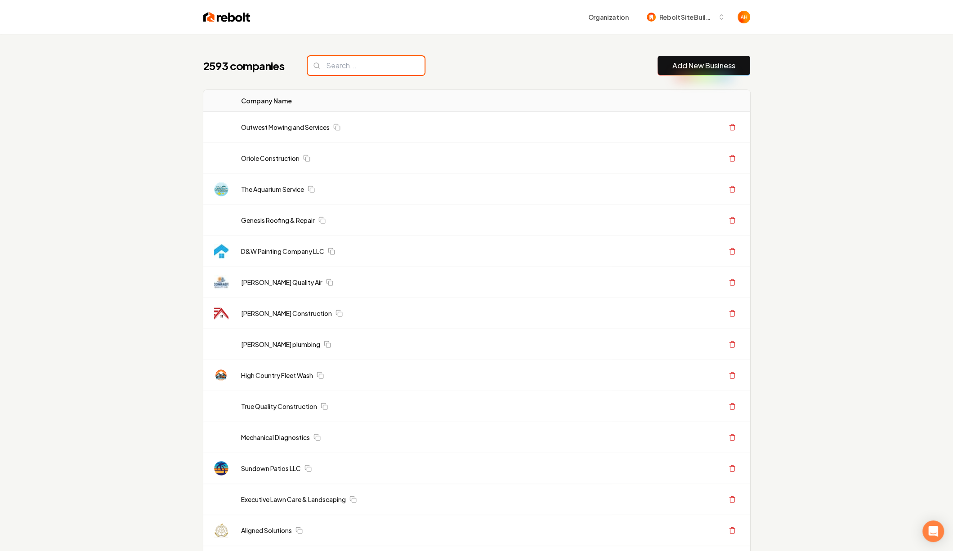
click at [336, 67] on input "search" at bounding box center [366, 65] width 117 height 19
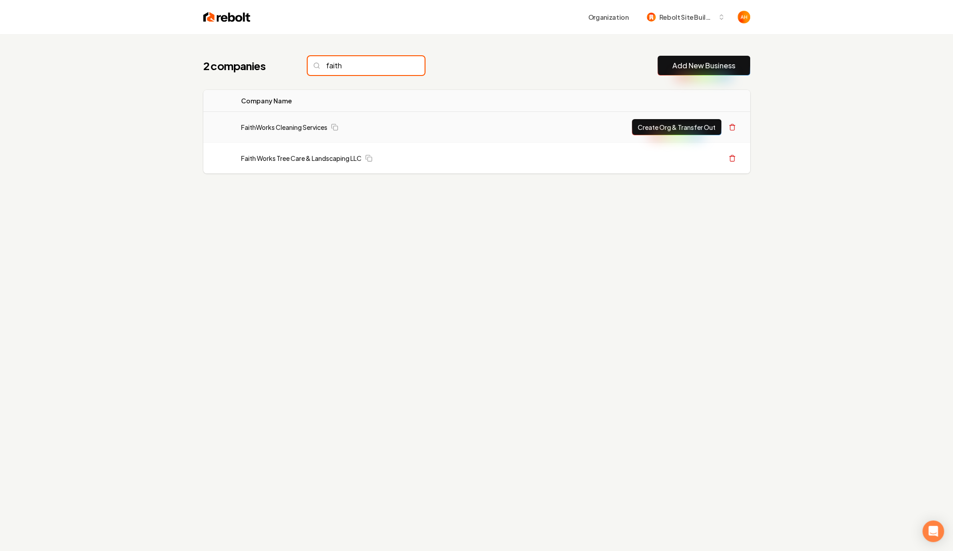
type input "faith"
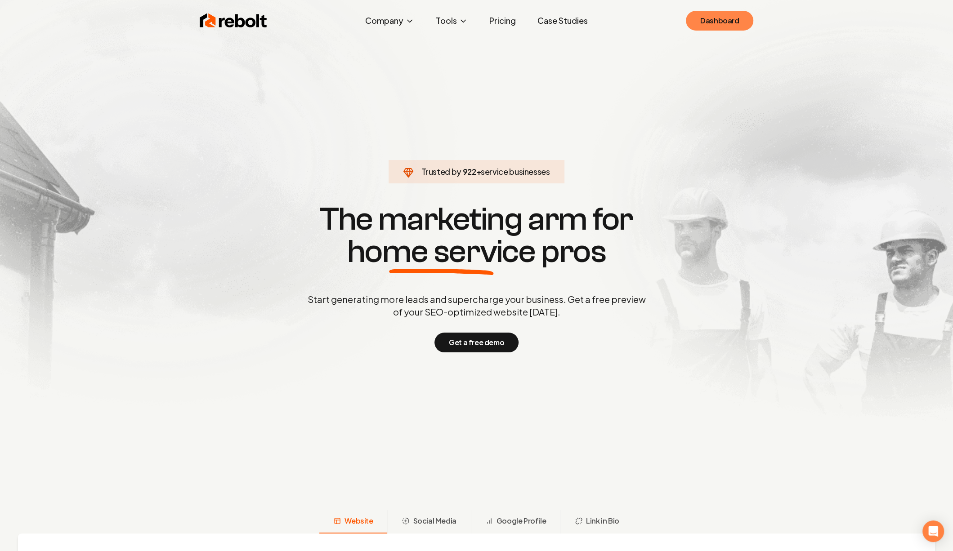
click at [730, 18] on link "Dashboard" at bounding box center [719, 21] width 67 height 20
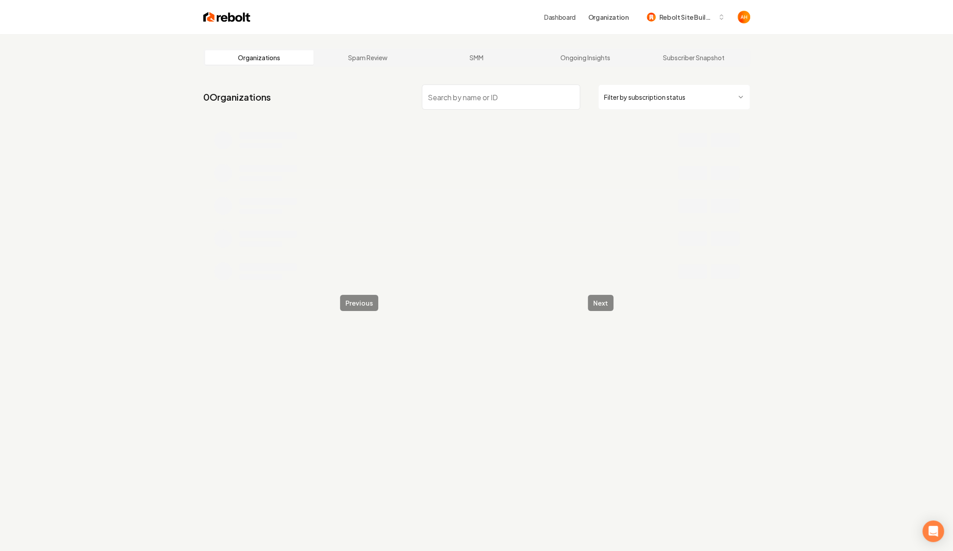
click at [568, 19] on link "Dashboard" at bounding box center [559, 17] width 31 height 9
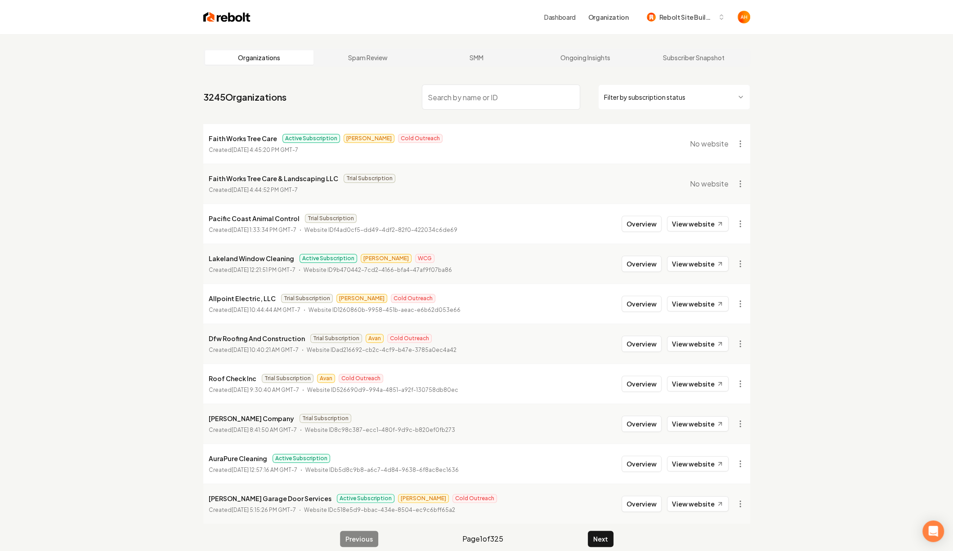
click at [569, 17] on link "Dashboard" at bounding box center [559, 17] width 31 height 9
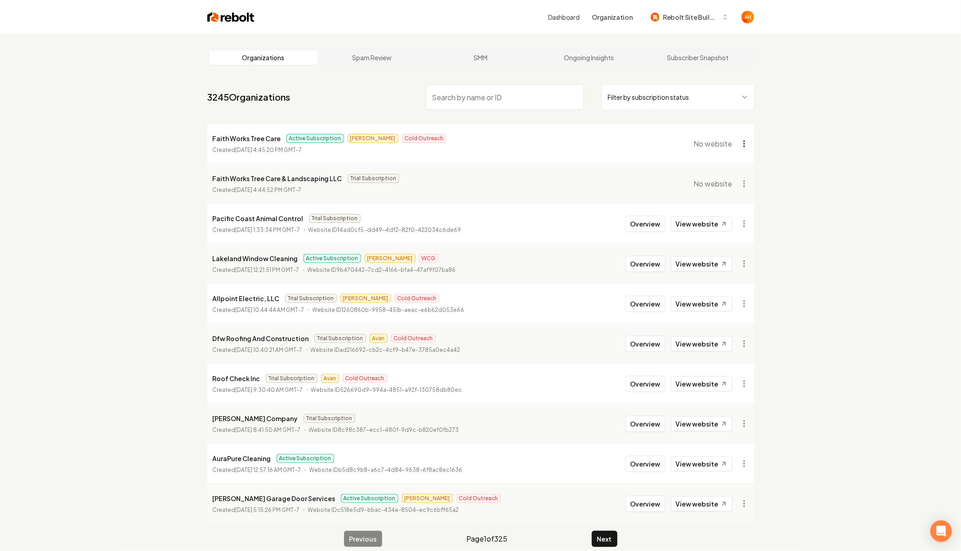
click at [743, 143] on html "Dashboard Organization Rebolt Site Builder Organizations Spam Review SMM Ongoin…" at bounding box center [480, 275] width 961 height 551
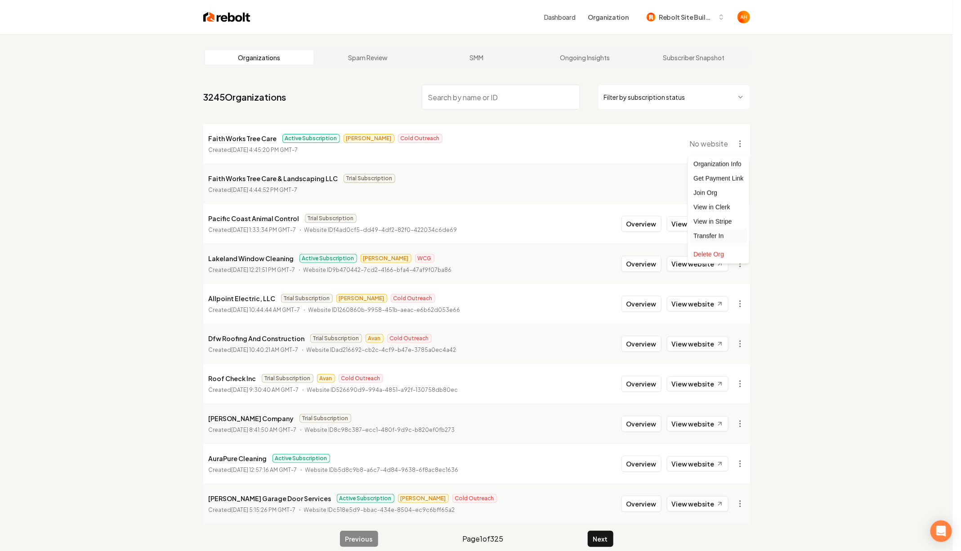
click at [717, 235] on div "Transfer In" at bounding box center [718, 236] width 57 height 14
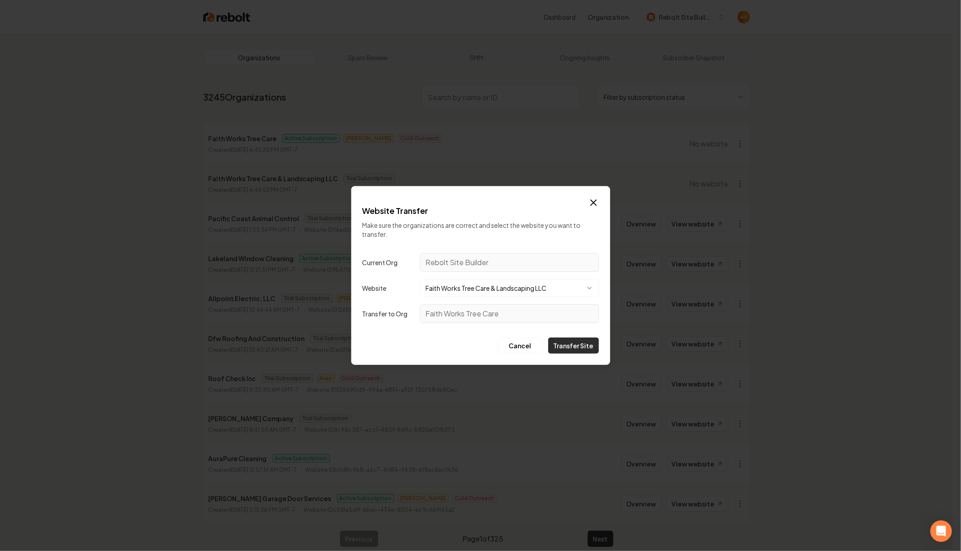
click at [575, 349] on button "Transfer Site" at bounding box center [573, 346] width 51 height 16
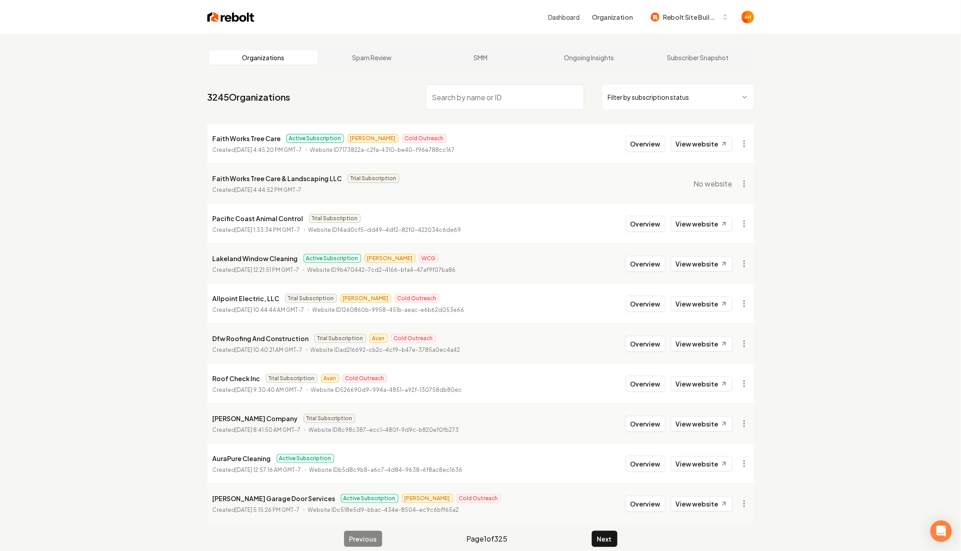
click at [807, 330] on div "Organizations Spam Review SMM Ongoing Insights Subscriber Snapshot 3245 Organiz…" at bounding box center [480, 309] width 961 height 551
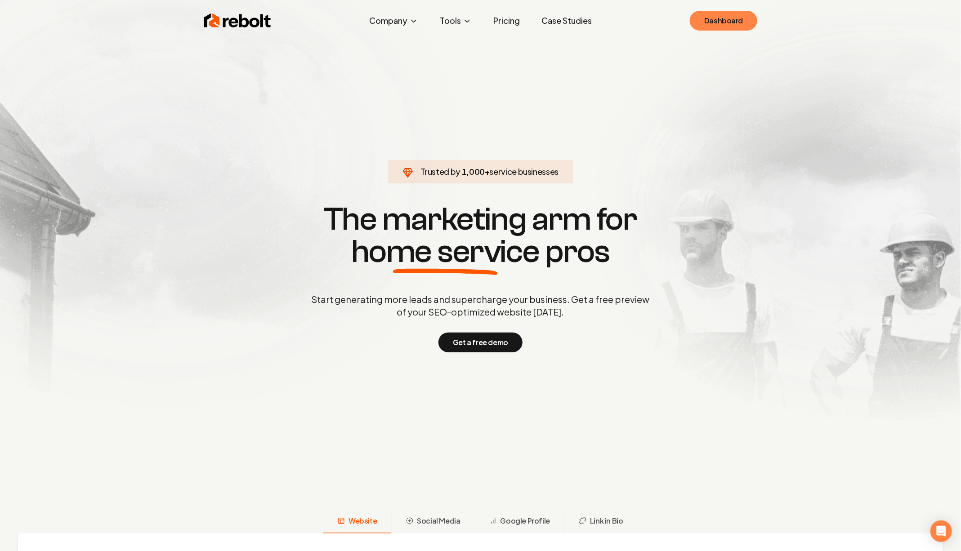
click at [725, 22] on link "Dashboard" at bounding box center [723, 21] width 67 height 20
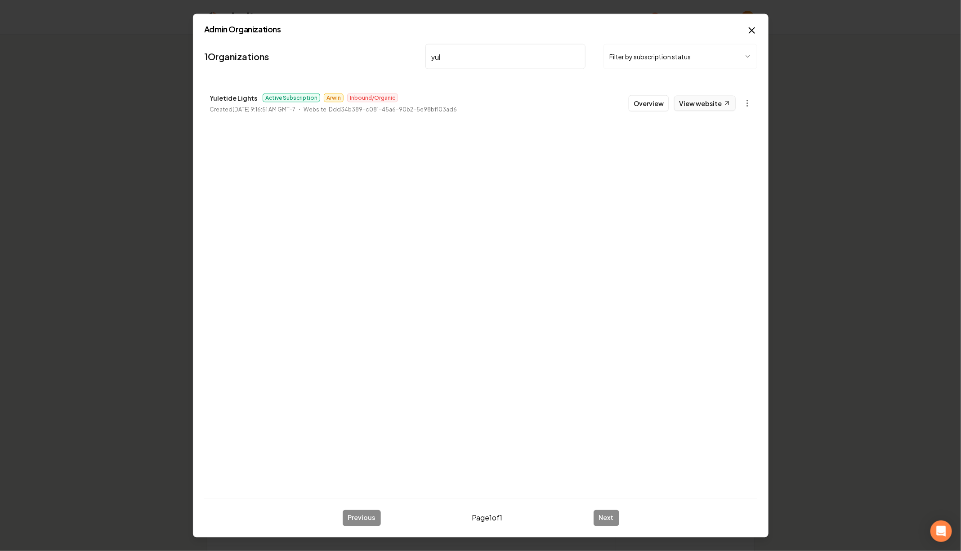
click at [709, 103] on link "View website" at bounding box center [705, 103] width 62 height 15
click at [468, 67] on input "yul" at bounding box center [505, 56] width 160 height 25
type input "csra"
click at [696, 101] on link "View website" at bounding box center [705, 103] width 62 height 15
click at [667, 105] on button "Overview" at bounding box center [649, 103] width 40 height 16
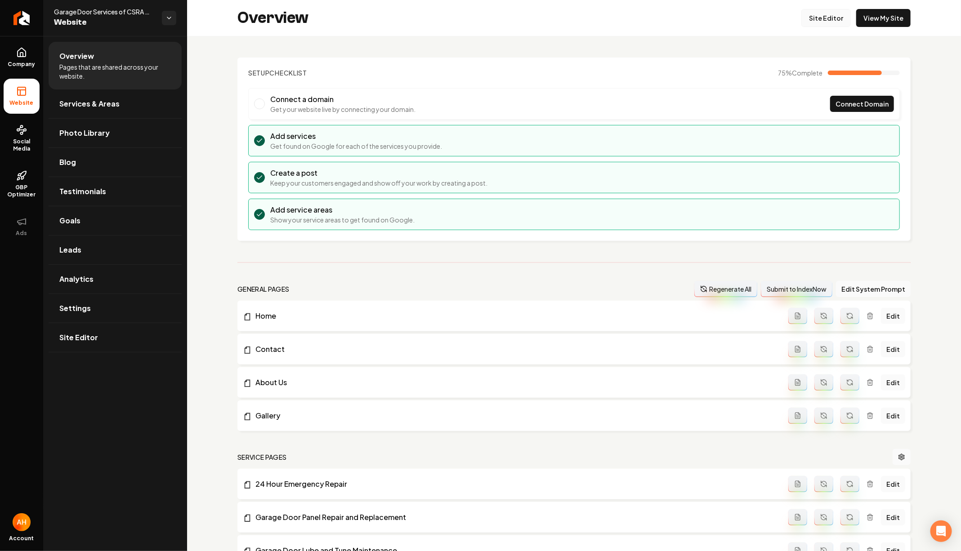
click at [818, 17] on link "Site Editor" at bounding box center [825, 18] width 49 height 18
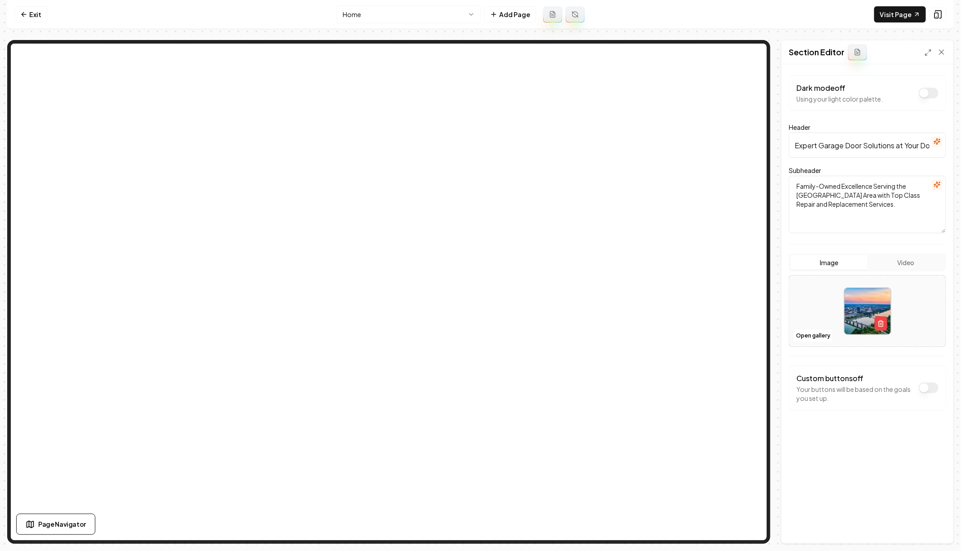
click at [894, 142] on input "Expert Garage Door Solutions at Your Doorstep" at bounding box center [867, 145] width 157 height 25
paste input "ervice"
type input "Expert Garage Door Services at Your Doorstep"
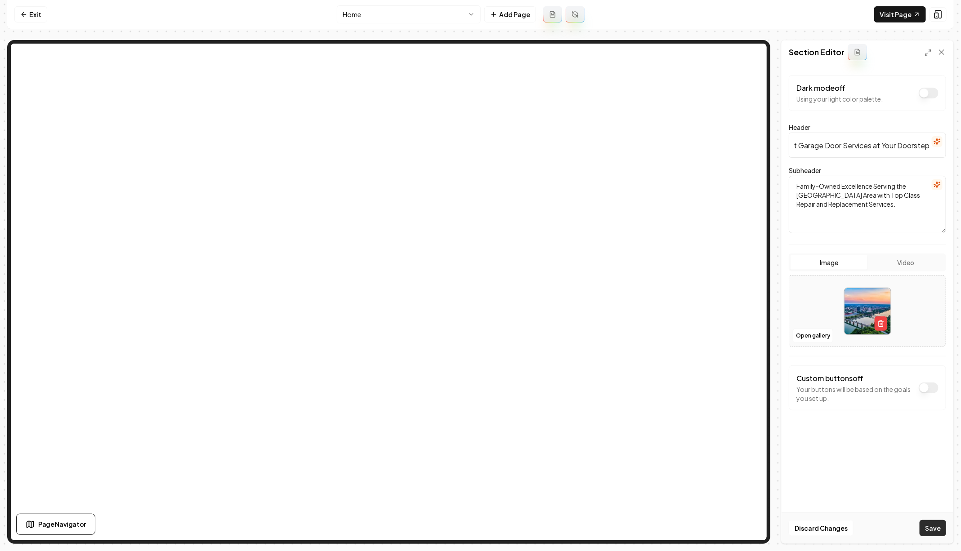
scroll to position [0, 0]
click at [934, 524] on button "Save" at bounding box center [933, 528] width 27 height 16
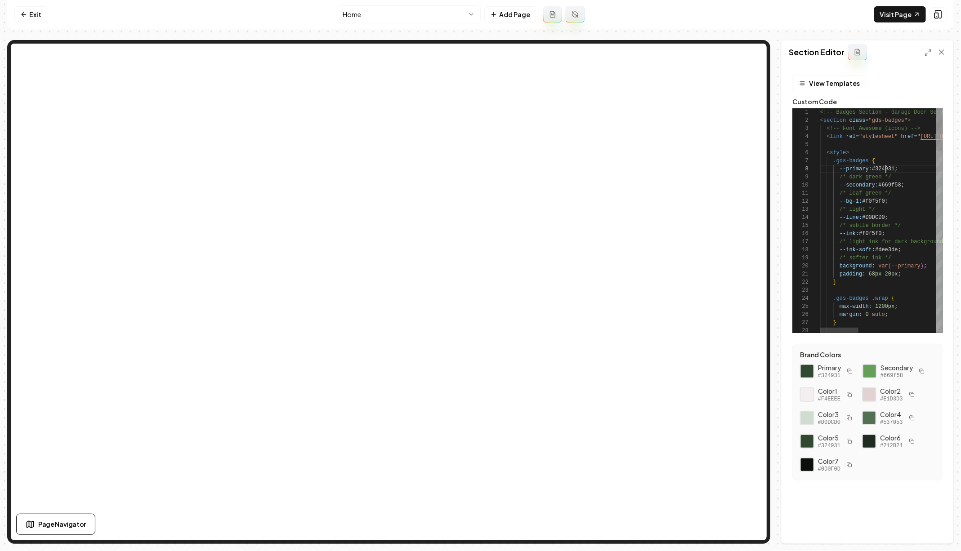
type textarea "**********"
type textarea "*"
type textarea "**********"
type textarea "**"
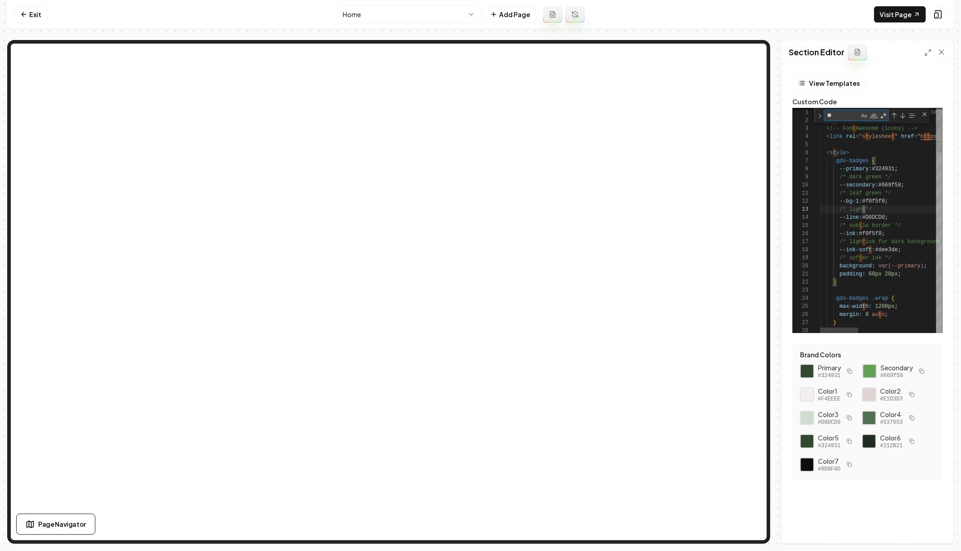
type textarea "**********"
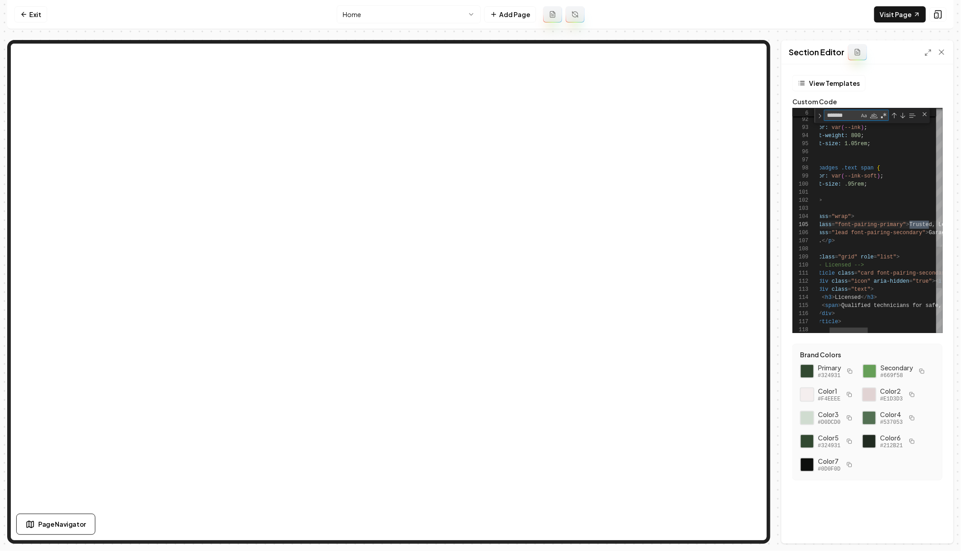
scroll to position [81, 143]
type textarea "*******"
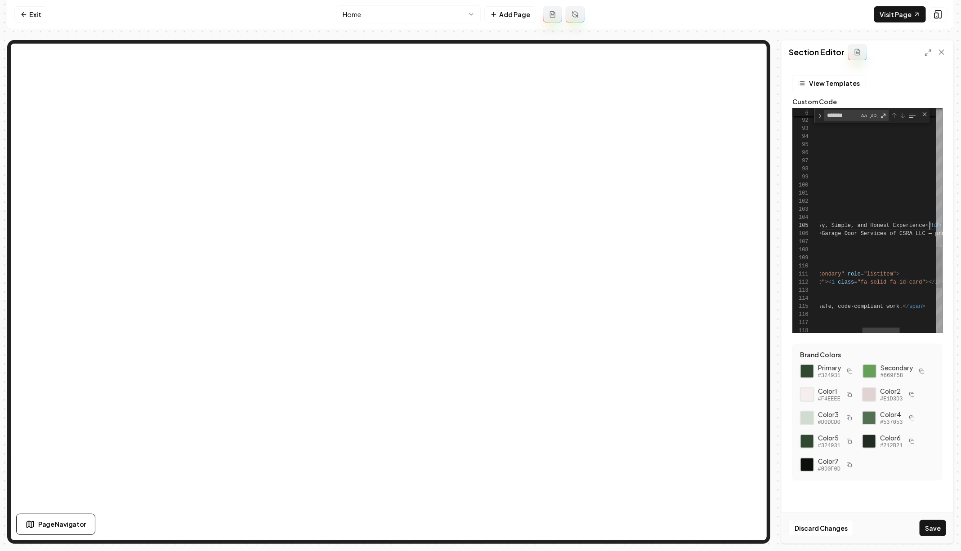
scroll to position [32, 243]
type textarea "**********"
click at [932, 524] on button "Save" at bounding box center [933, 528] width 27 height 16
click at [34, 19] on link "Exit" at bounding box center [30, 14] width 33 height 16
